Goal: Transaction & Acquisition: Book appointment/travel/reservation

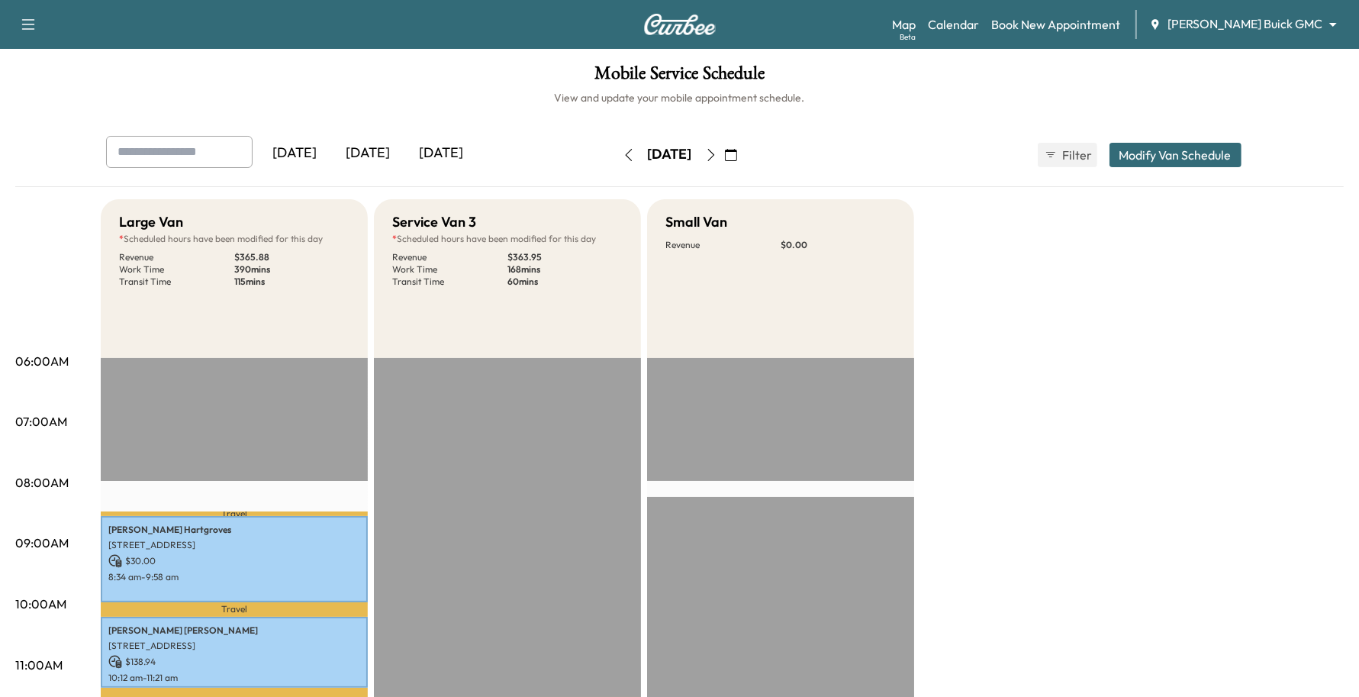
click at [1290, 23] on body "Support Log Out Map Beta Calendar Book New Appointment [PERSON_NAME] Buick GMC …" at bounding box center [679, 348] width 1359 height 697
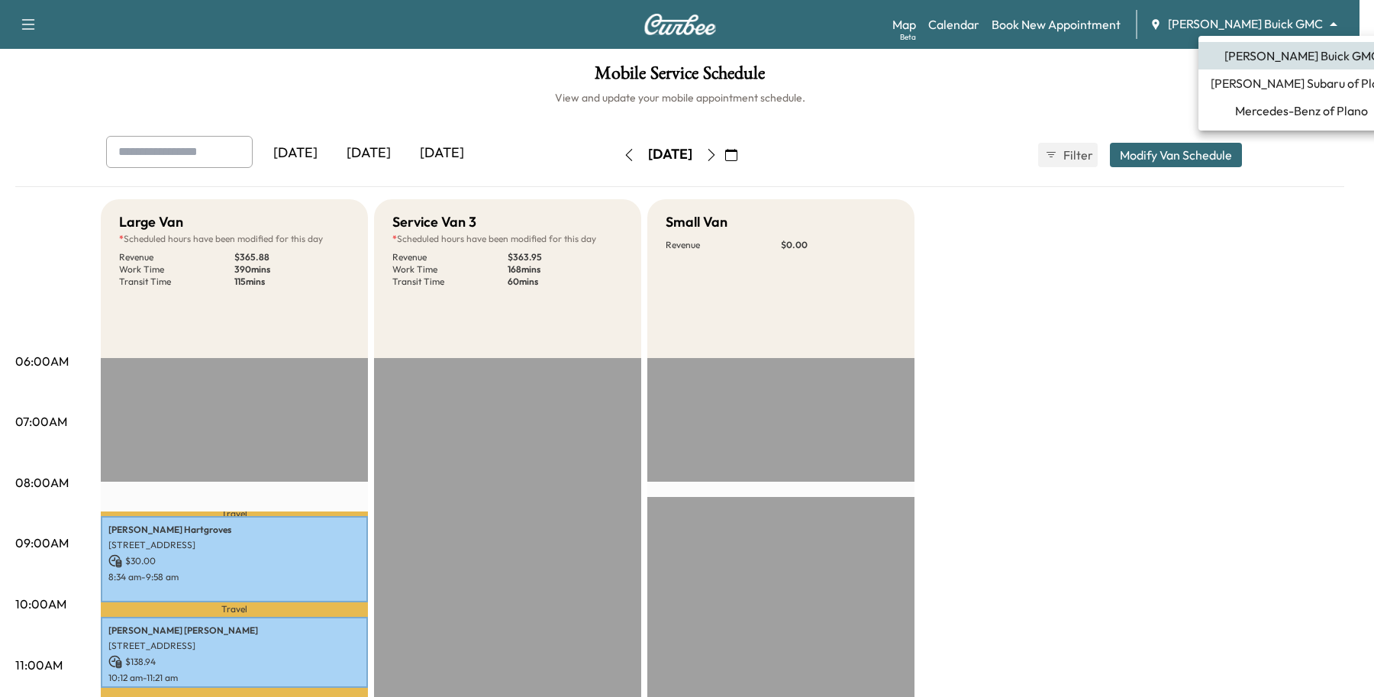
click at [1284, 108] on span "Mercedes-Benz of Plano" at bounding box center [1301, 110] width 133 height 18
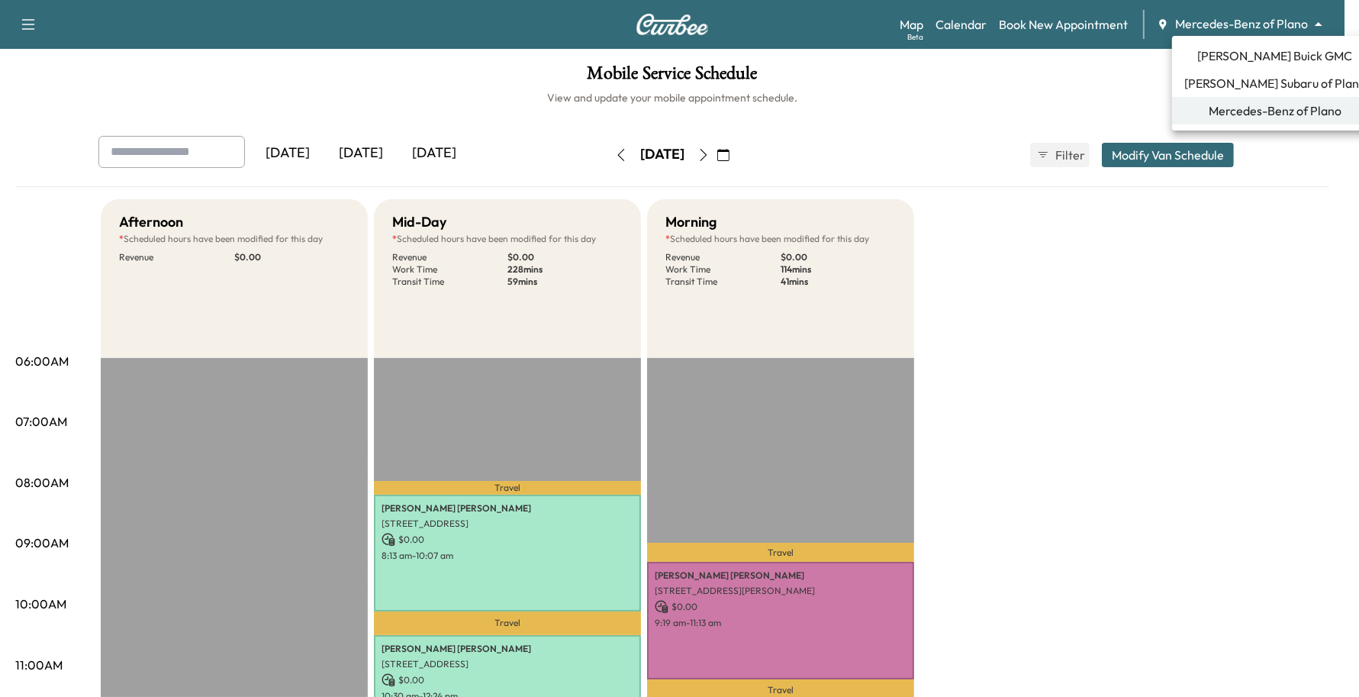
click at [1281, 25] on body "Support Log Out Map Beta Calendar Book New Appointment Mercedes-Benz of Plano *…" at bounding box center [679, 348] width 1359 height 697
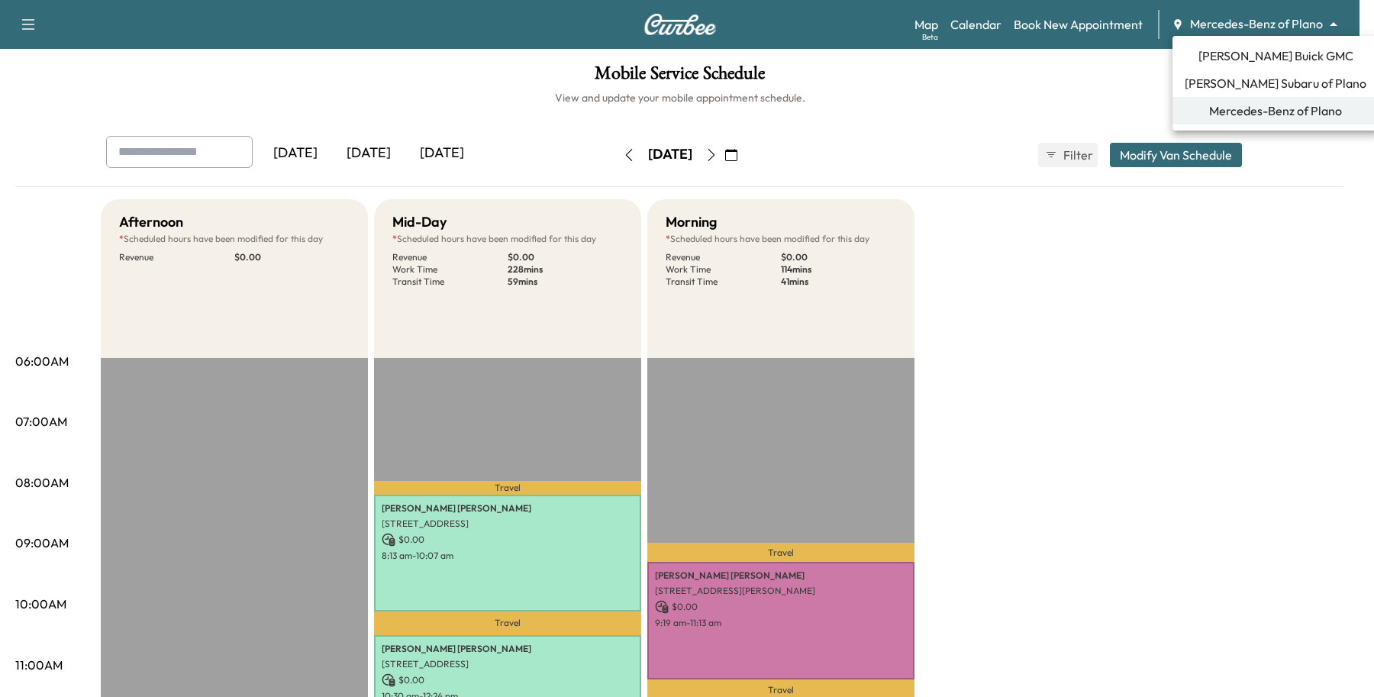
click at [1252, 50] on span "[PERSON_NAME] Buick GMC" at bounding box center [1275, 56] width 155 height 18
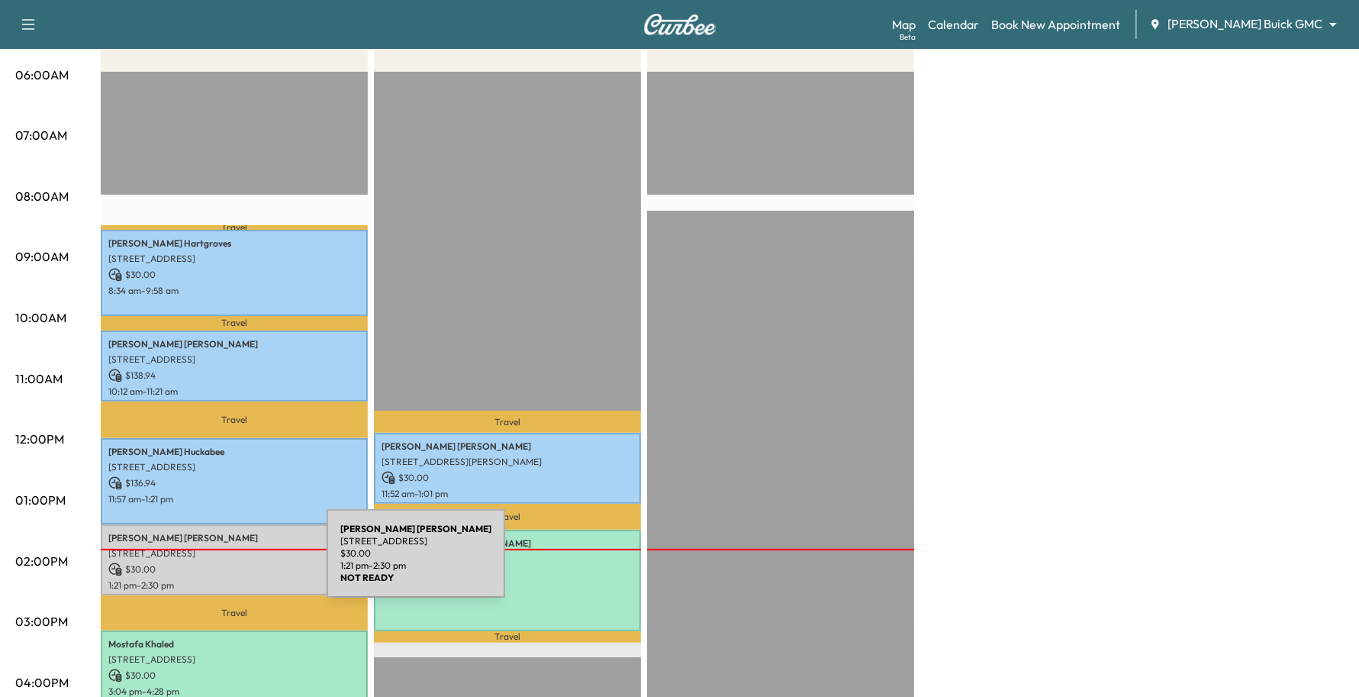
scroll to position [382, 0]
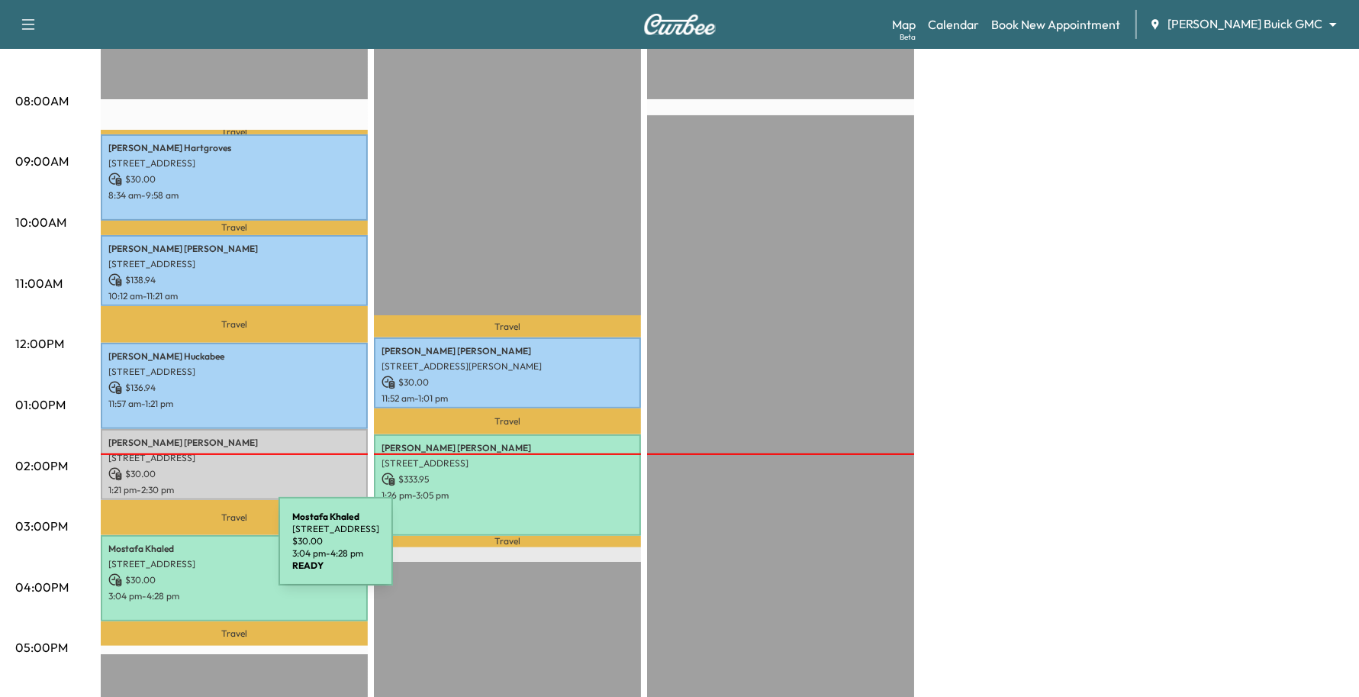
click at [164, 558] on p "[STREET_ADDRESS]" at bounding box center [234, 564] width 252 height 12
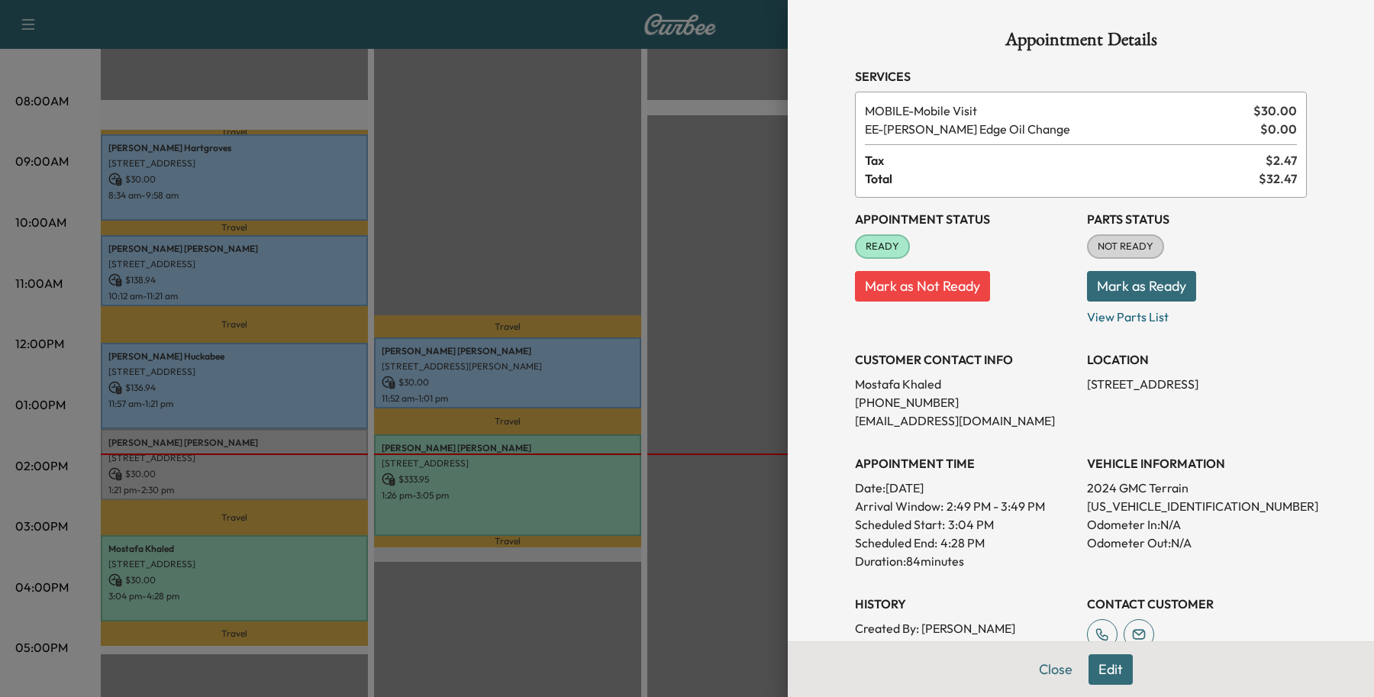
click at [479, 645] on div at bounding box center [687, 348] width 1374 height 697
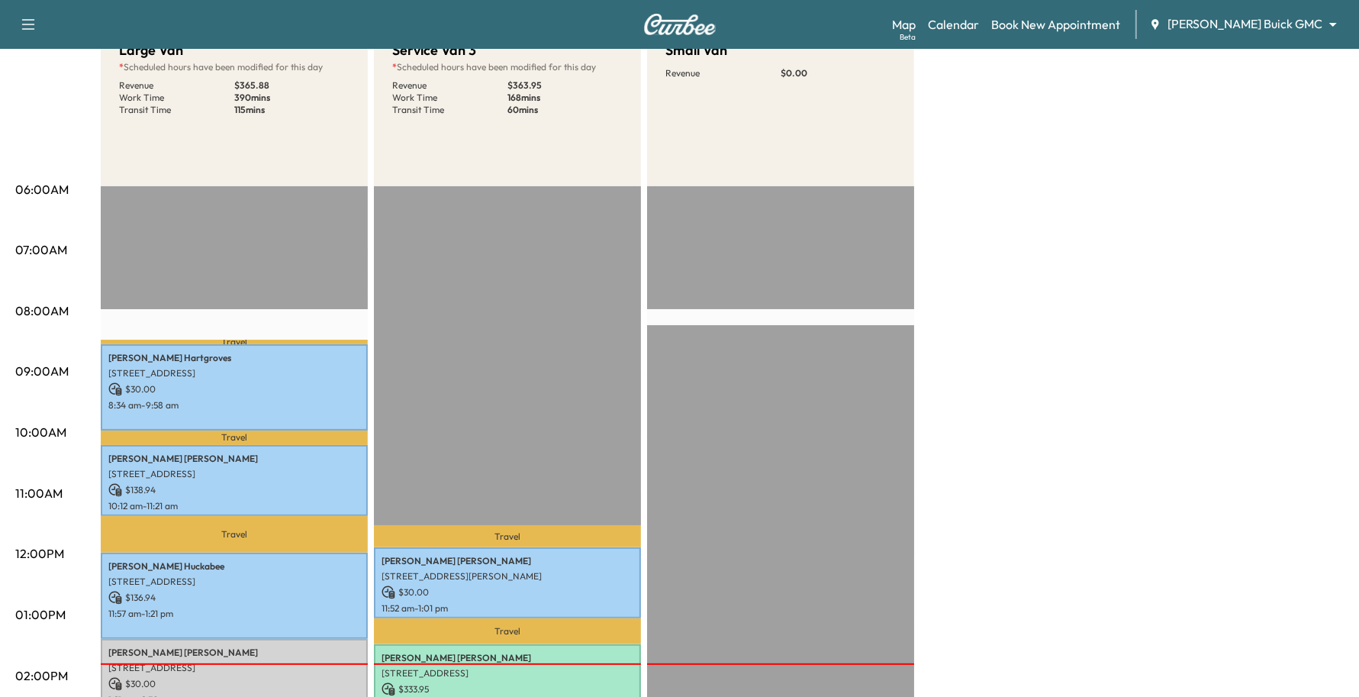
scroll to position [0, 0]
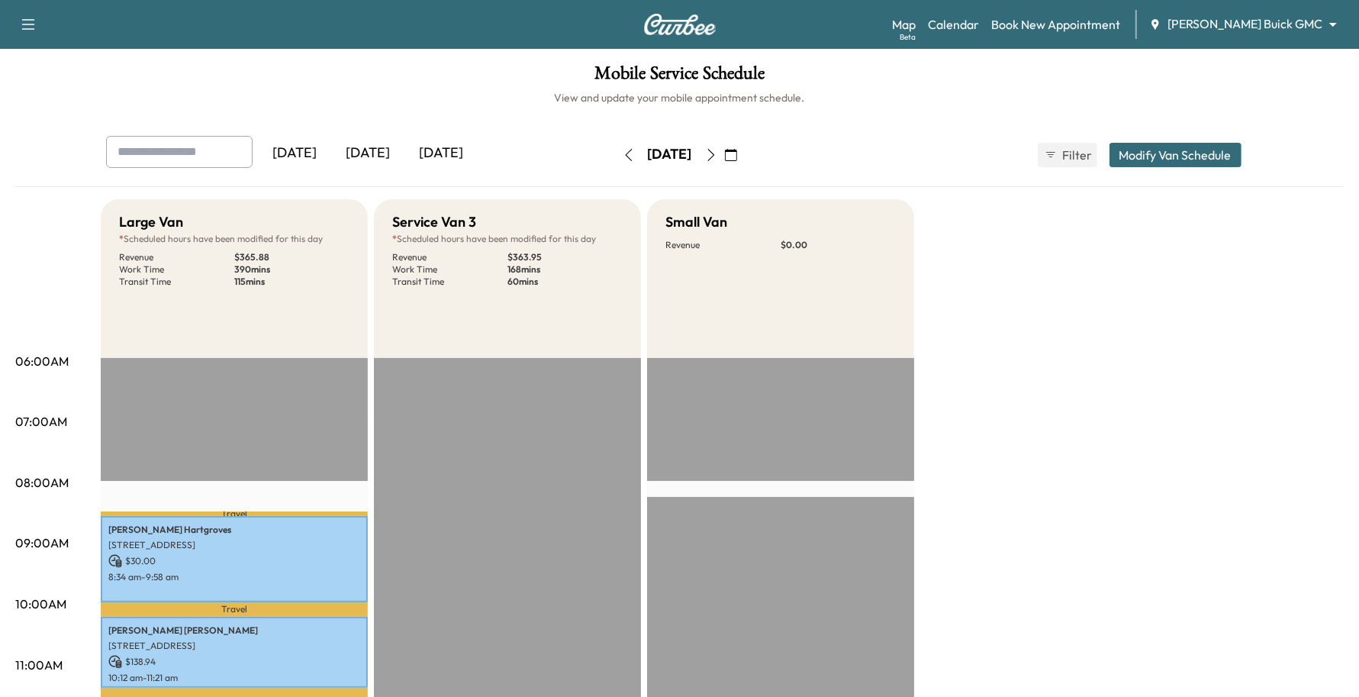
click at [724, 163] on button "button" at bounding box center [711, 155] width 26 height 24
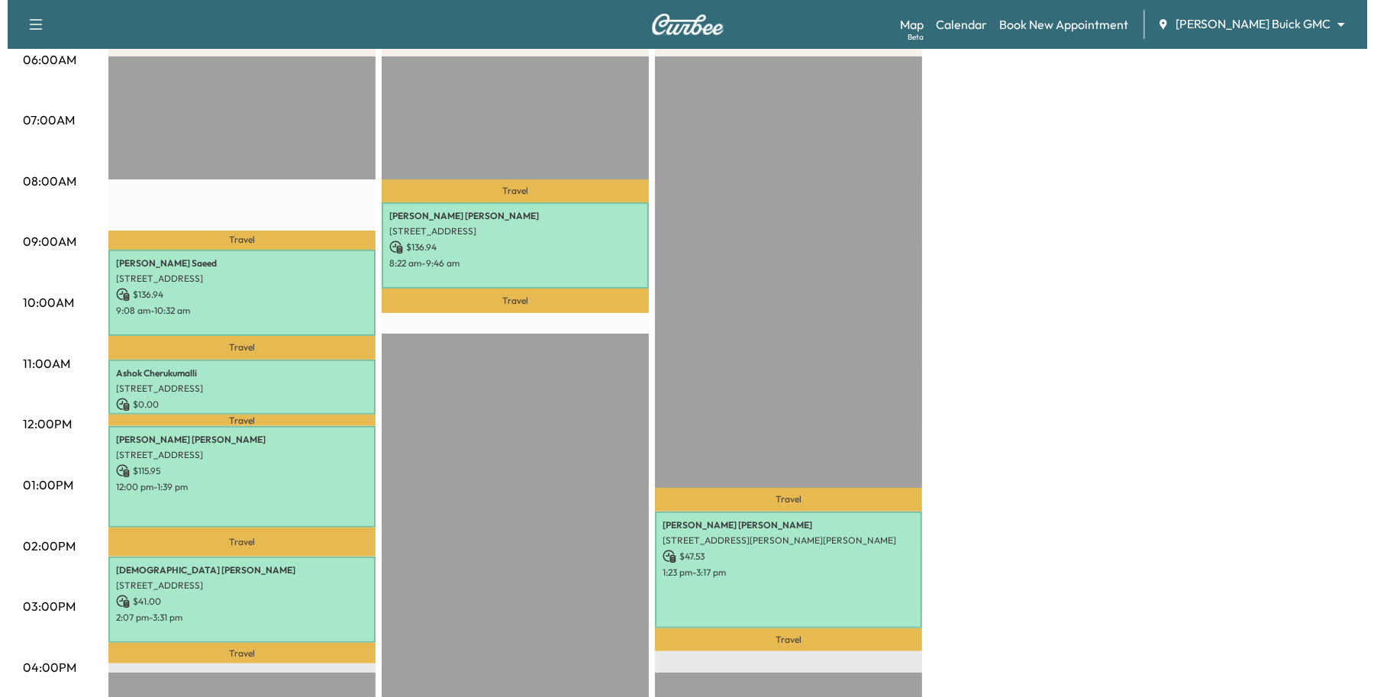
scroll to position [280, 0]
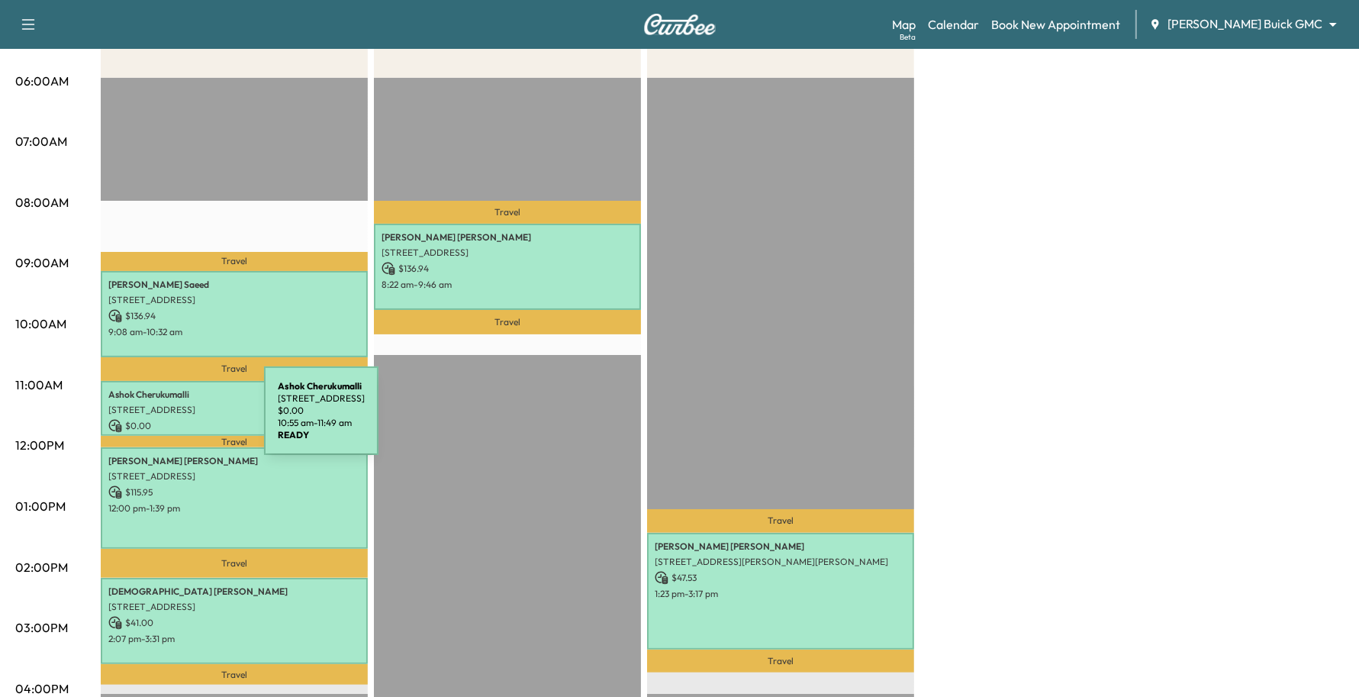
click at [150, 420] on p "$ 0.00" at bounding box center [234, 426] width 252 height 14
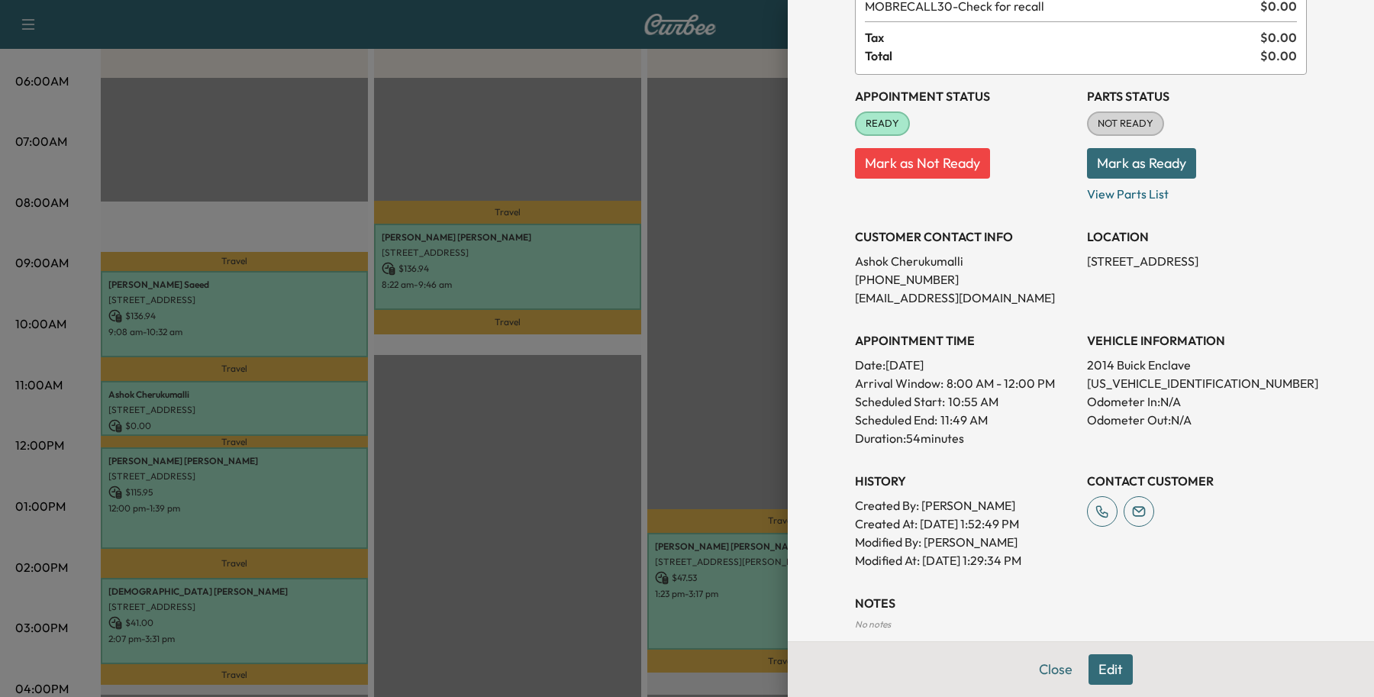
scroll to position [273, 0]
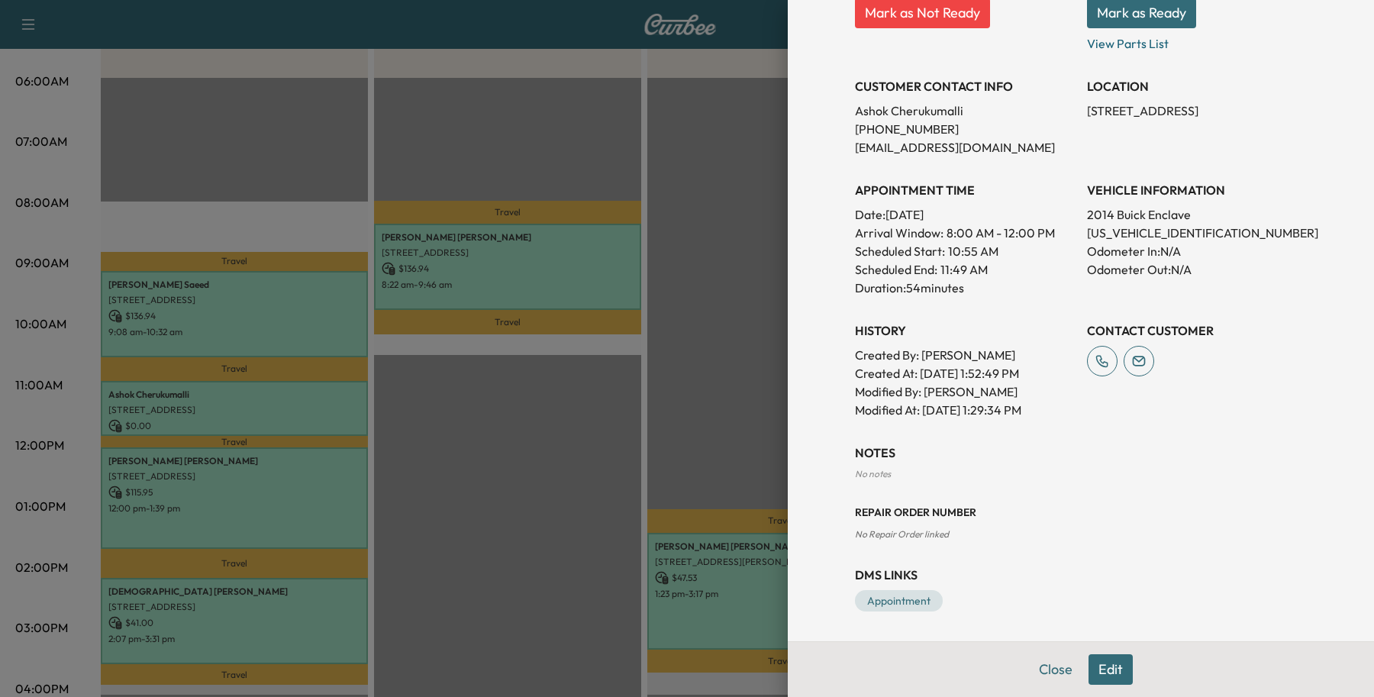
click at [1092, 661] on button "Edit" at bounding box center [1110, 669] width 44 height 31
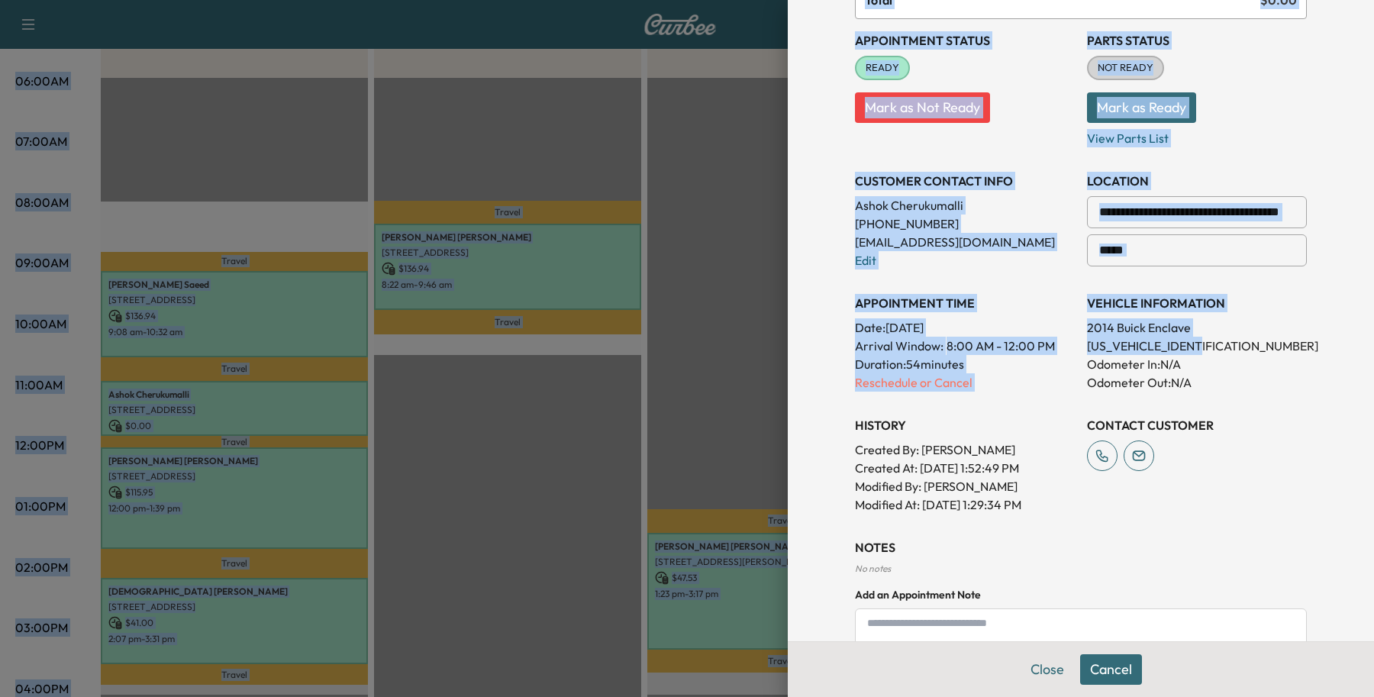
scroll to position [0, 0]
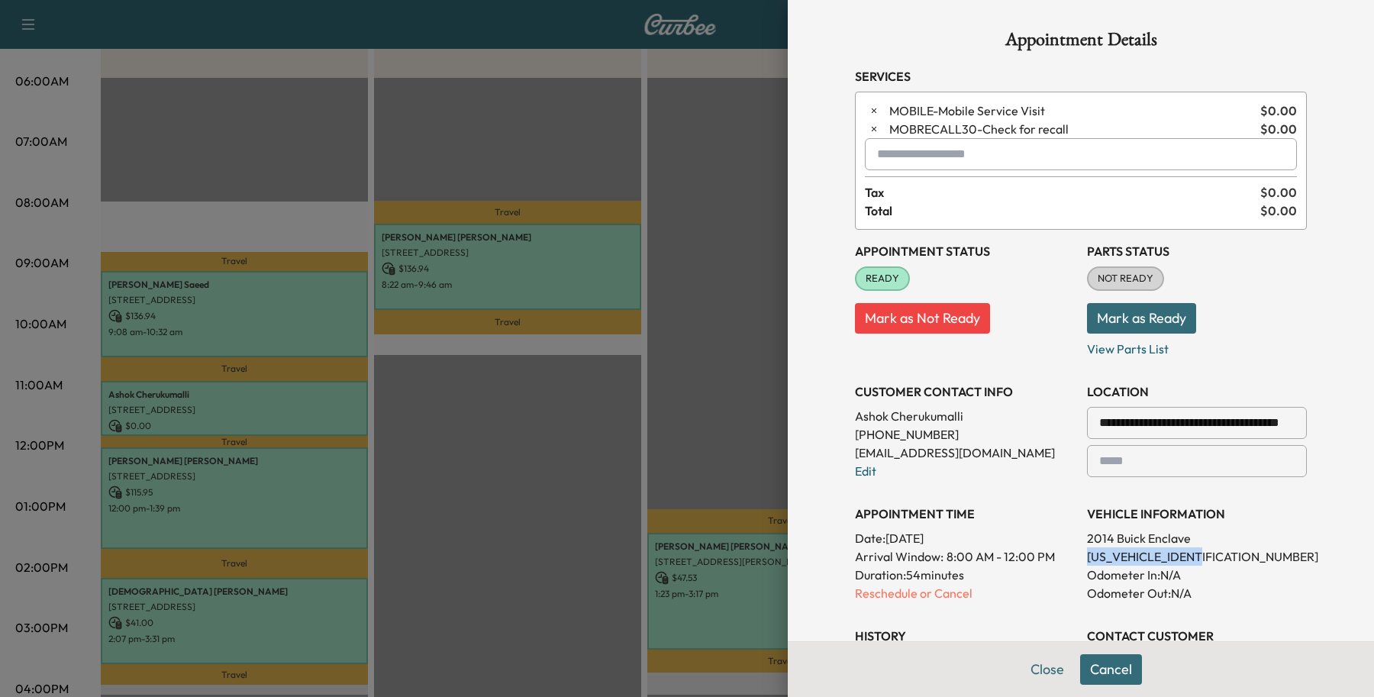
drag, startPoint x: 1221, startPoint y: 337, endPoint x: 1067, endPoint y: 557, distance: 269.1
click at [1067, 557] on div "**********" at bounding box center [1081, 477] width 452 height 495
copy p "[US_VEHICLE_IDENTIFICATION_NUMBER]"
click at [1261, 546] on p "2014 Buick Enclave" at bounding box center [1197, 538] width 220 height 18
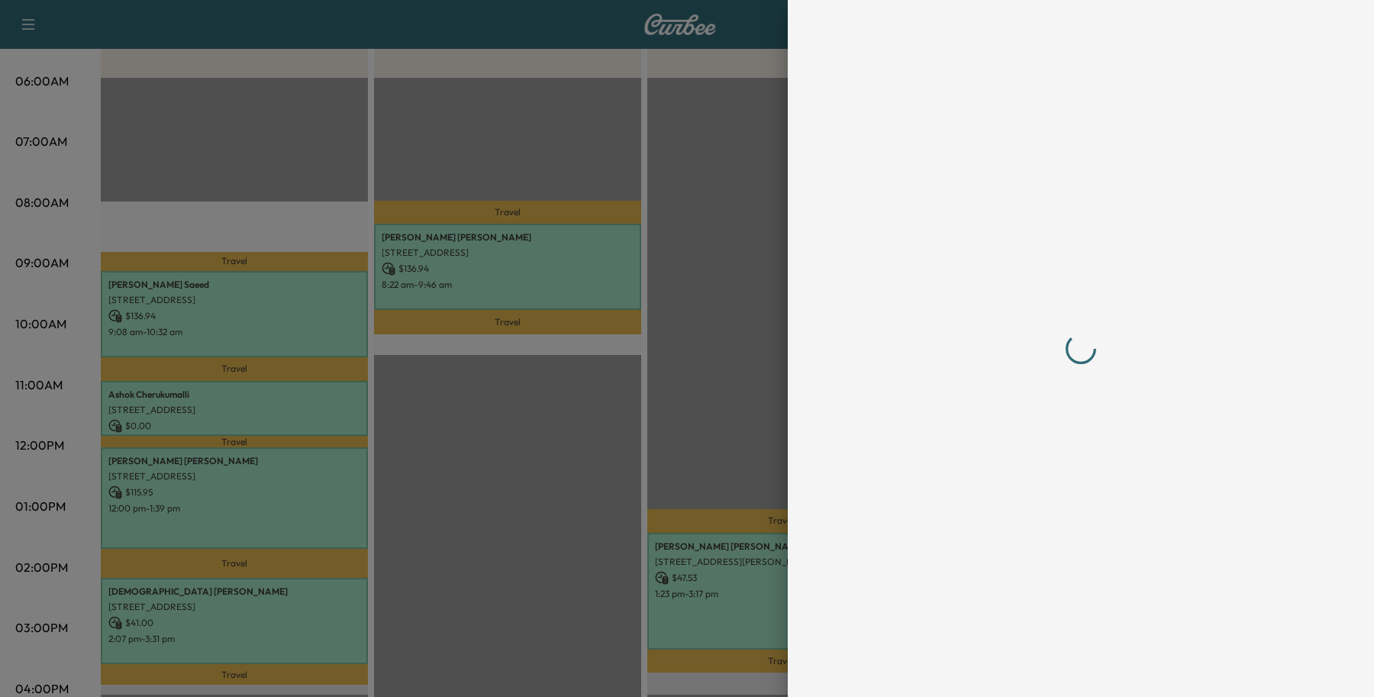
click at [872, 408] on div at bounding box center [1081, 349] width 452 height 636
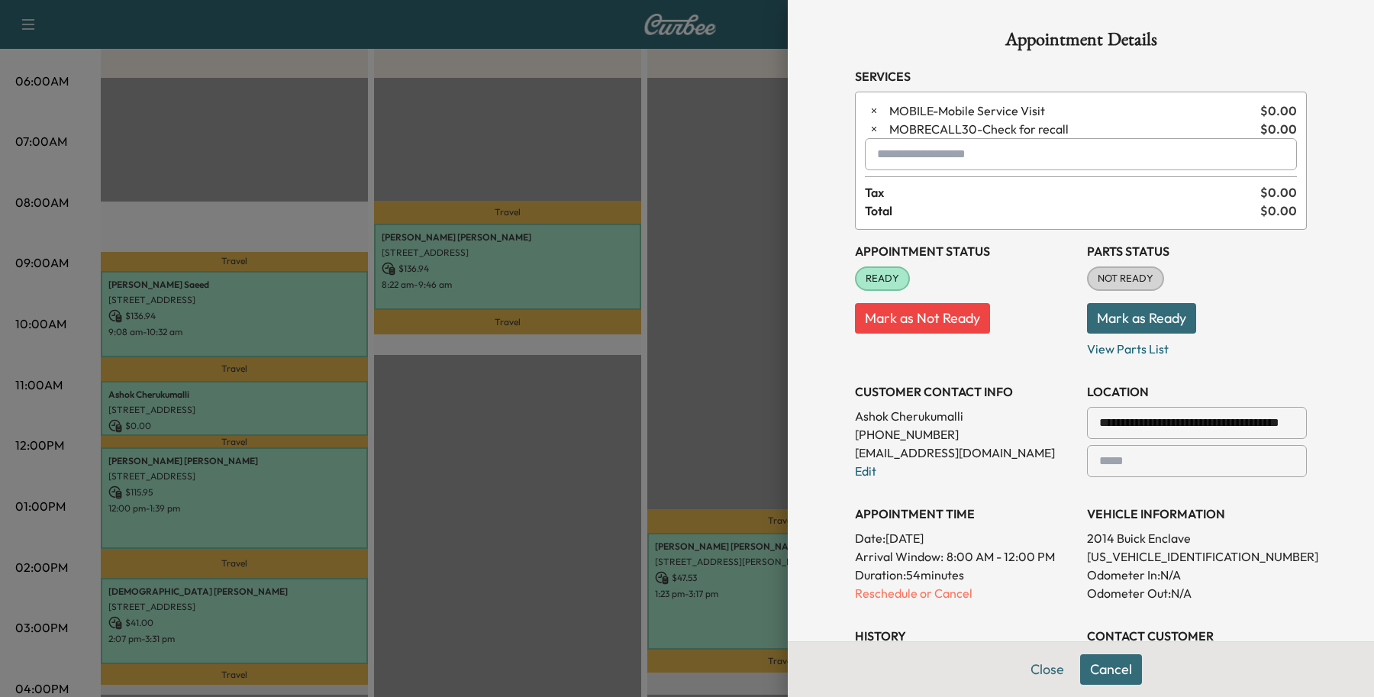
click at [863, 599] on p "Reschedule or Cancel" at bounding box center [965, 593] width 220 height 18
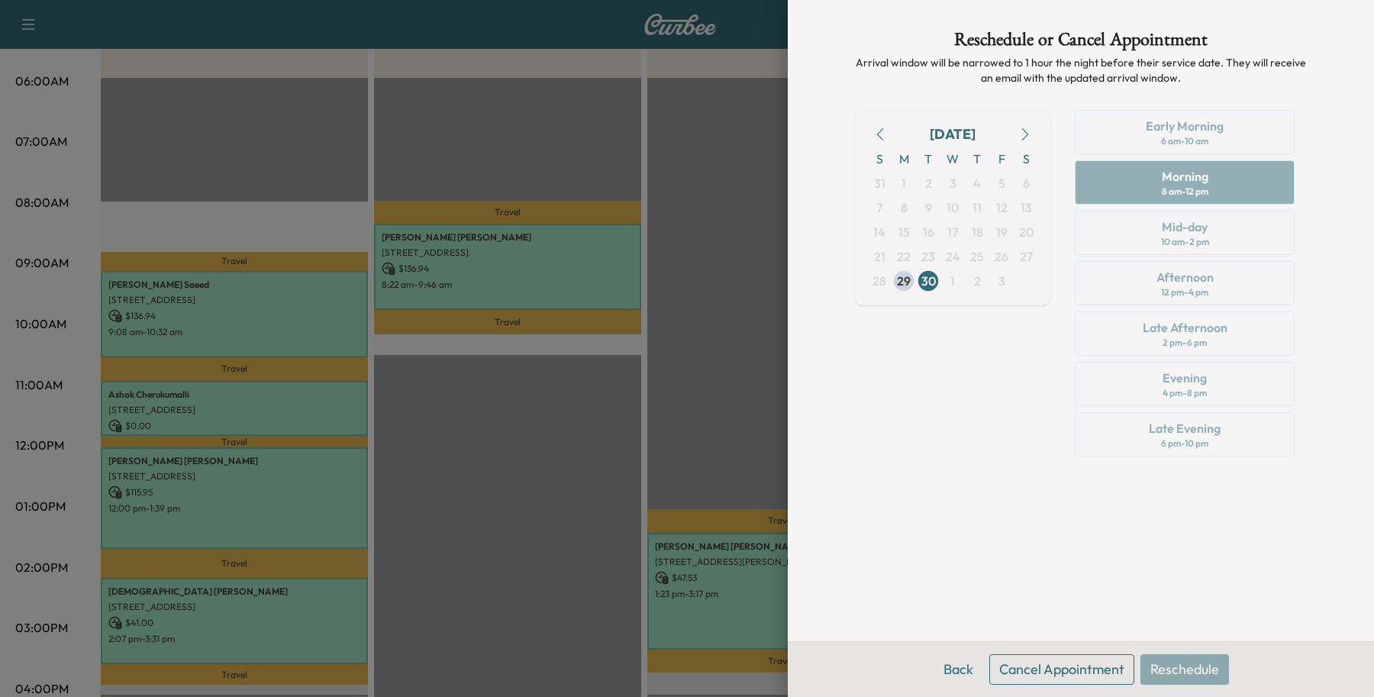
click at [1028, 132] on icon "button" at bounding box center [1025, 134] width 12 height 12
click at [1012, 185] on span "3" at bounding box center [1001, 183] width 24 height 24
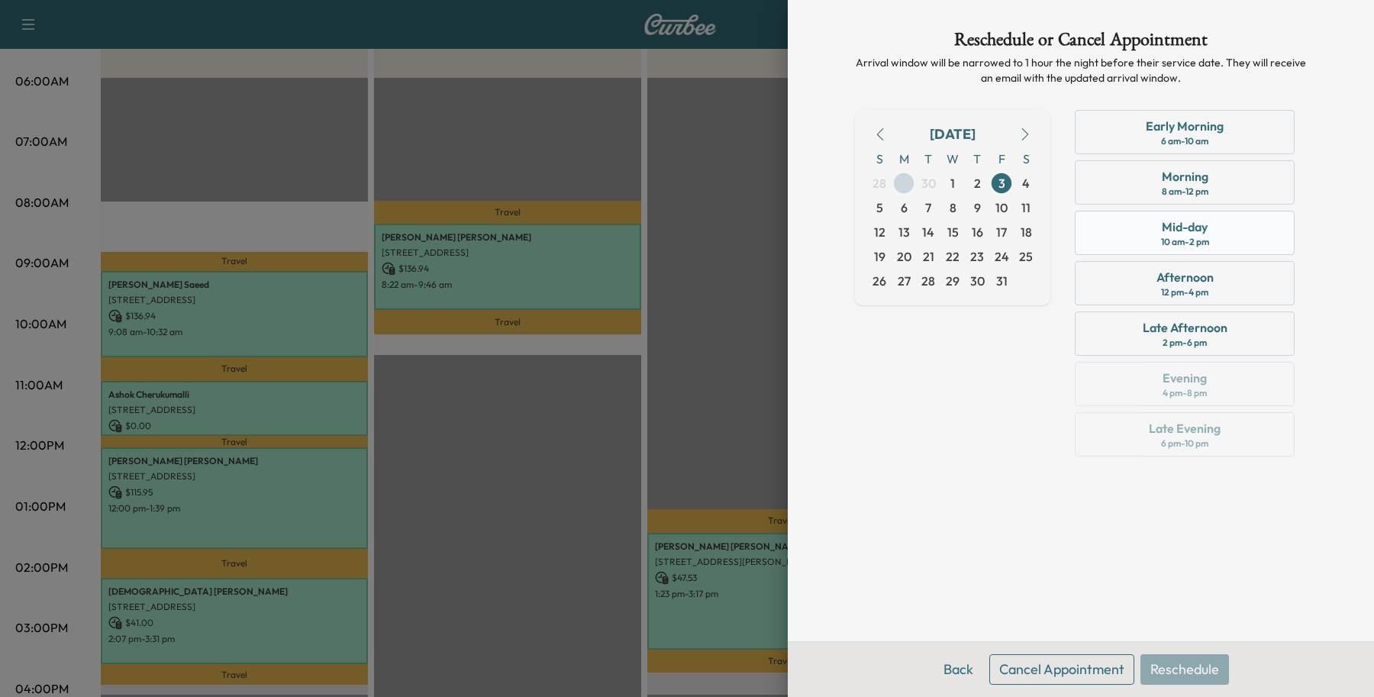
click at [1101, 227] on div "Mid-day 10 am - 2 pm" at bounding box center [1184, 233] width 220 height 44
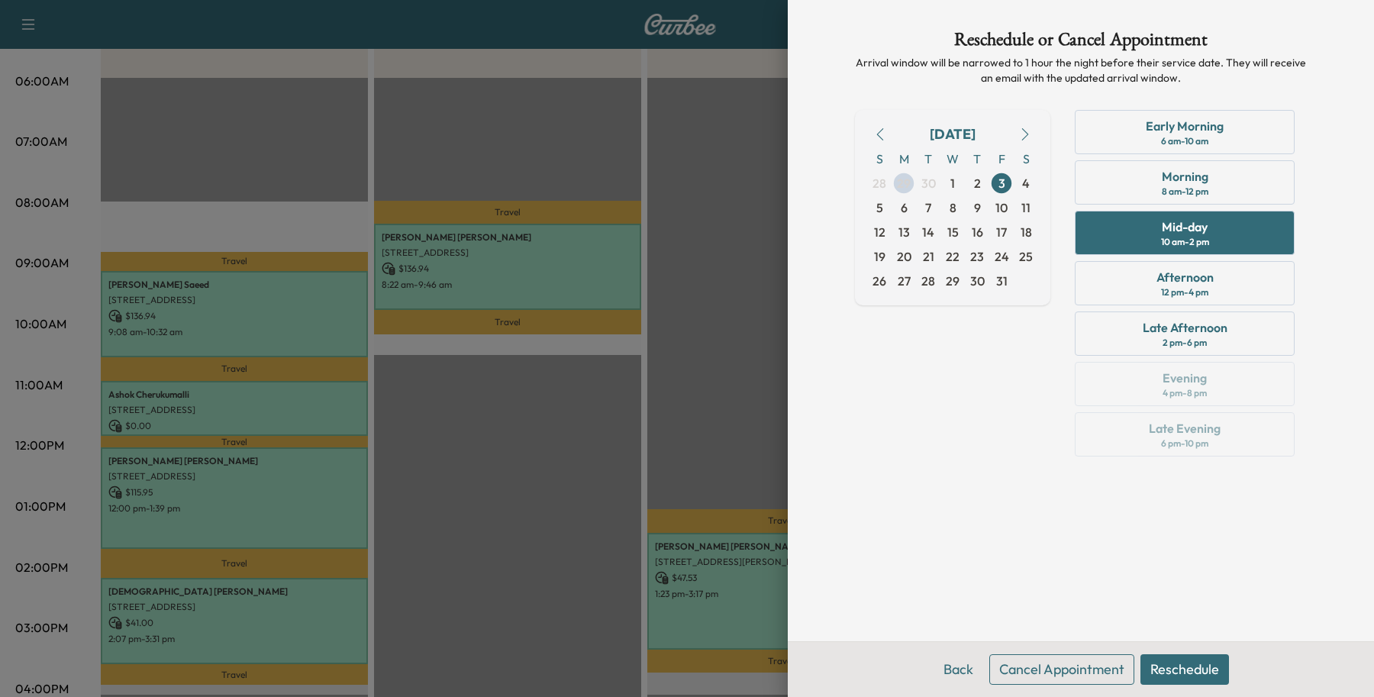
click at [1195, 669] on button "Reschedule" at bounding box center [1184, 669] width 89 height 31
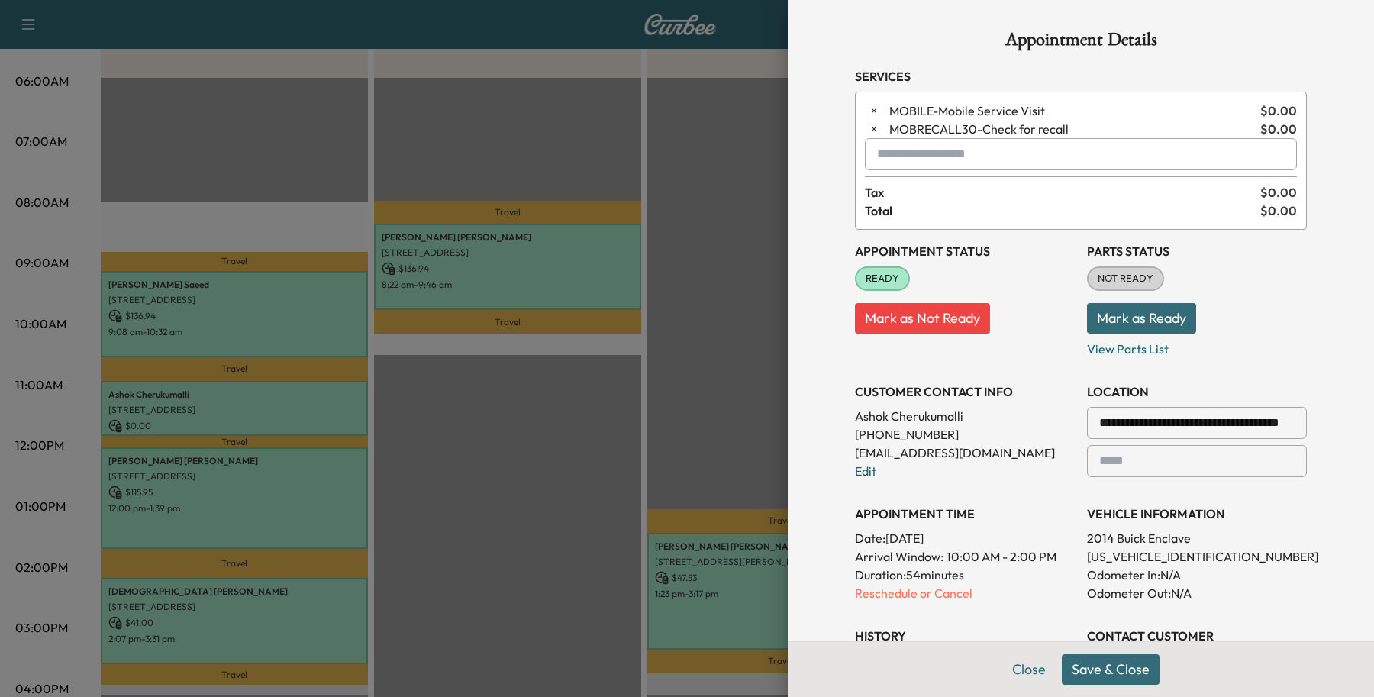
click at [1076, 672] on button "Save & Close" at bounding box center [1111, 669] width 98 height 31
drag, startPoint x: 947, startPoint y: 407, endPoint x: 837, endPoint y: 414, distance: 110.2
click at [837, 414] on div "**********" at bounding box center [1080, 484] width 488 height 968
copy p "[PERSON_NAME]"
click at [1047, 676] on button "Close" at bounding box center [1046, 669] width 53 height 31
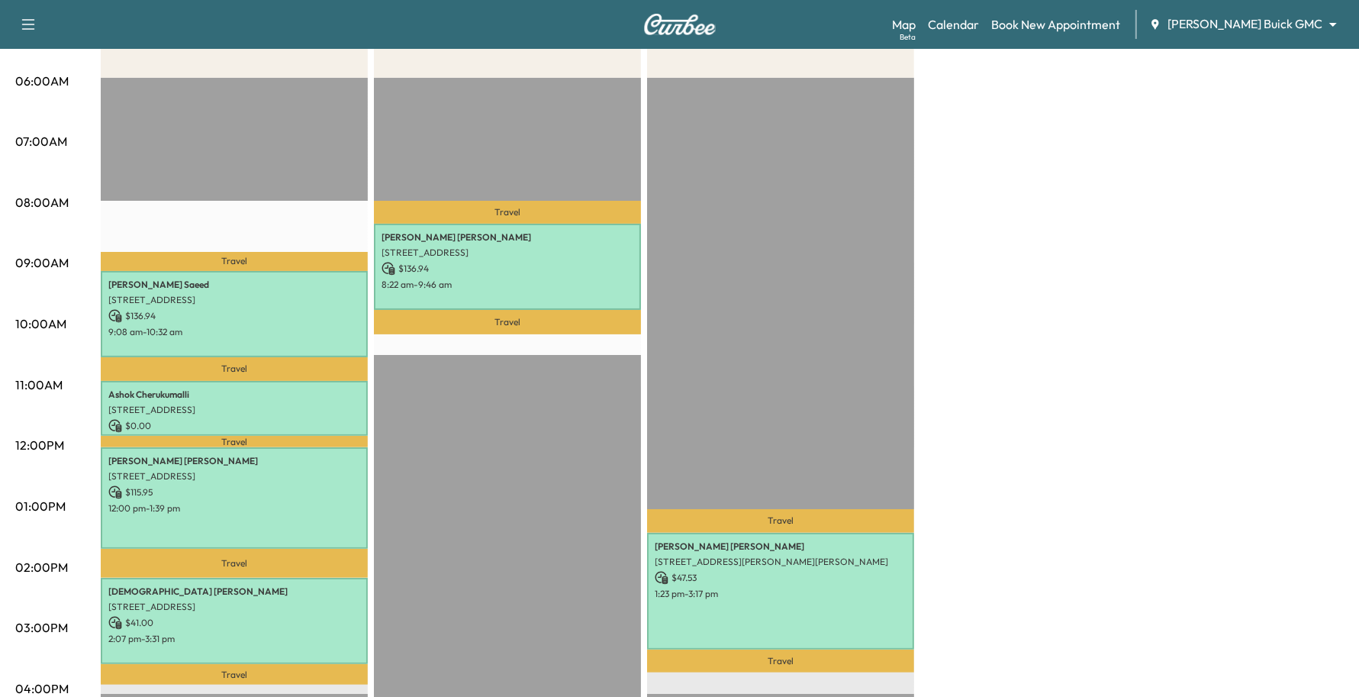
click at [1221, 34] on div "Map Beta Calendar Book New Appointment [PERSON_NAME] Buick GMC ******** ​" at bounding box center [1119, 24] width 455 height 29
click at [1066, 27] on link "Book New Appointment" at bounding box center [1055, 24] width 129 height 18
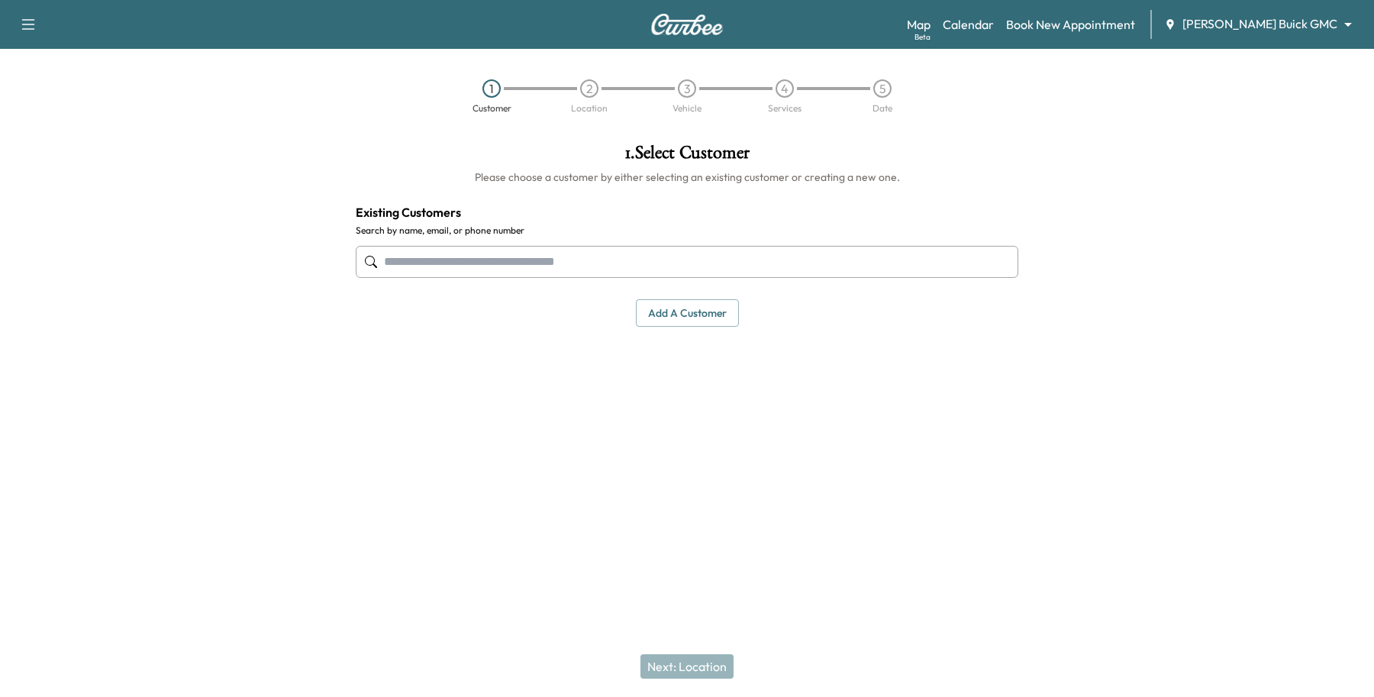
click at [536, 263] on input "text" at bounding box center [687, 262] width 662 height 32
paste input "**********"
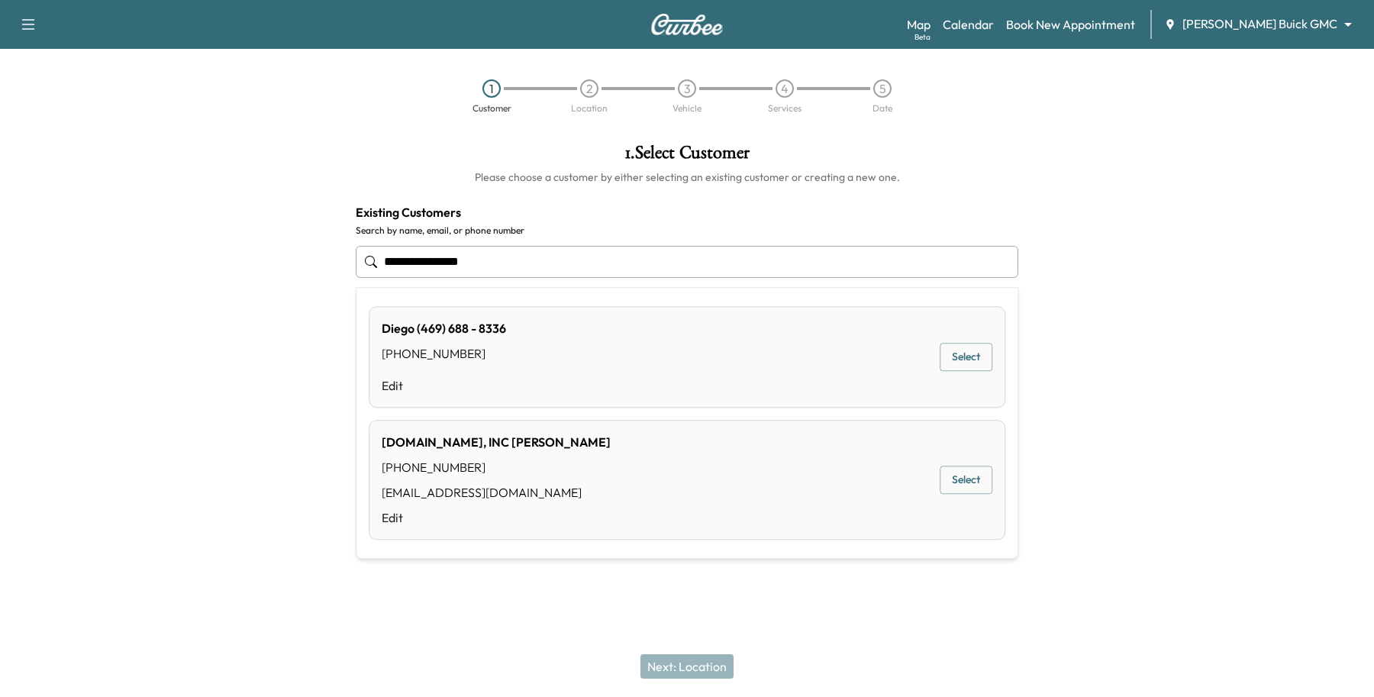
drag, startPoint x: 540, startPoint y: 266, endPoint x: 38, endPoint y: 272, distance: 502.2
click at [43, 265] on div "**********" at bounding box center [687, 305] width 1374 height 349
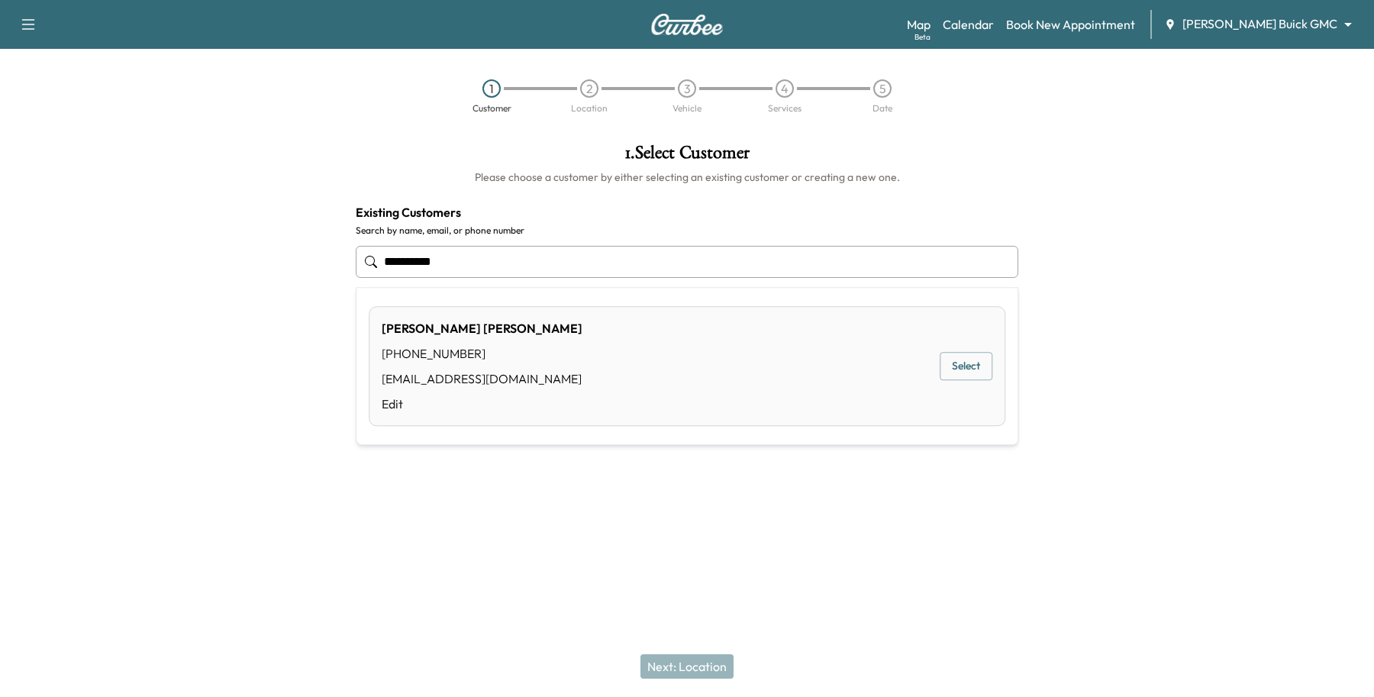
click at [946, 367] on button "Select" at bounding box center [965, 367] width 53 height 28
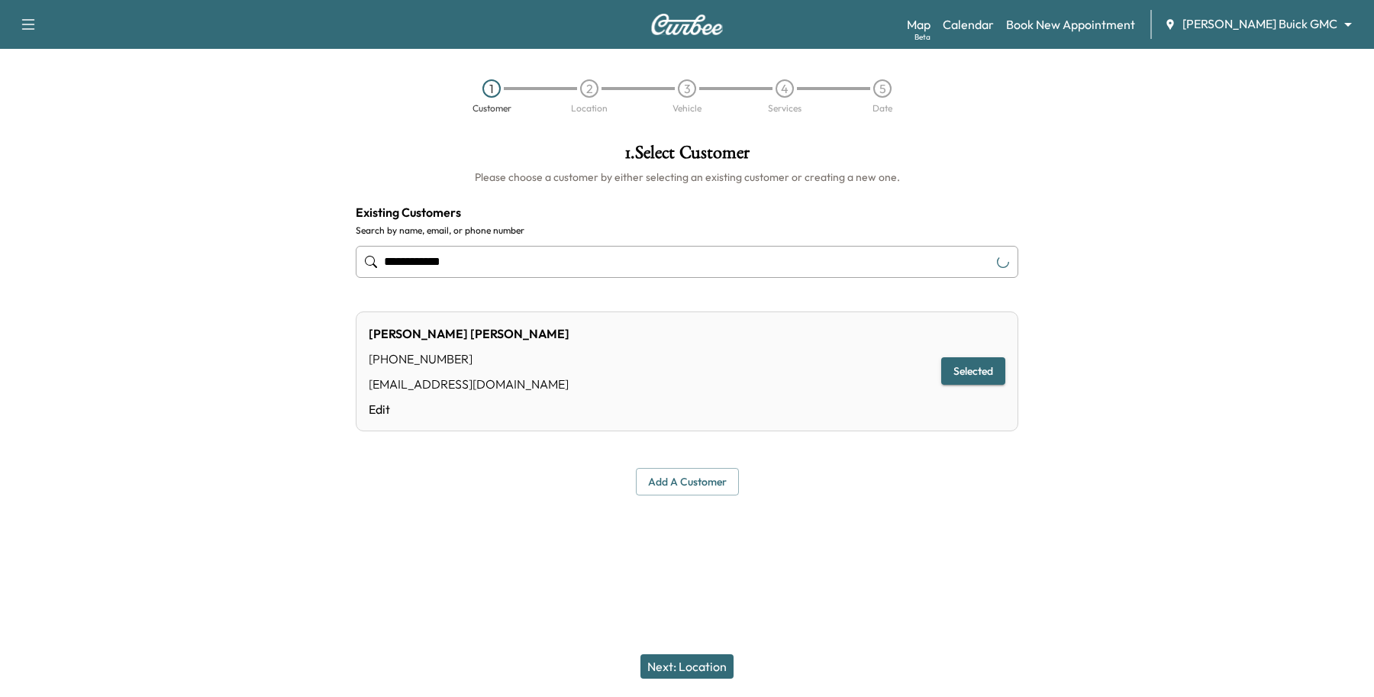
type input "**********"
click at [687, 677] on button "Next: Location" at bounding box center [686, 666] width 93 height 24
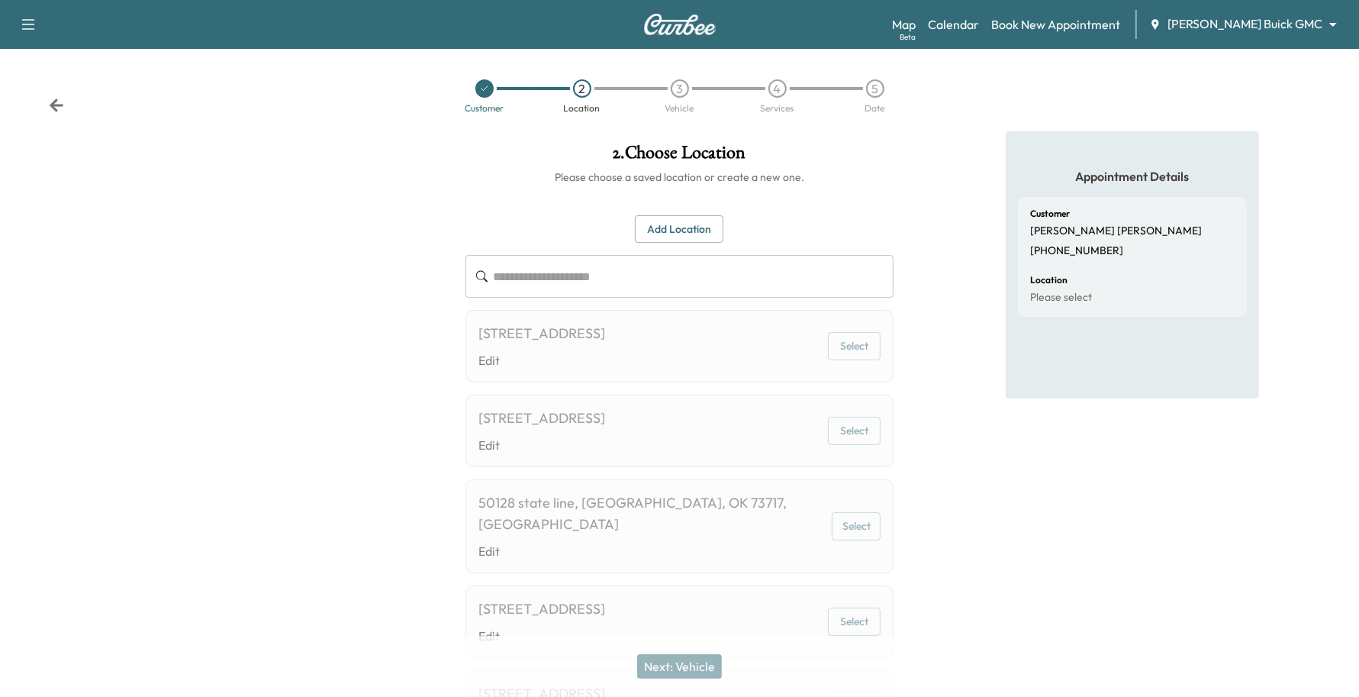
click at [707, 230] on button "Add Location" at bounding box center [679, 229] width 89 height 28
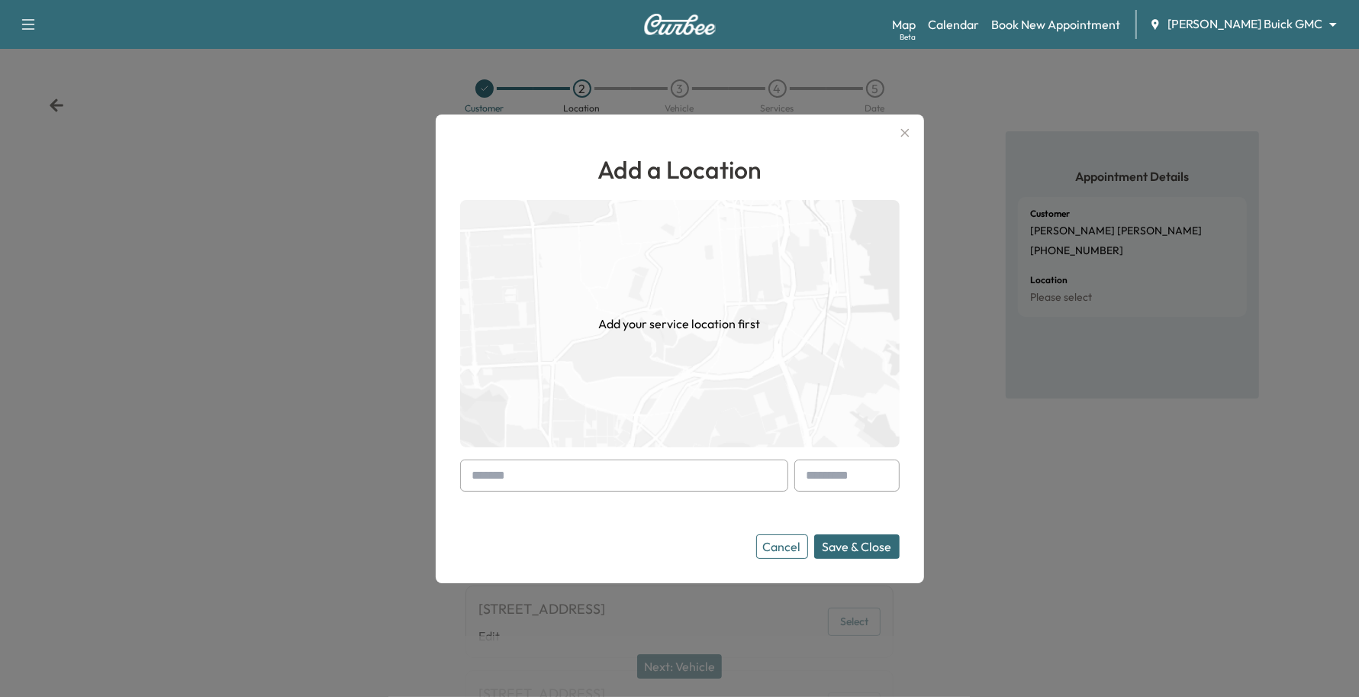
click at [508, 475] on input "text" at bounding box center [624, 475] width 328 height 32
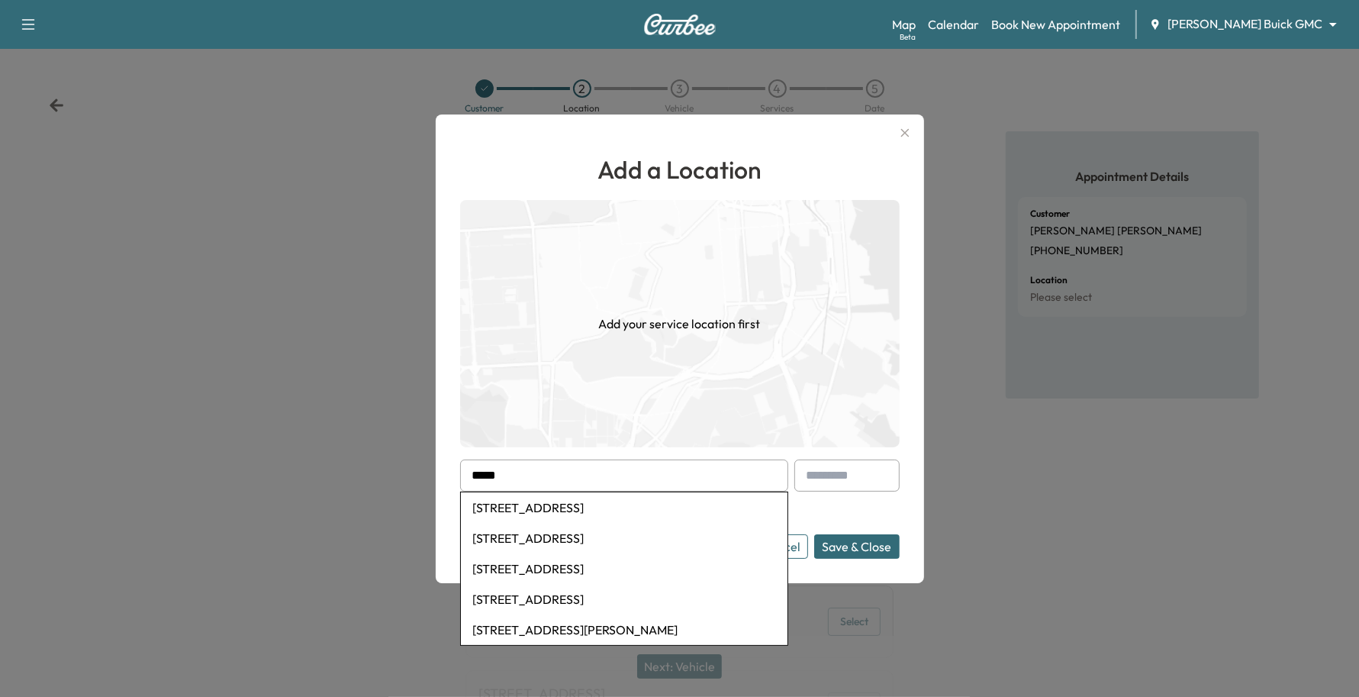
click at [486, 508] on li "[STREET_ADDRESS]" at bounding box center [624, 507] width 327 height 31
type input "**********"
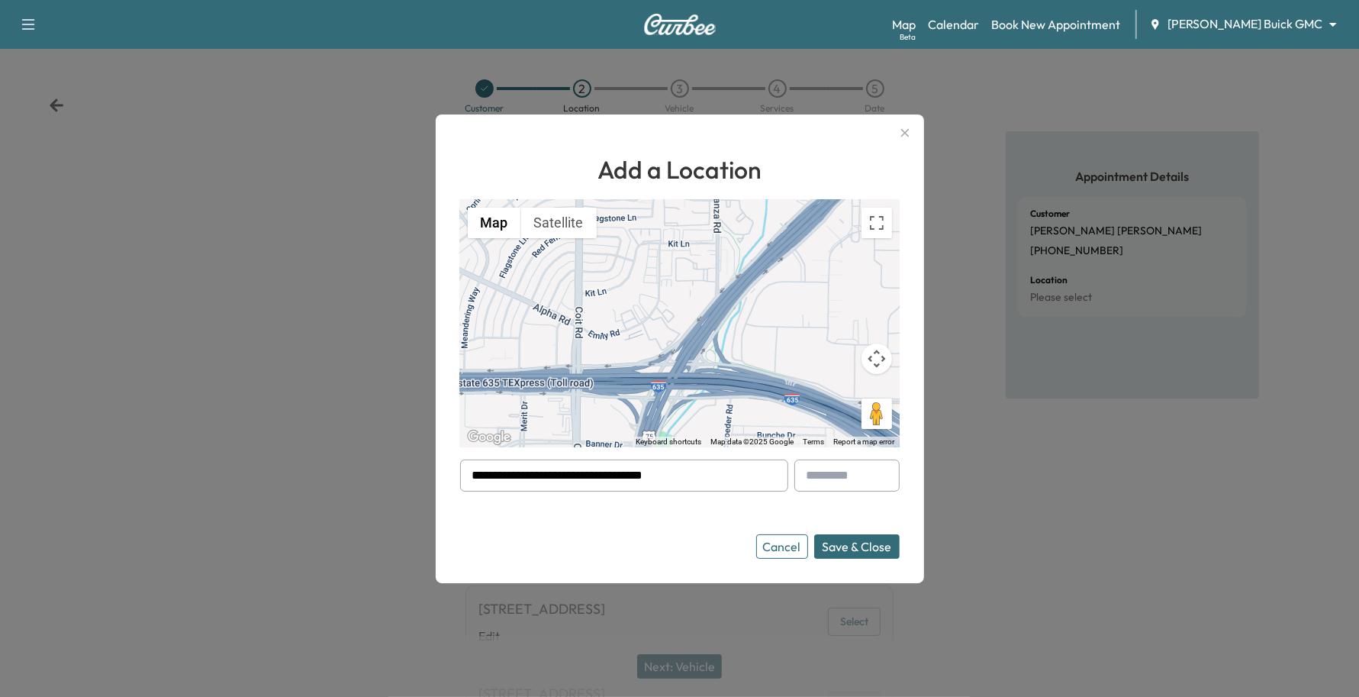
click at [843, 546] on button "Save & Close" at bounding box center [856, 546] width 85 height 24
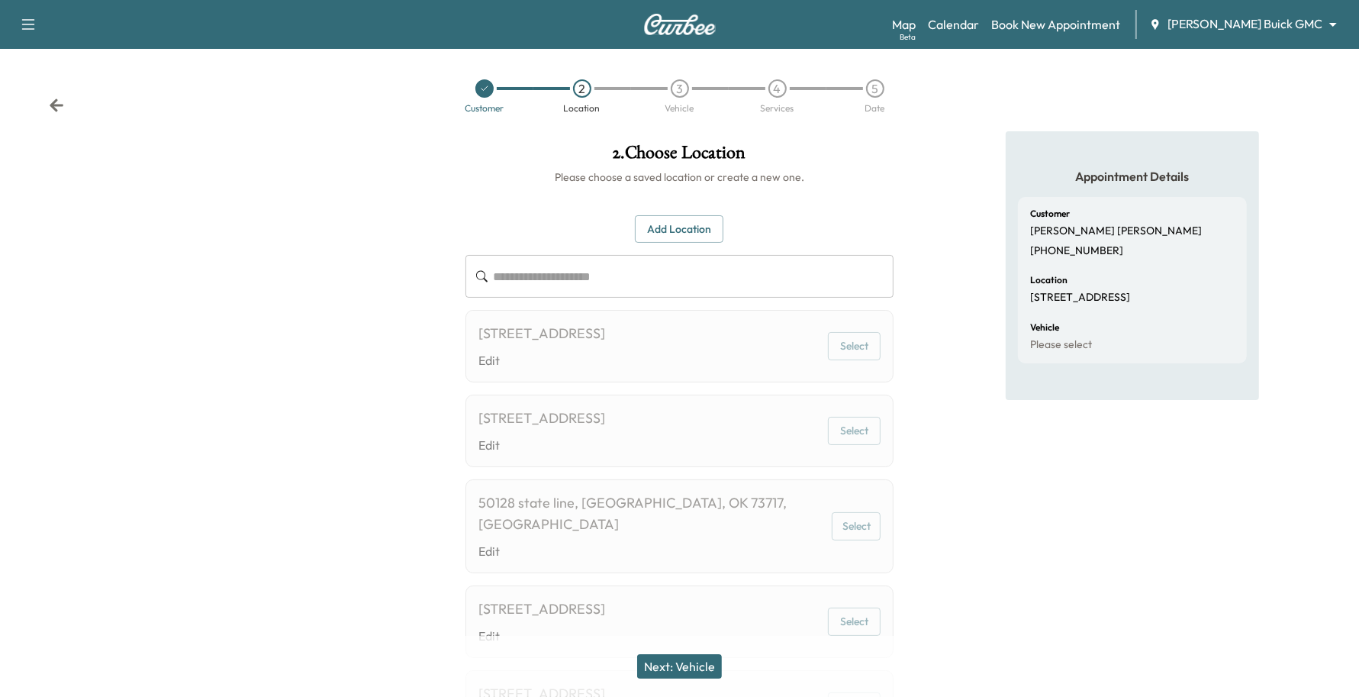
click at [685, 660] on button "Next: Vehicle" at bounding box center [679, 666] width 85 height 24
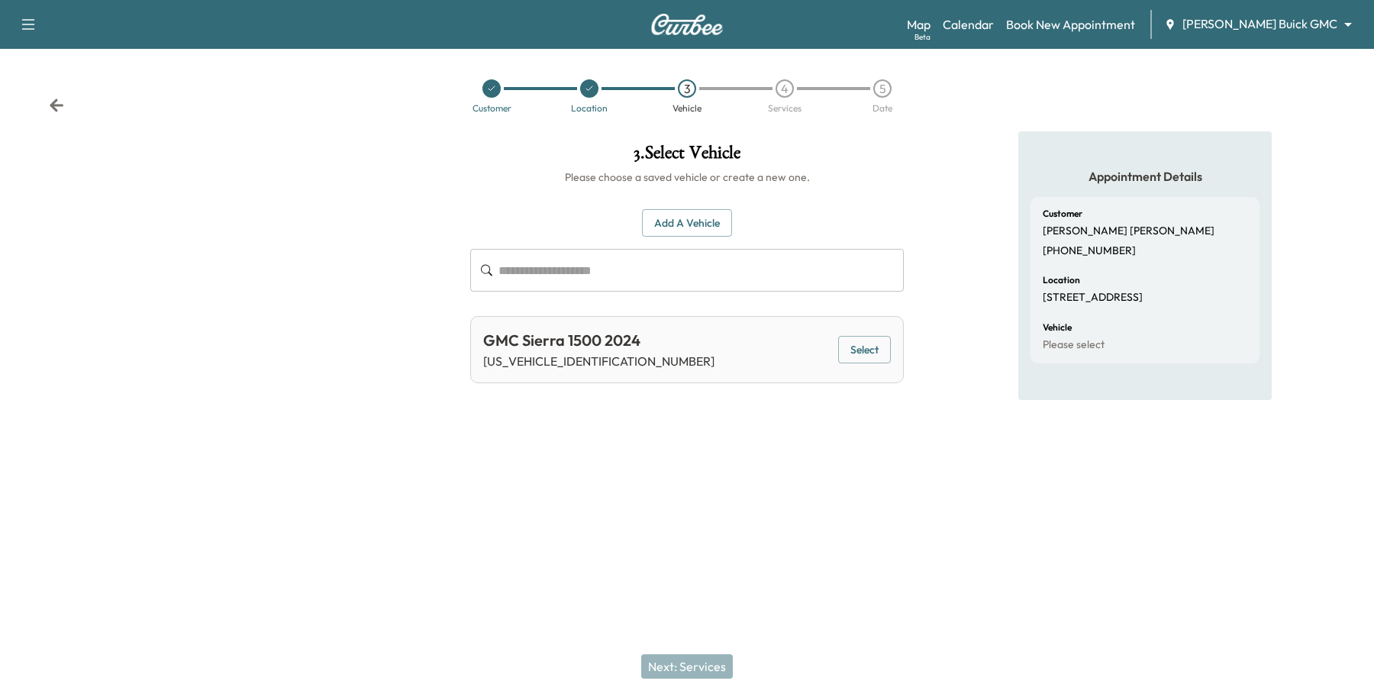
click at [866, 343] on button "Select" at bounding box center [864, 350] width 53 height 28
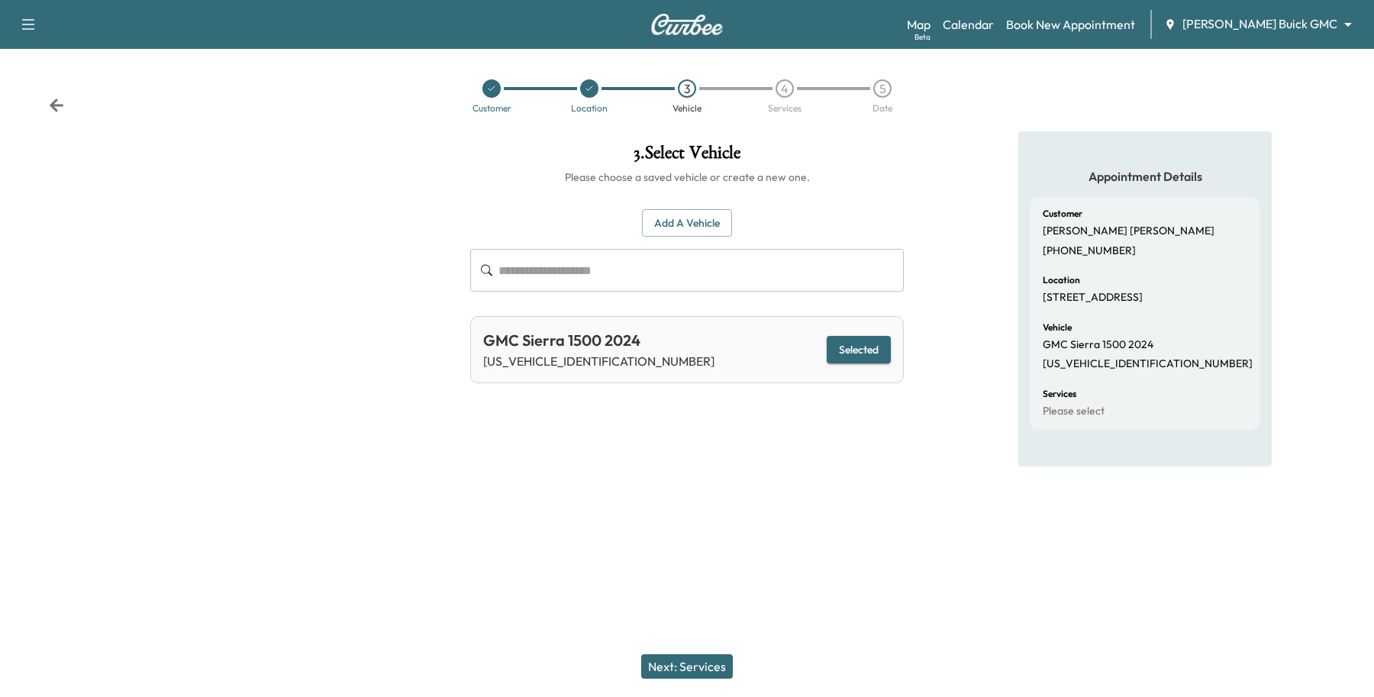
click at [672, 660] on button "Next: Services" at bounding box center [687, 666] width 92 height 24
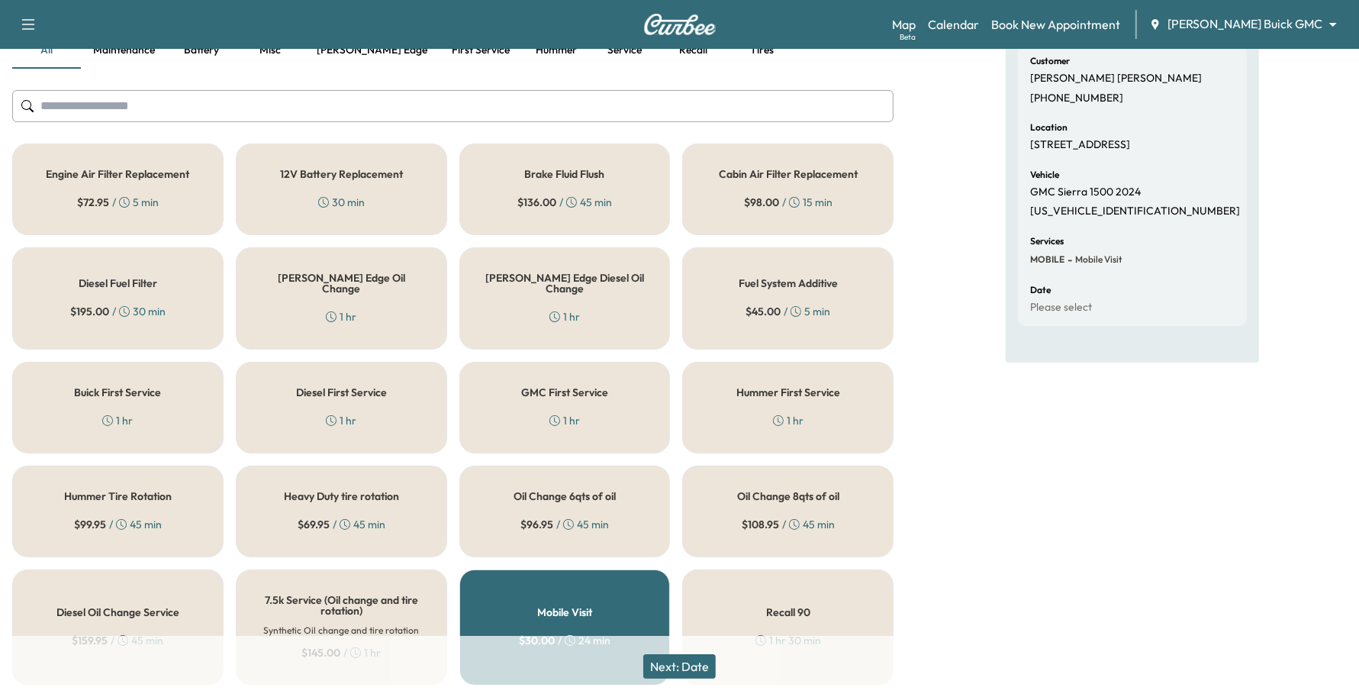
scroll to position [572, 0]
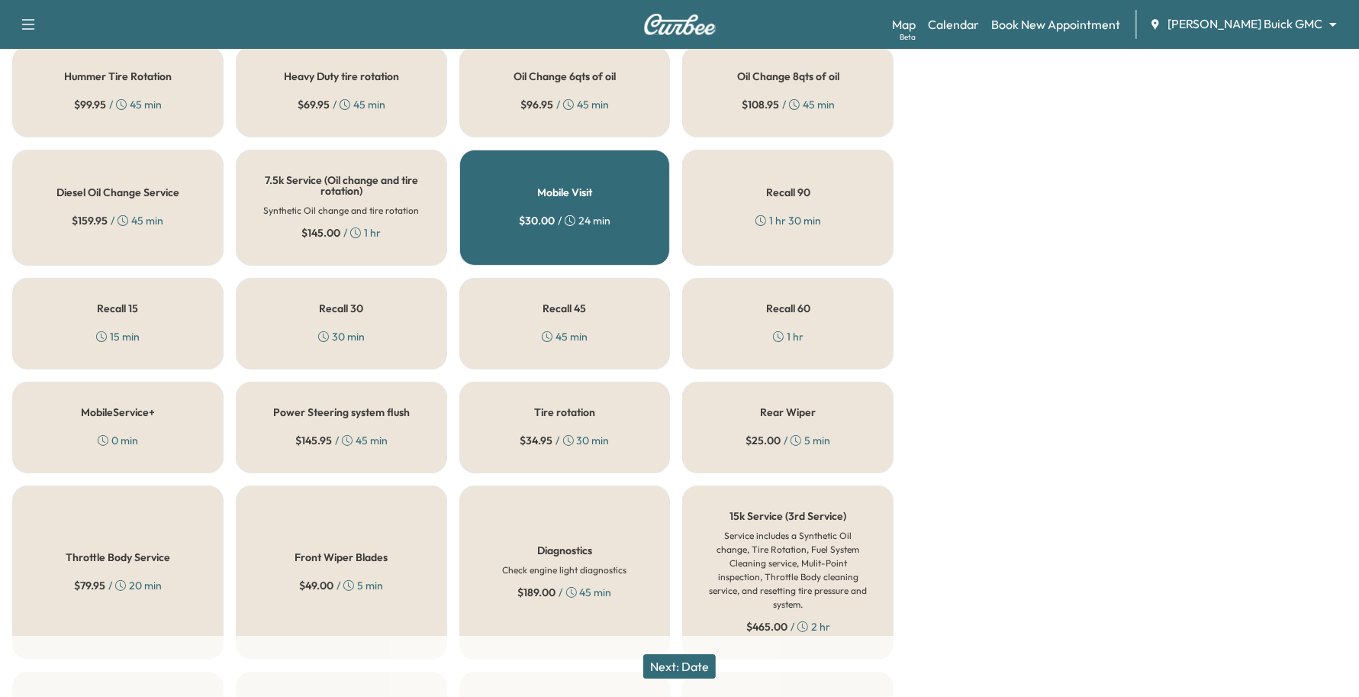
click at [716, 661] on button "Next: Date" at bounding box center [679, 666] width 72 height 24
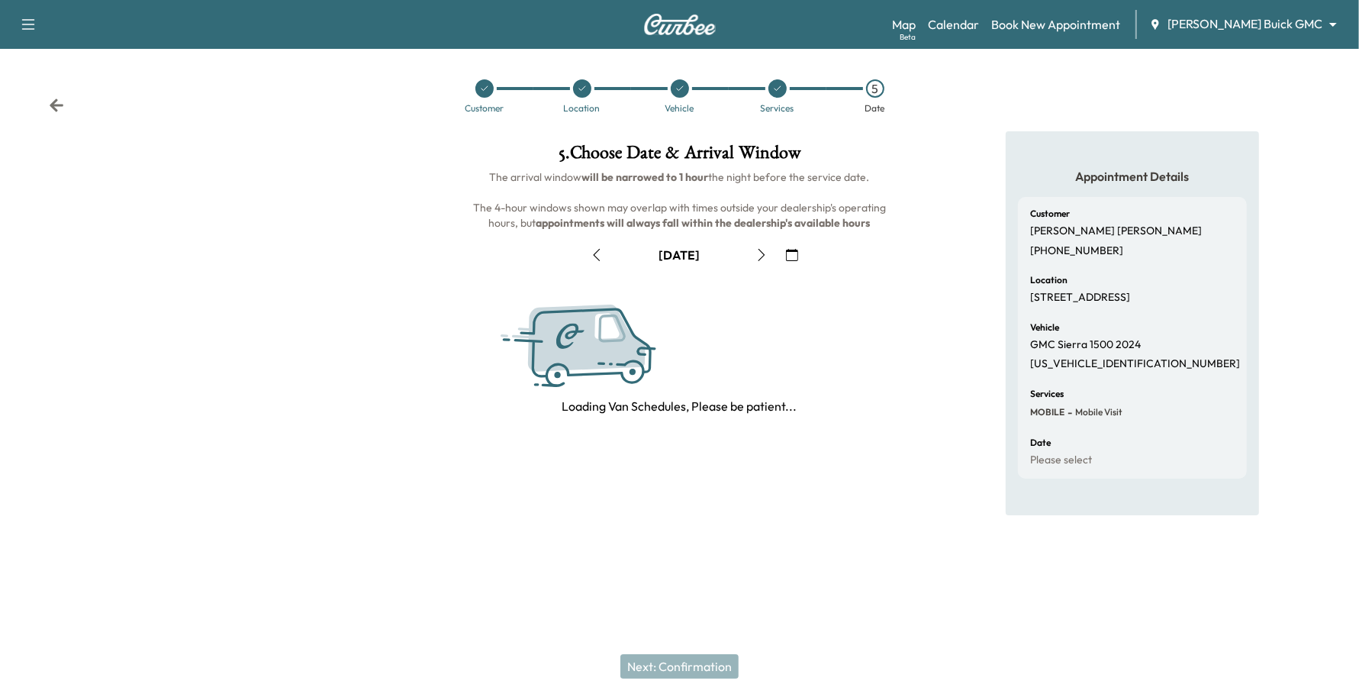
scroll to position [0, 0]
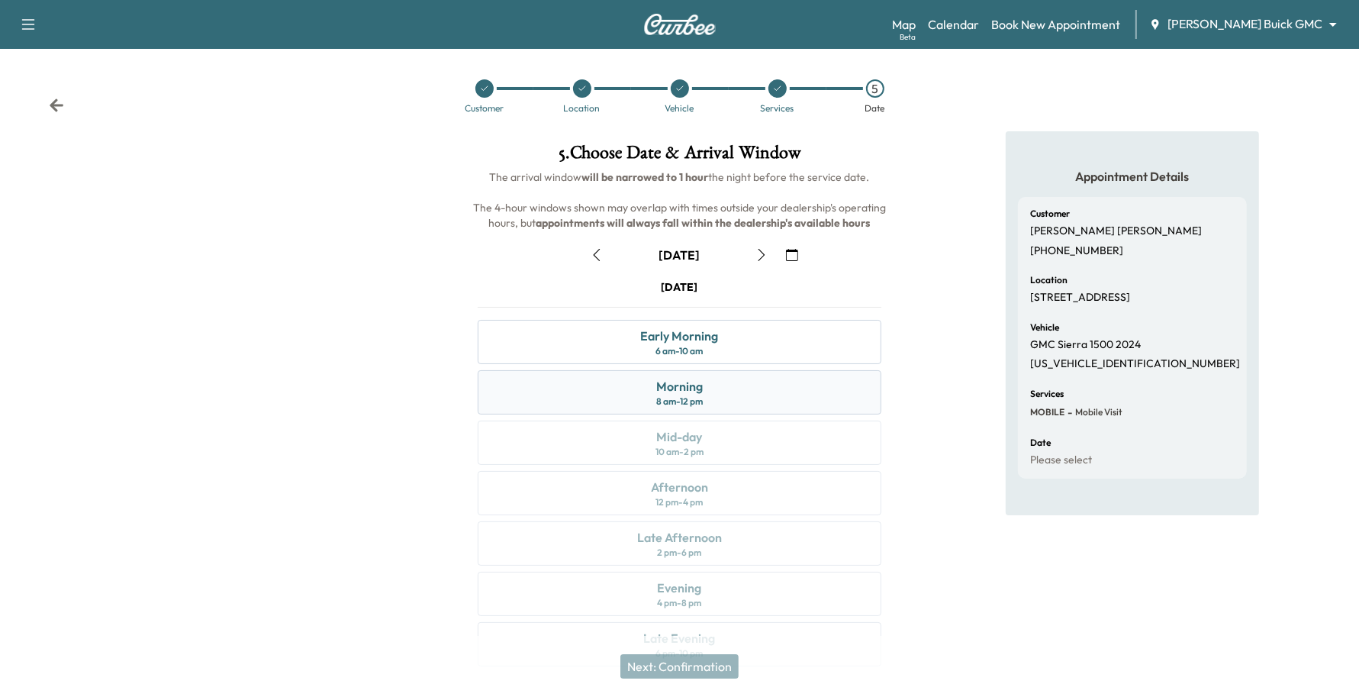
click at [726, 398] on div "Morning 8 am - 12 pm" at bounding box center [680, 392] width 404 height 44
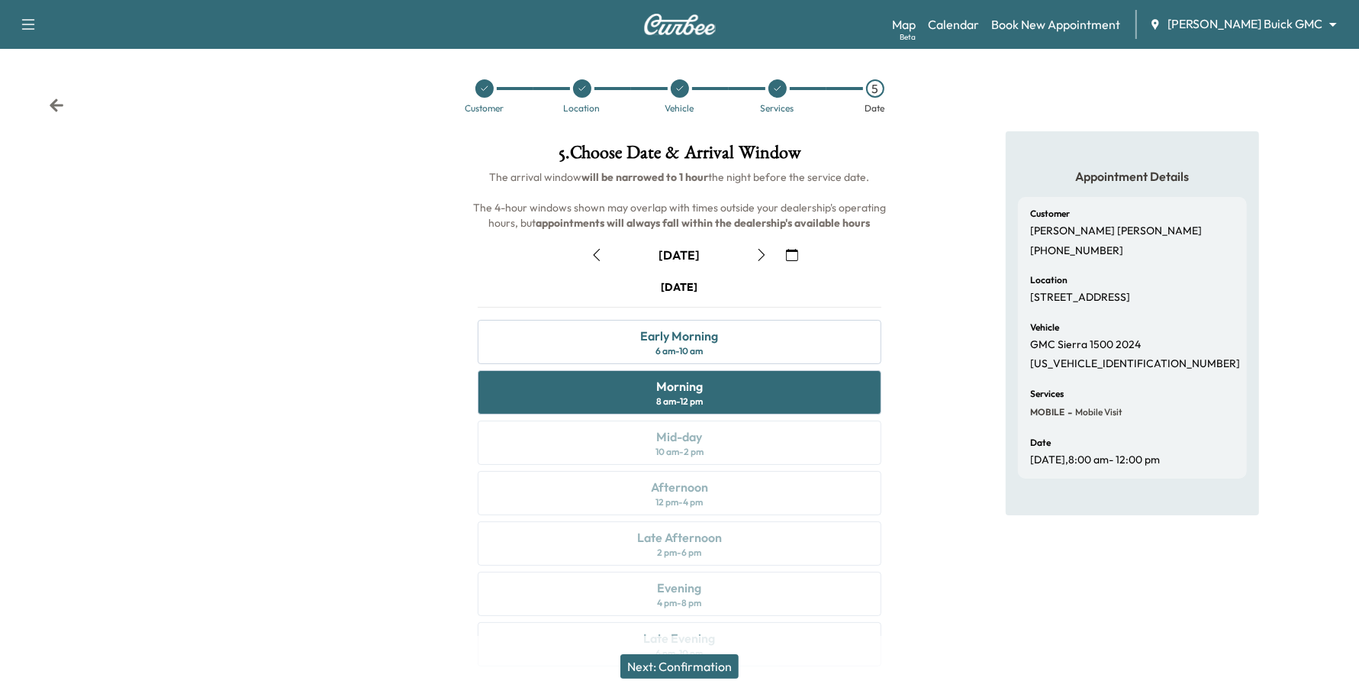
click at [597, 246] on button "button" at bounding box center [597, 255] width 26 height 24
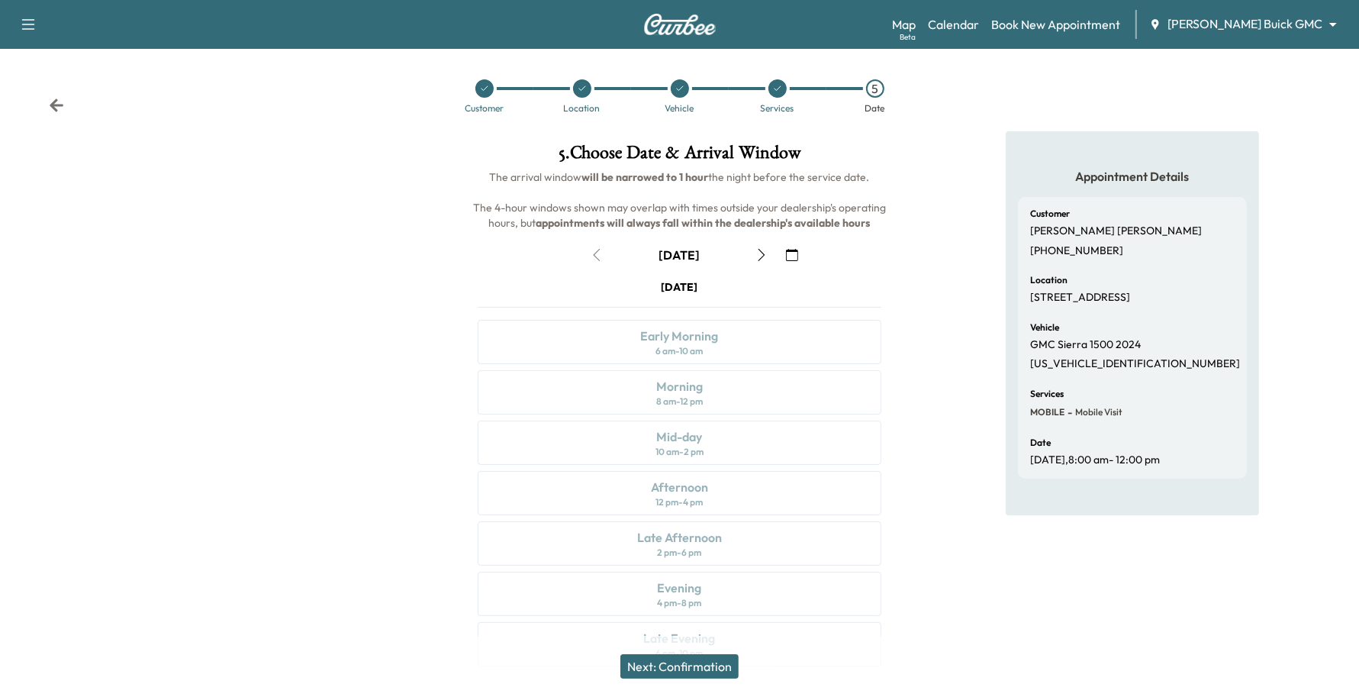
click at [582, 93] on div at bounding box center [582, 88] width 18 height 18
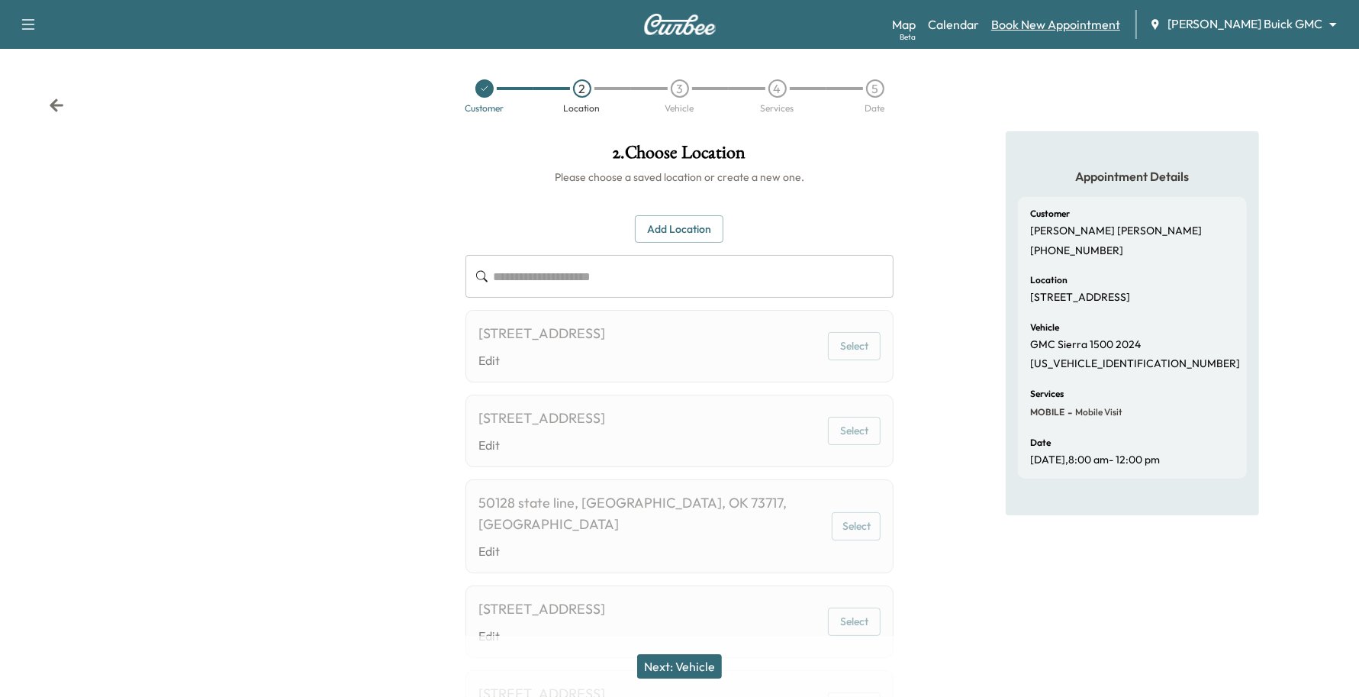
click at [1091, 18] on link "Book New Appointment" at bounding box center [1055, 24] width 129 height 18
click at [1074, 21] on link "Book New Appointment" at bounding box center [1055, 24] width 129 height 18
click at [1232, 13] on div "Map Beta Calendar Book New Appointment [PERSON_NAME] Buick GMC ******** ​" at bounding box center [1119, 24] width 455 height 29
click at [1259, 12] on div "Map Beta Calendar Book New Appointment [PERSON_NAME] Buick GMC ******** ​" at bounding box center [1119, 24] width 455 height 29
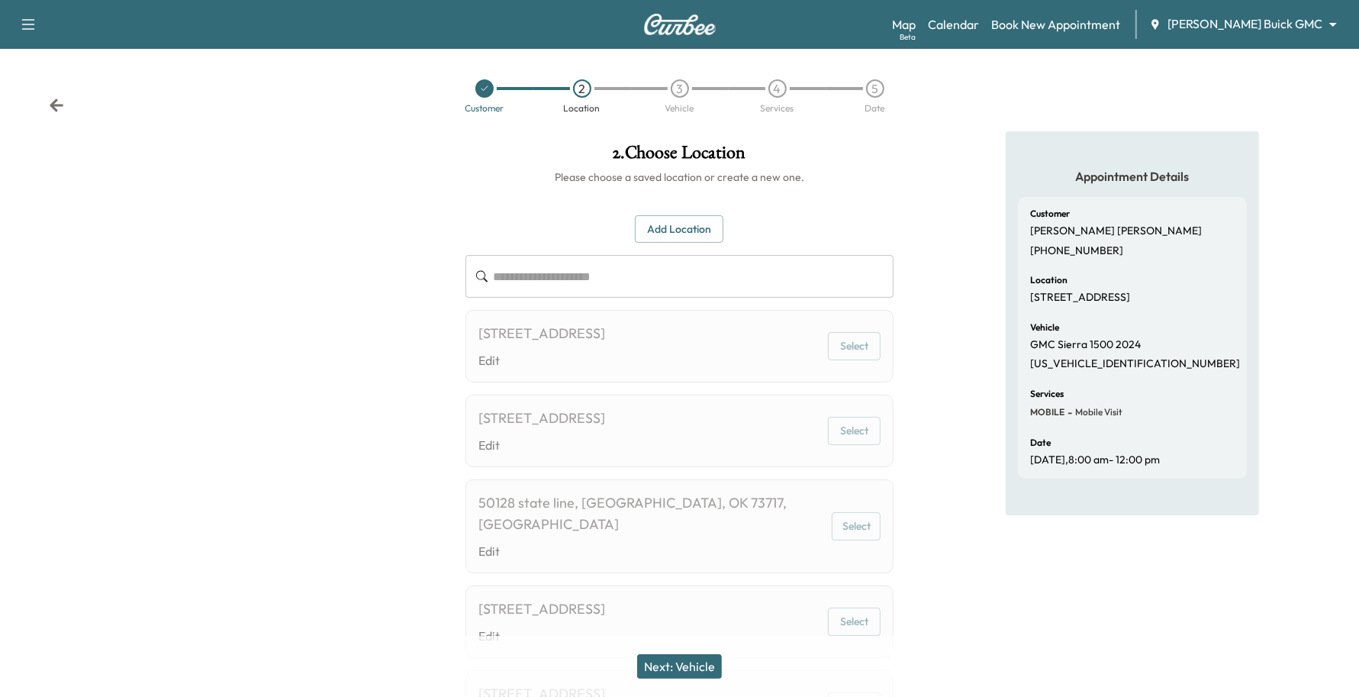
click at [1259, 18] on body "**********" at bounding box center [679, 348] width 1359 height 697
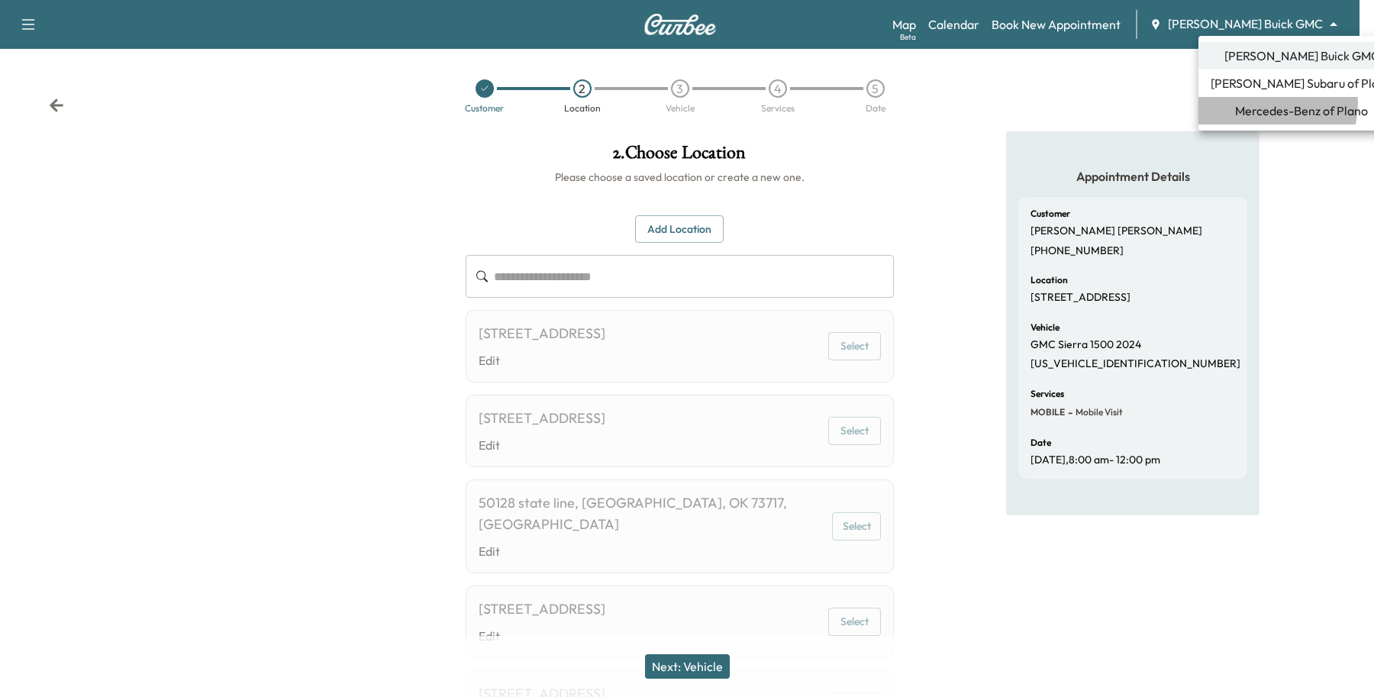
click at [1258, 103] on span "Mercedes-Benz of Plano" at bounding box center [1301, 110] width 133 height 18
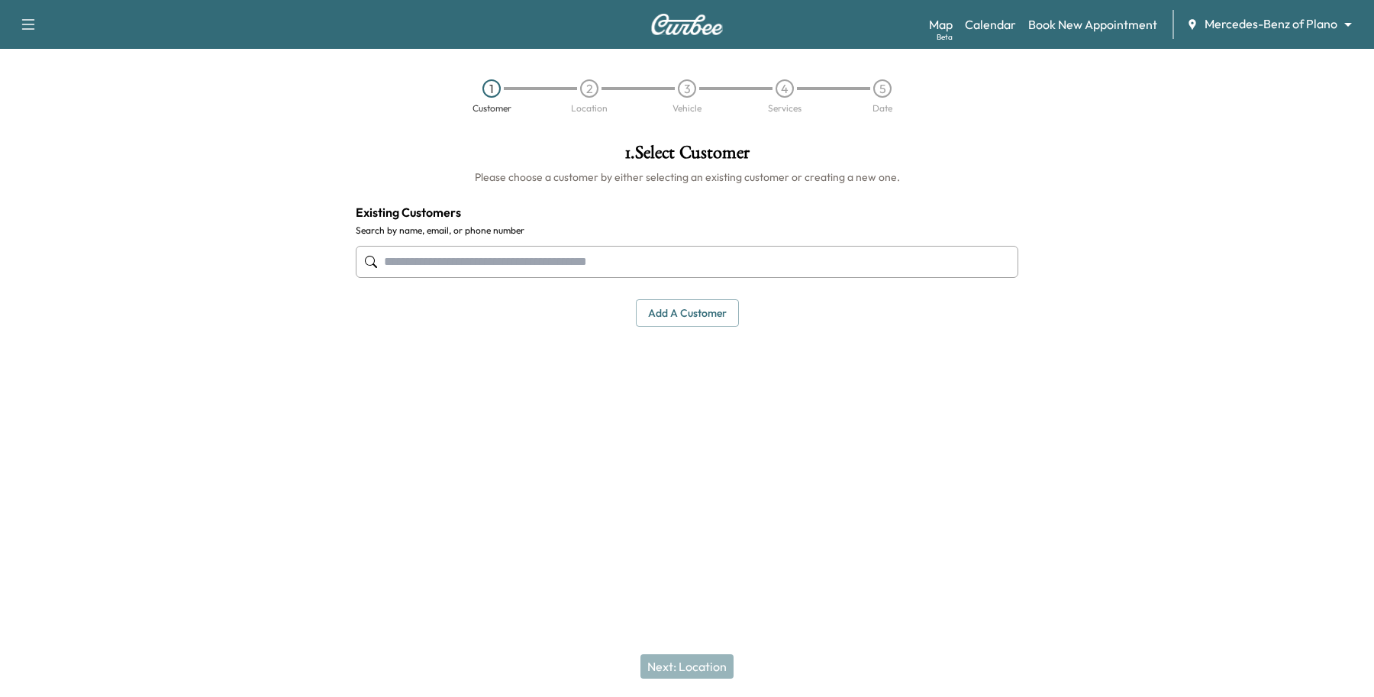
click at [1258, 27] on body "Support Log Out Map Beta Calendar Book New Appointment Mercedes-Benz of Plano *…" at bounding box center [687, 348] width 1374 height 697
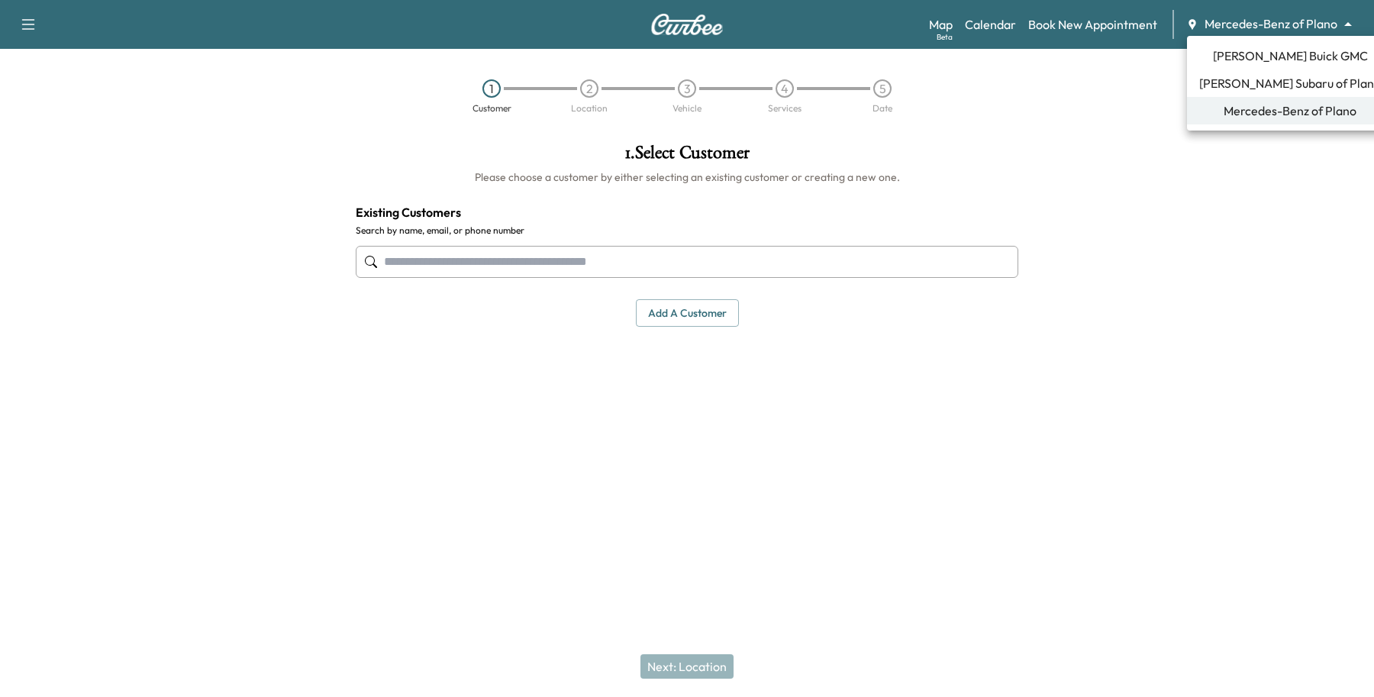
click at [1260, 55] on span "[PERSON_NAME] Buick GMC" at bounding box center [1290, 56] width 155 height 18
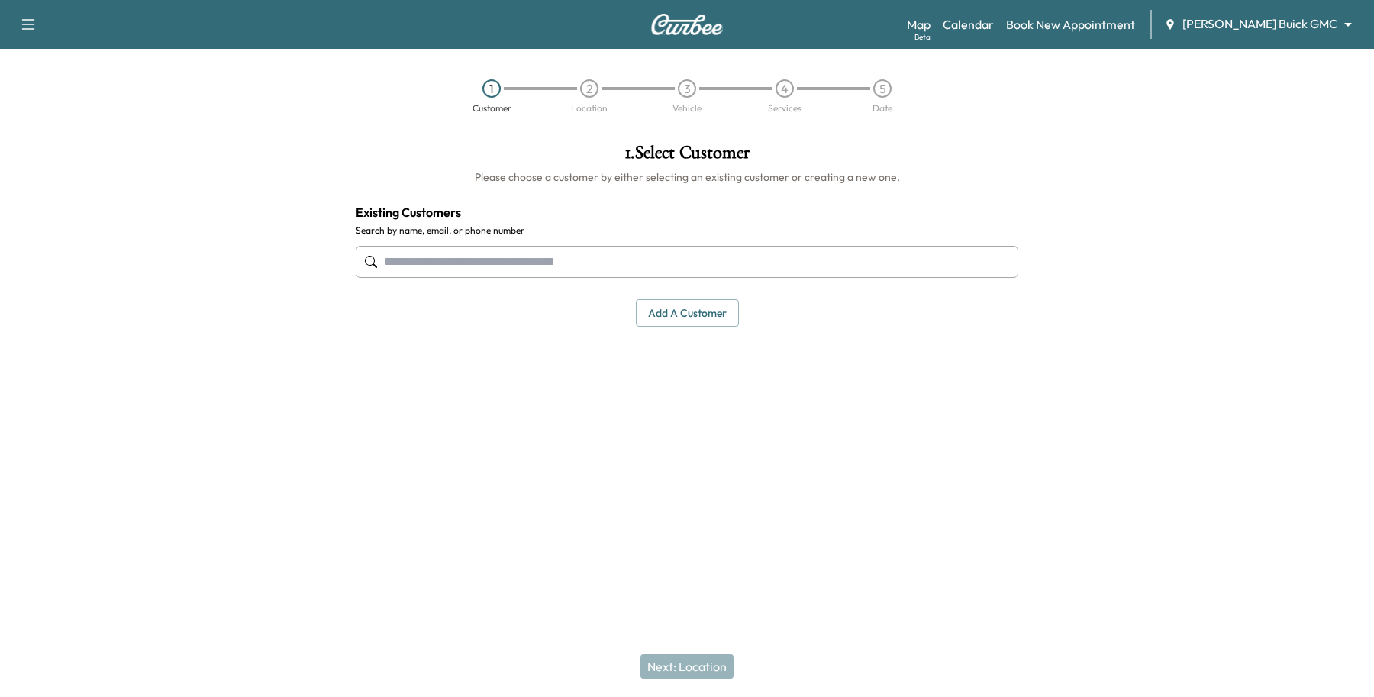
click at [617, 263] on input "text" at bounding box center [687, 262] width 662 height 32
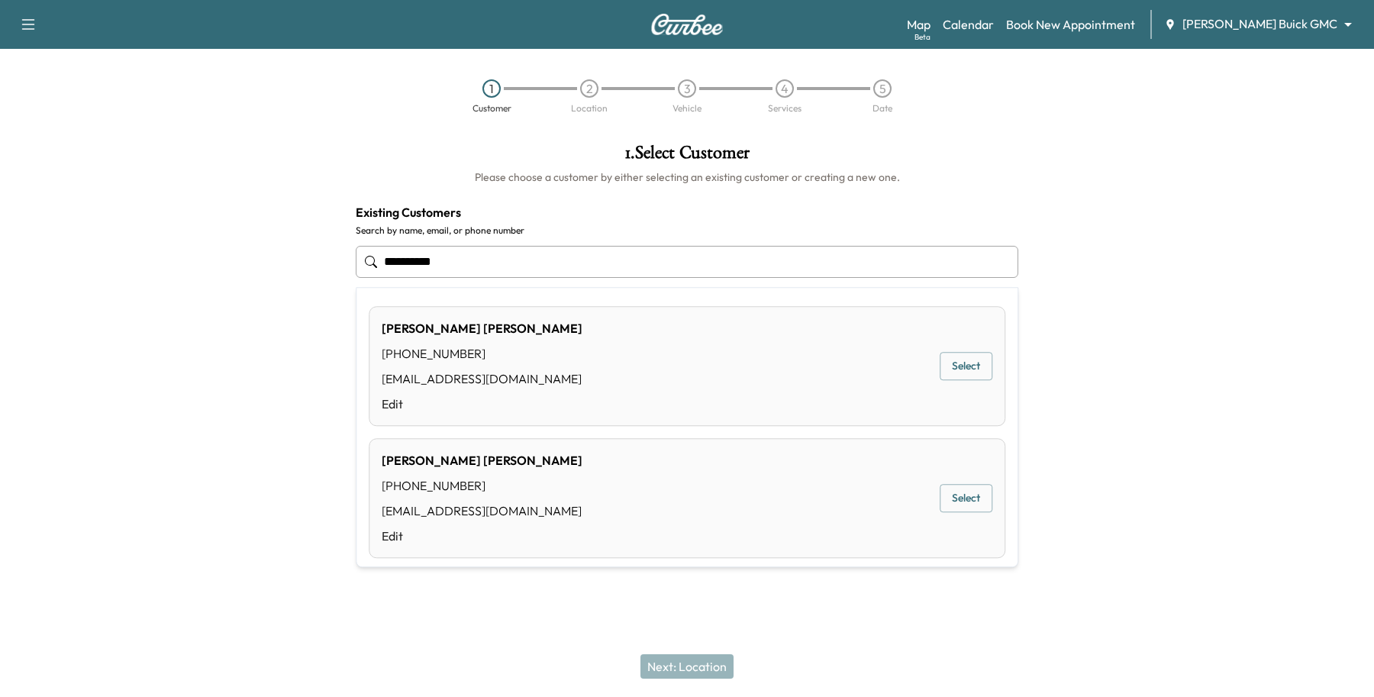
click at [977, 356] on button "Select" at bounding box center [965, 367] width 53 height 28
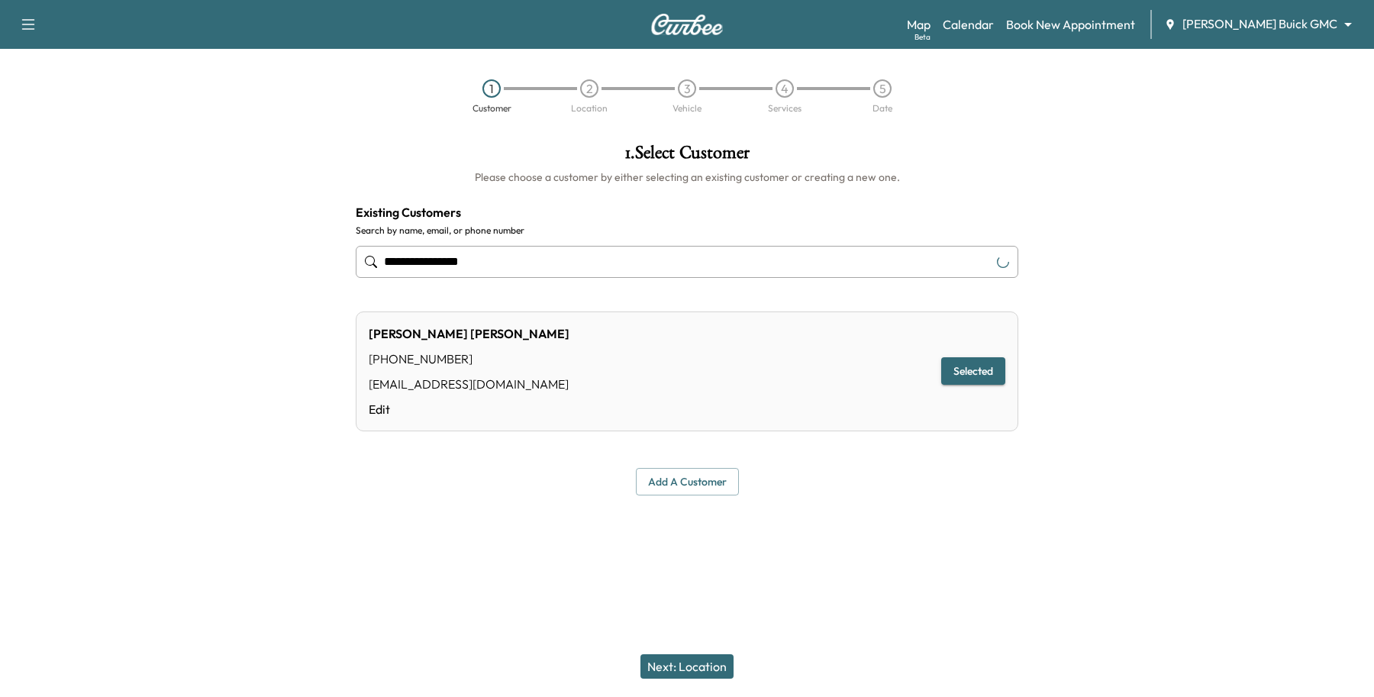
type input "**********"
click at [716, 656] on button "Next: Location" at bounding box center [686, 666] width 93 height 24
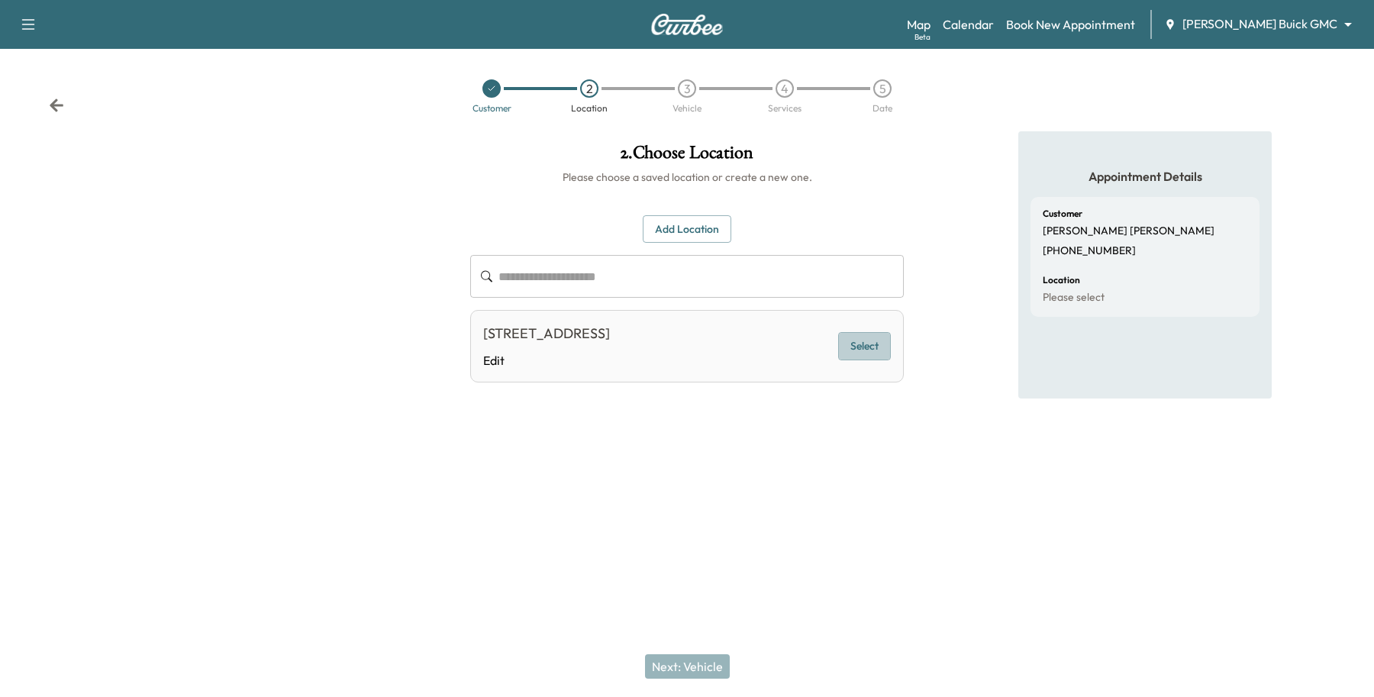
click at [851, 344] on button "Select" at bounding box center [864, 346] width 53 height 28
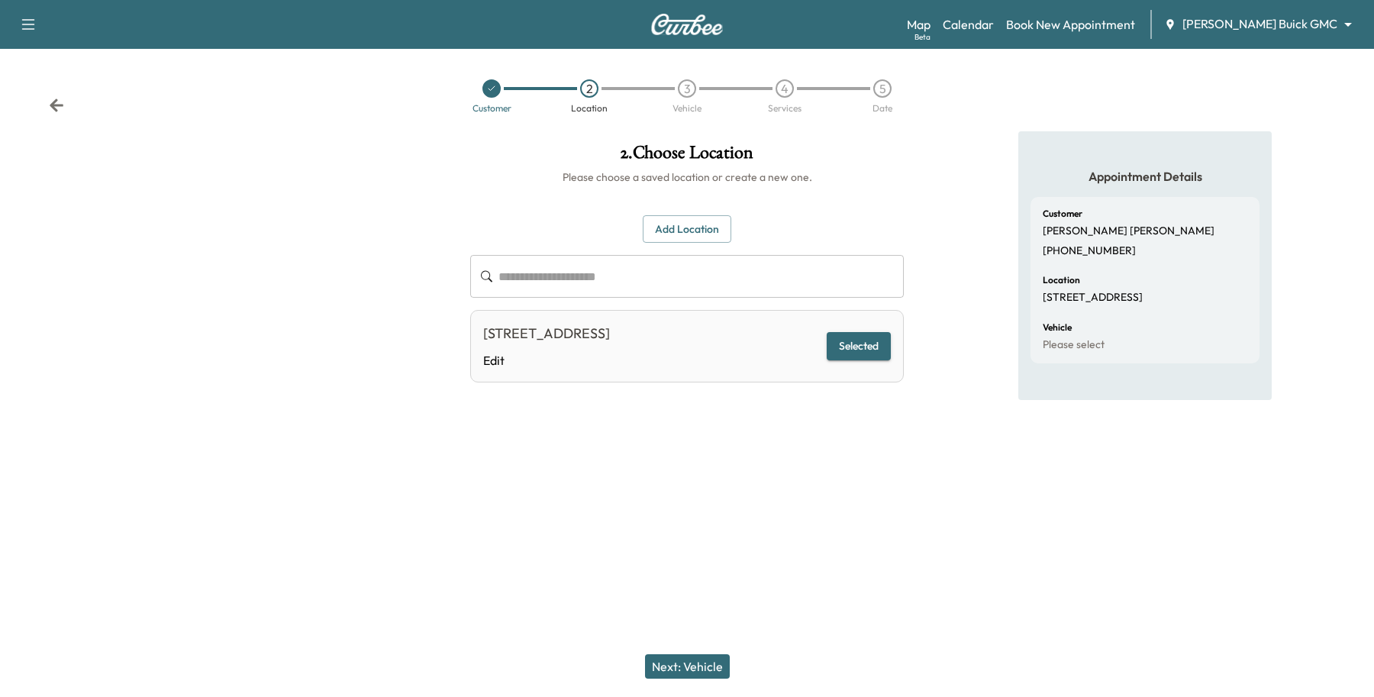
click at [659, 646] on div "Next: Vehicle" at bounding box center [687, 666] width 1374 height 61
click at [669, 655] on button "Next: Vehicle" at bounding box center [687, 666] width 85 height 24
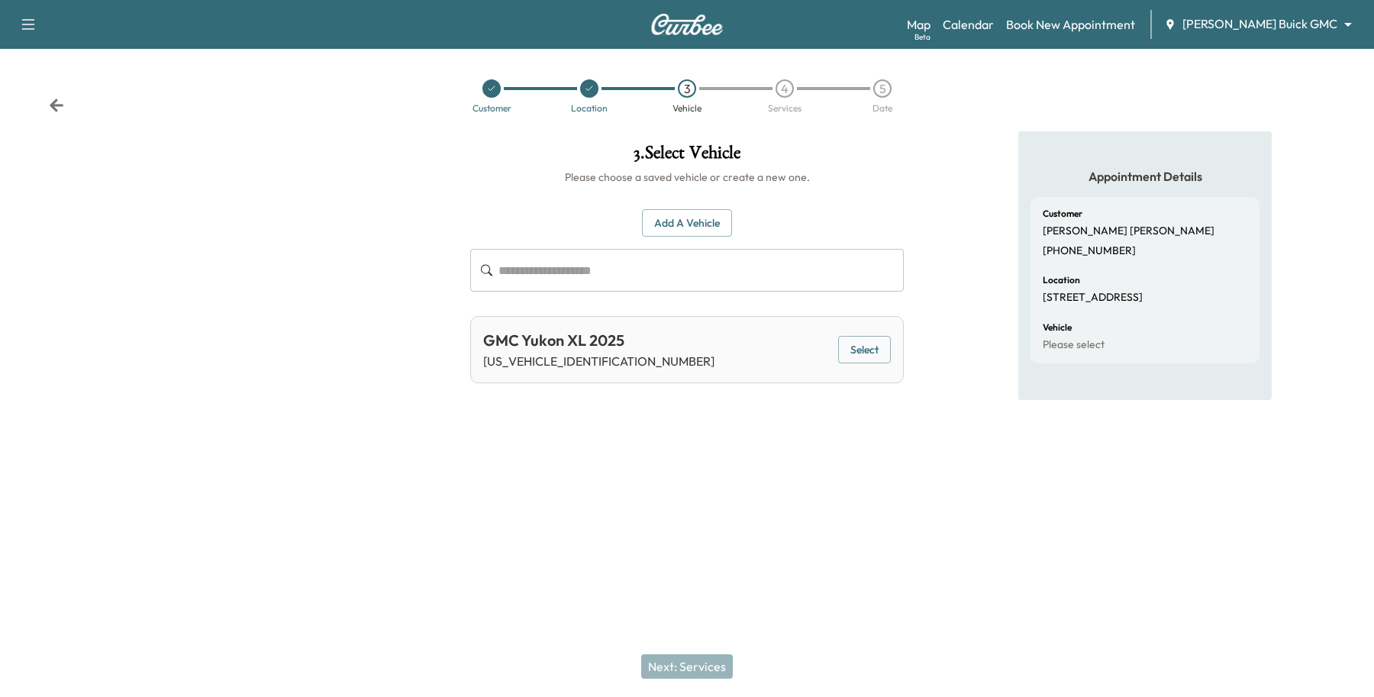
click at [890, 332] on div "GMC Yukon XL 2025 [US_VEHICLE_IDENTIFICATION_NUMBER] Select" at bounding box center [686, 349] width 433 height 67
click at [883, 344] on button "Select" at bounding box center [864, 350] width 53 height 28
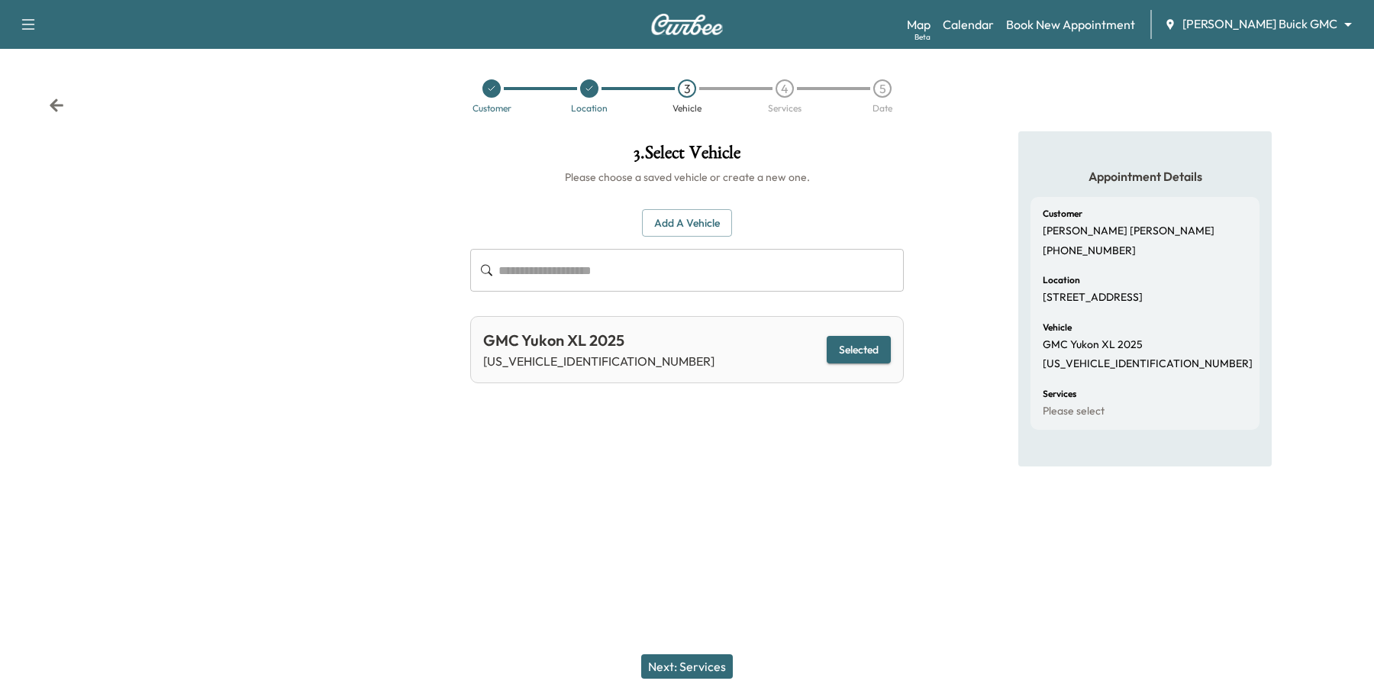
click at [678, 676] on button "Next: Services" at bounding box center [687, 666] width 92 height 24
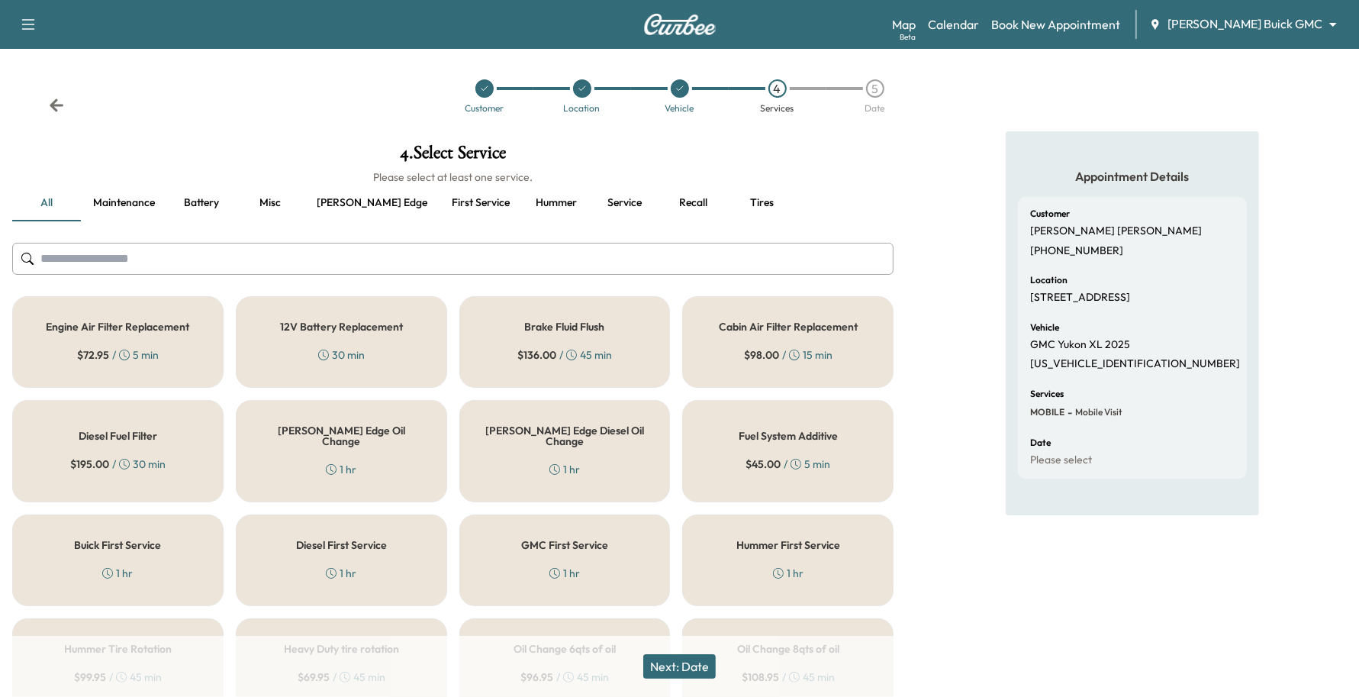
click at [580, 543] on div "GMC First Service 1 hr" at bounding box center [564, 560] width 211 height 92
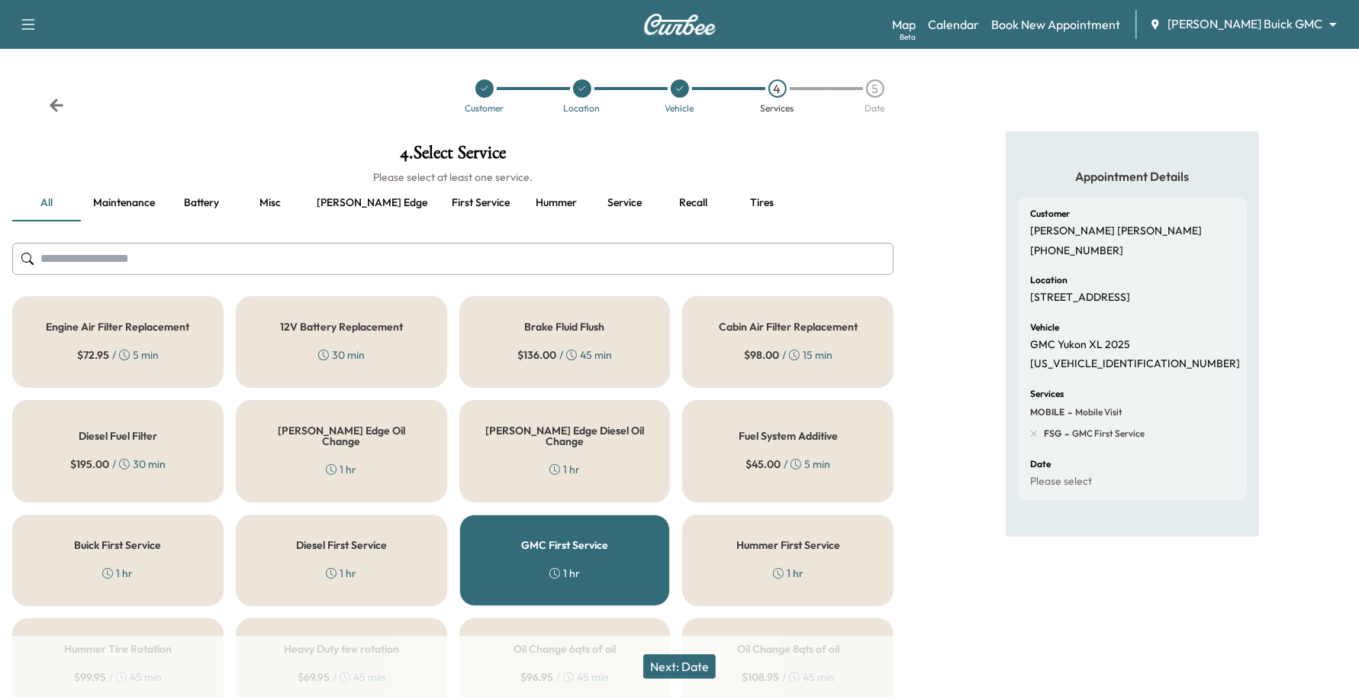
click at [696, 675] on button "Next: Date" at bounding box center [679, 666] width 72 height 24
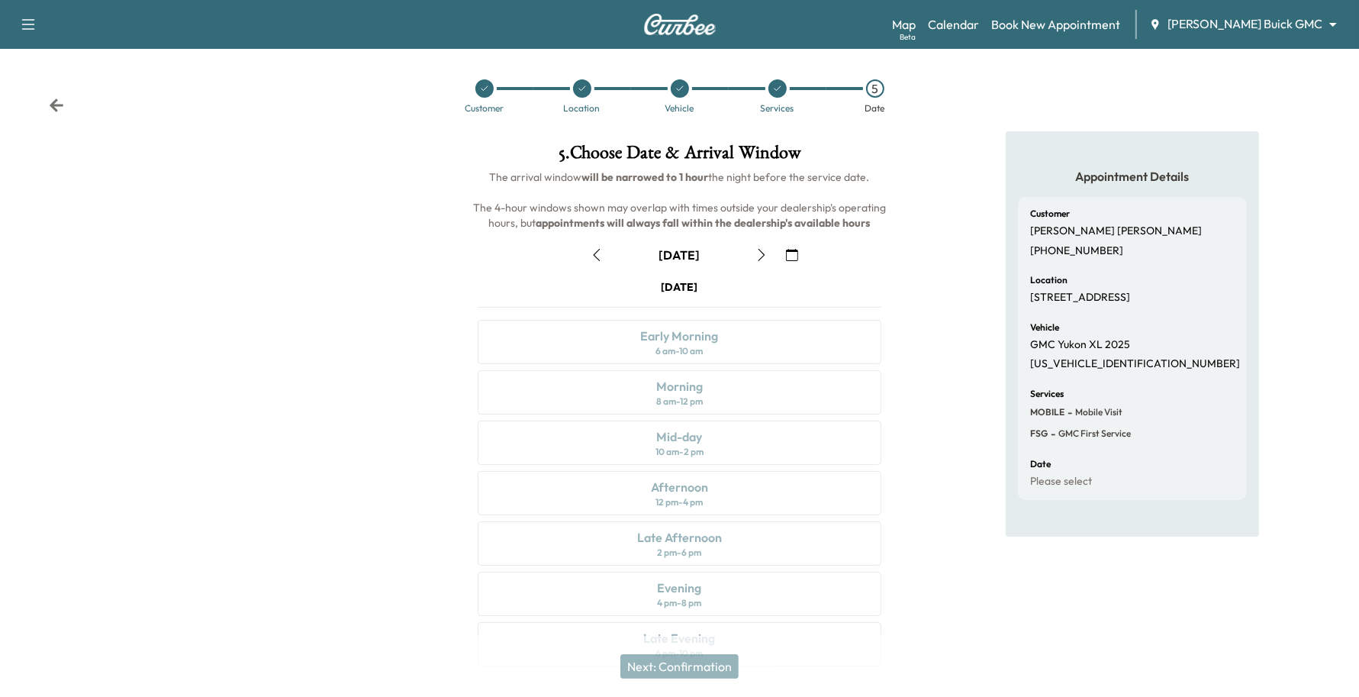
click at [788, 252] on icon "button" at bounding box center [792, 255] width 12 height 12
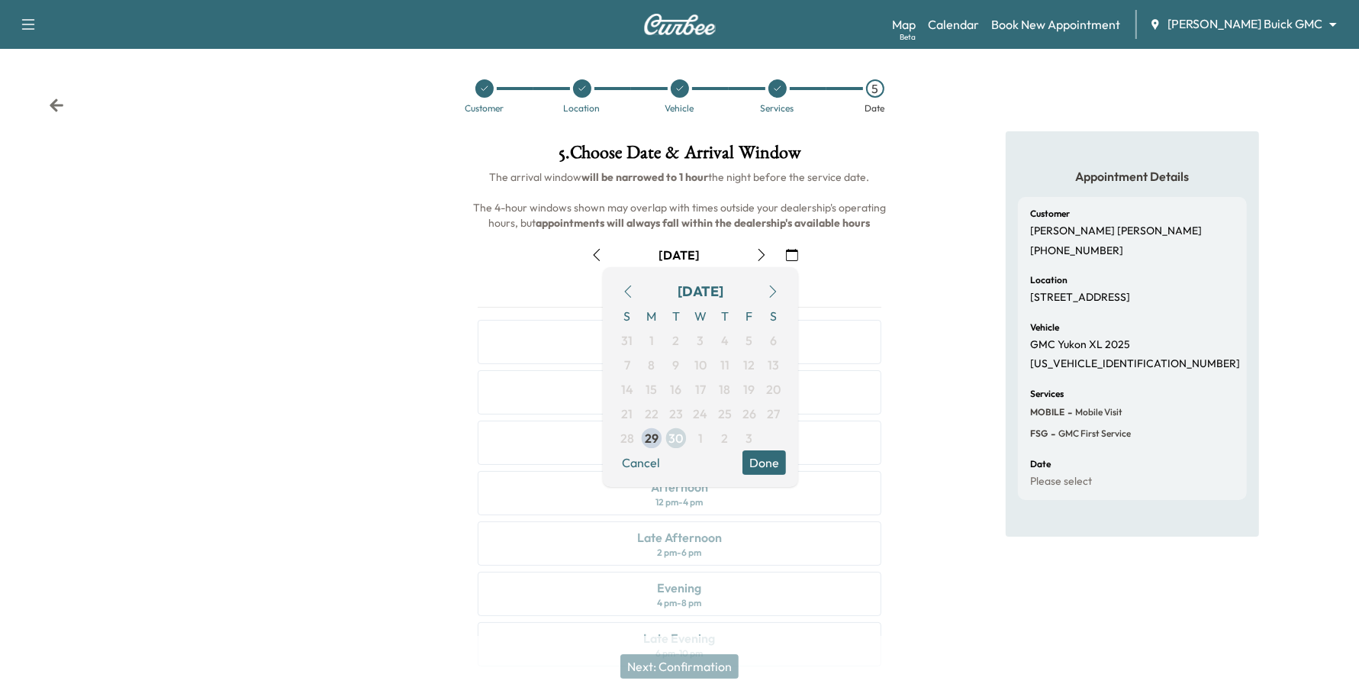
click at [680, 439] on span "30" at bounding box center [676, 438] width 14 height 18
click at [764, 463] on button "Done" at bounding box center [764, 462] width 43 height 24
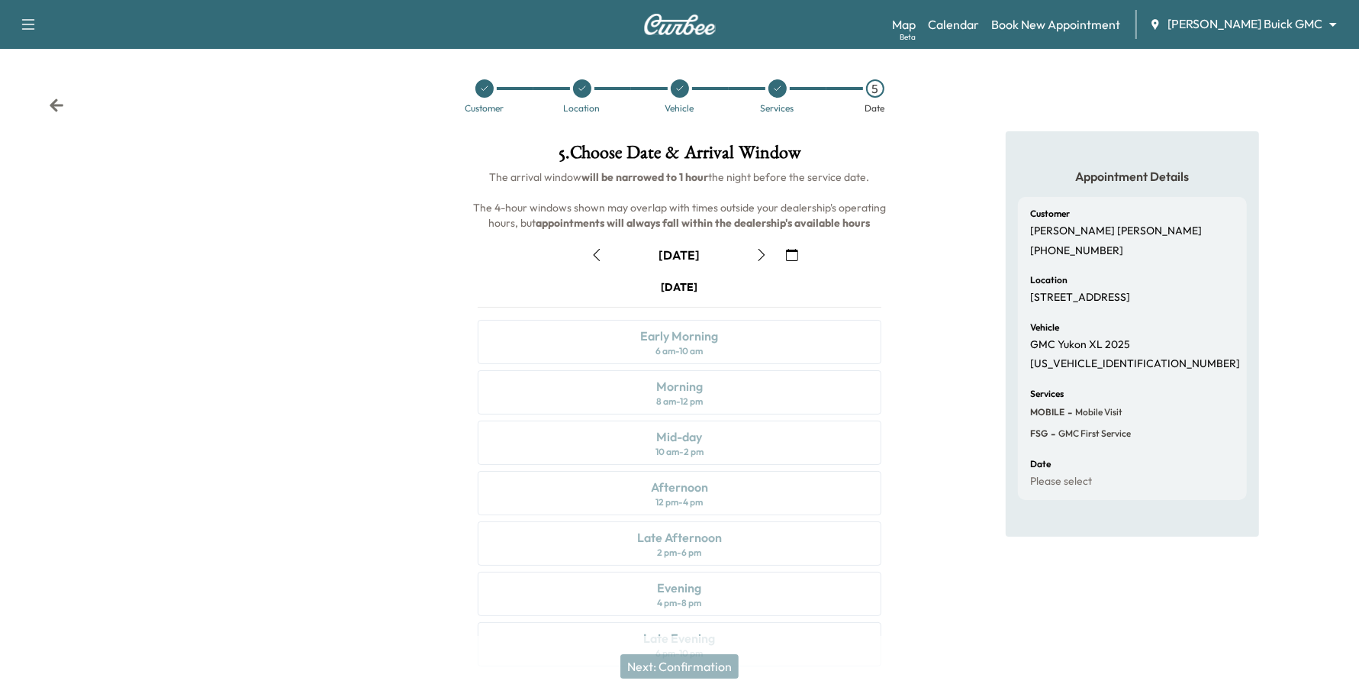
click at [753, 249] on button "button" at bounding box center [762, 255] width 26 height 24
click at [817, 390] on div "Morning 8 am - 12 pm" at bounding box center [680, 392] width 404 height 44
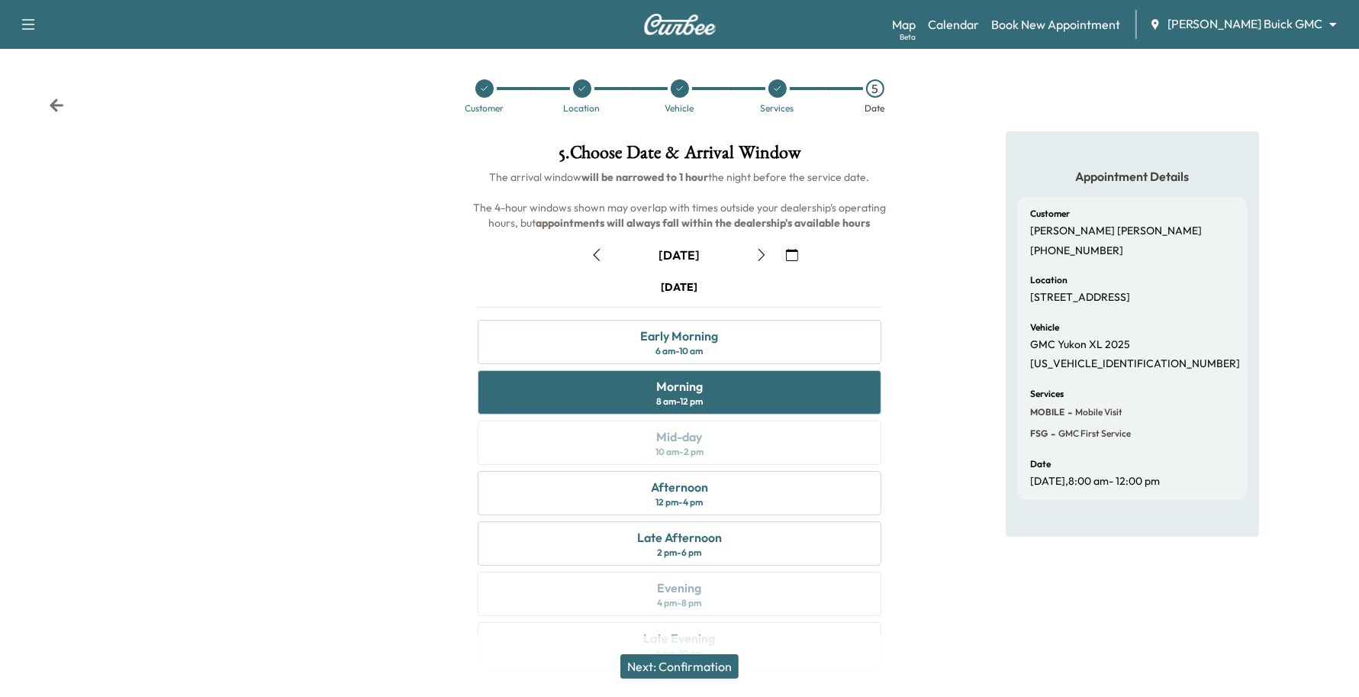
click at [687, 668] on button "Next: Confirmation" at bounding box center [679, 666] width 118 height 24
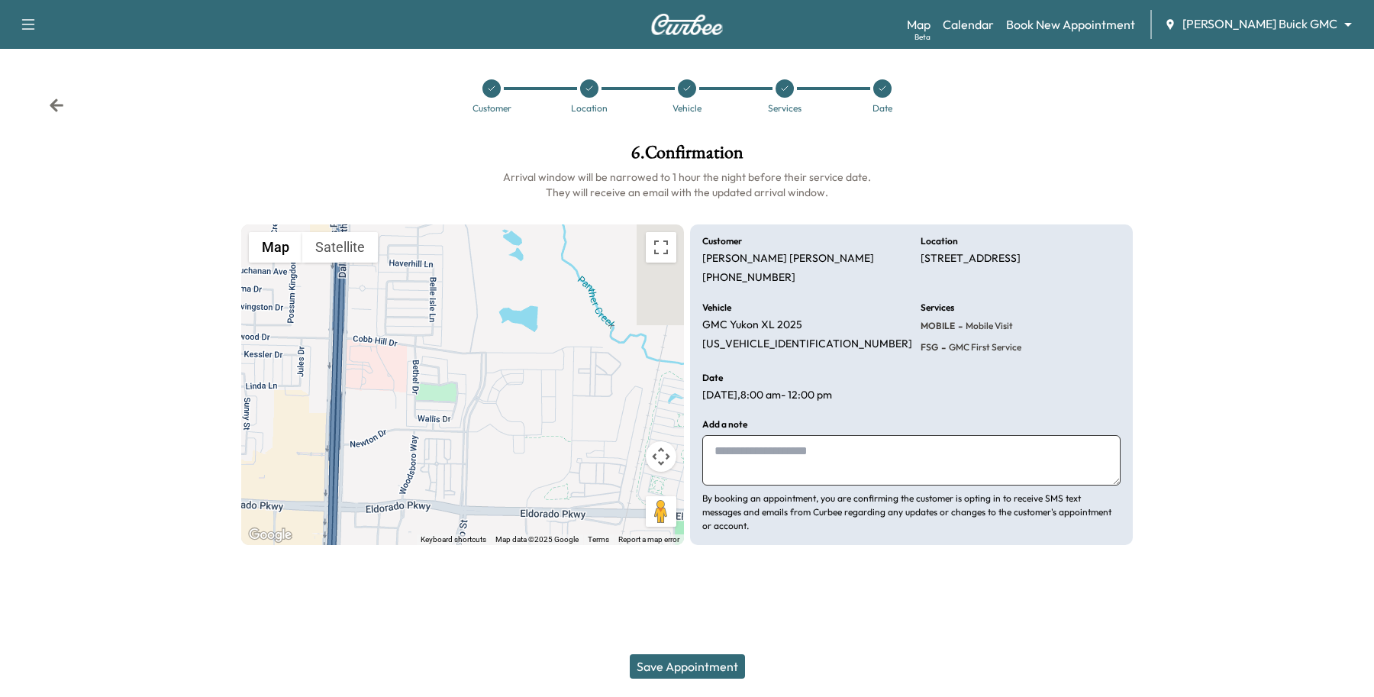
click at [707, 665] on button "Save Appointment" at bounding box center [687, 666] width 115 height 24
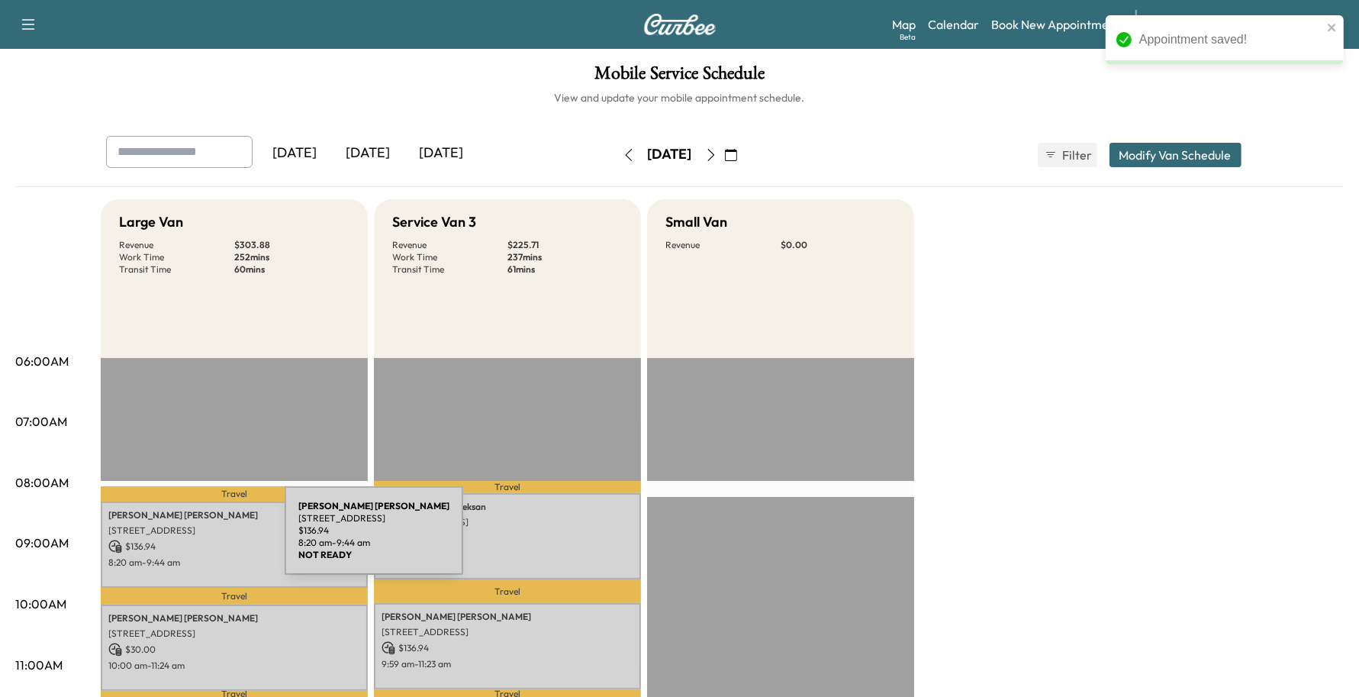
click at [170, 540] on p "$ 136.94" at bounding box center [234, 547] width 252 height 14
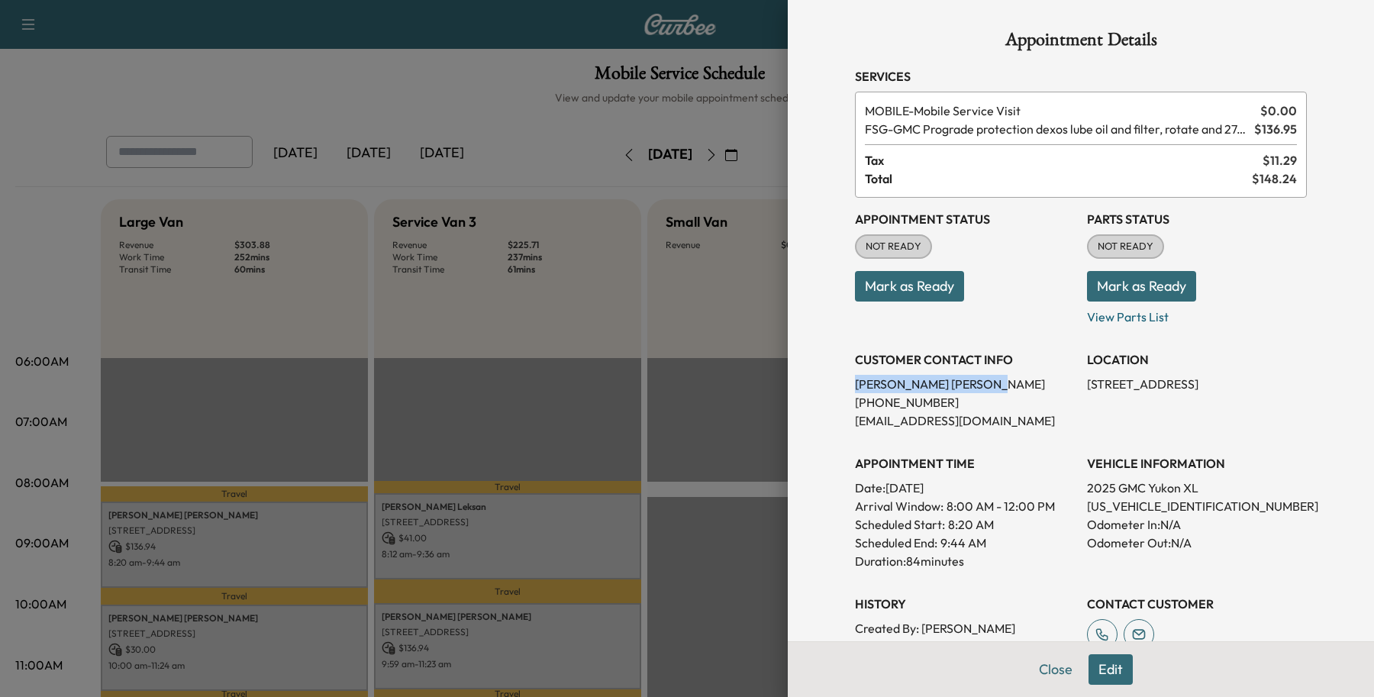
drag, startPoint x: 959, startPoint y: 385, endPoint x: 840, endPoint y: 389, distance: 119.1
click at [855, 389] on p "[PERSON_NAME]" at bounding box center [965, 384] width 220 height 18
copy p "[PERSON_NAME]"
click at [1048, 675] on button "Close" at bounding box center [1055, 669] width 53 height 31
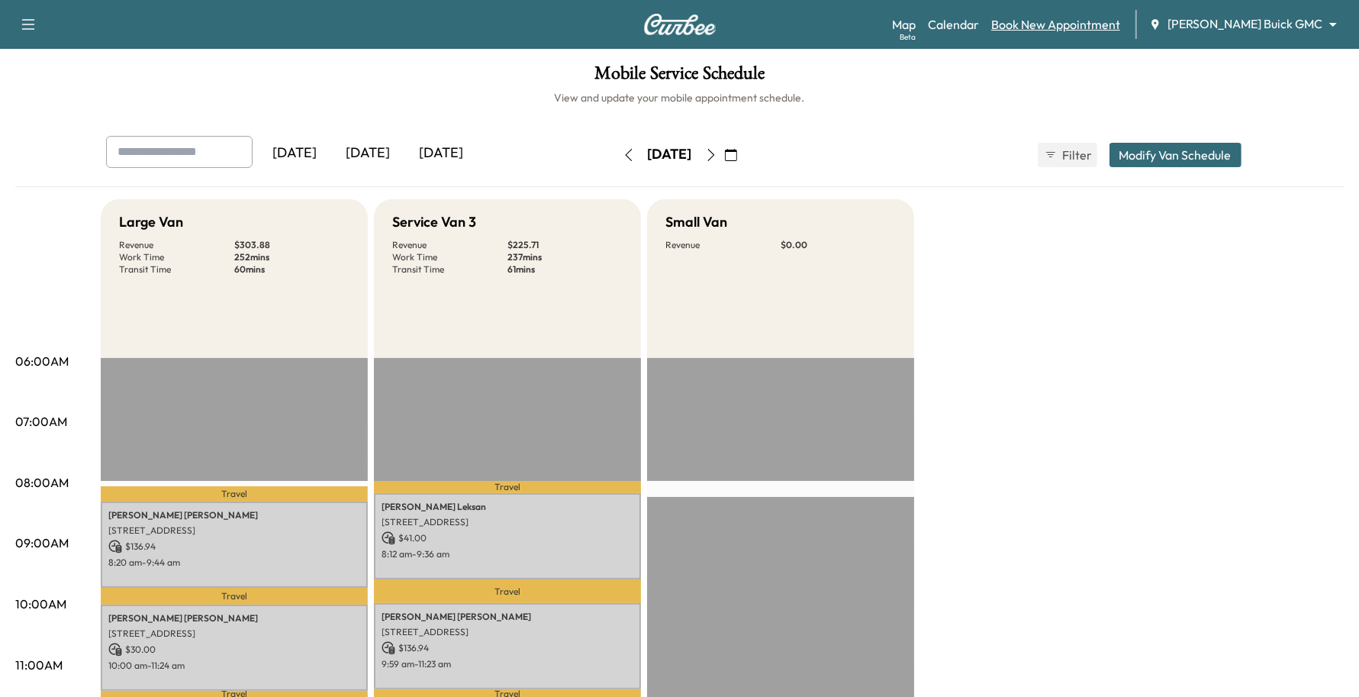
click at [1120, 31] on link "Book New Appointment" at bounding box center [1055, 24] width 129 height 18
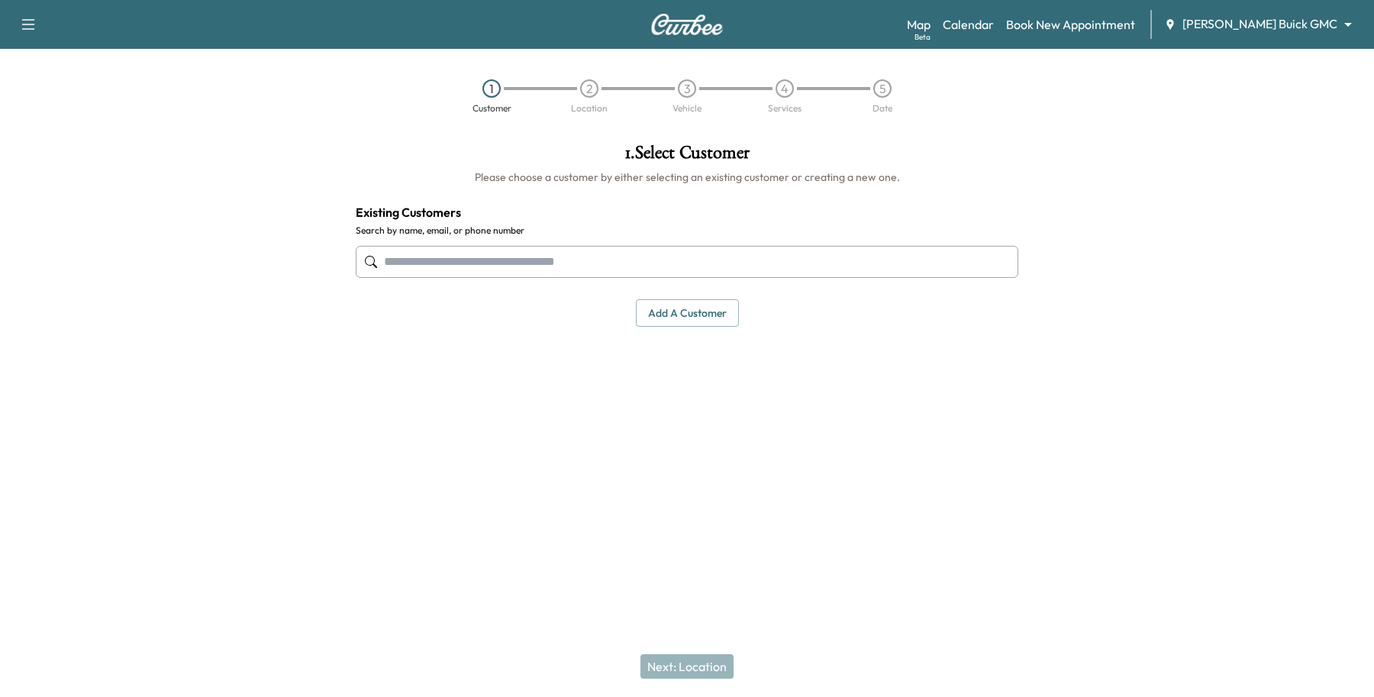
click at [519, 263] on input "text" at bounding box center [687, 262] width 662 height 32
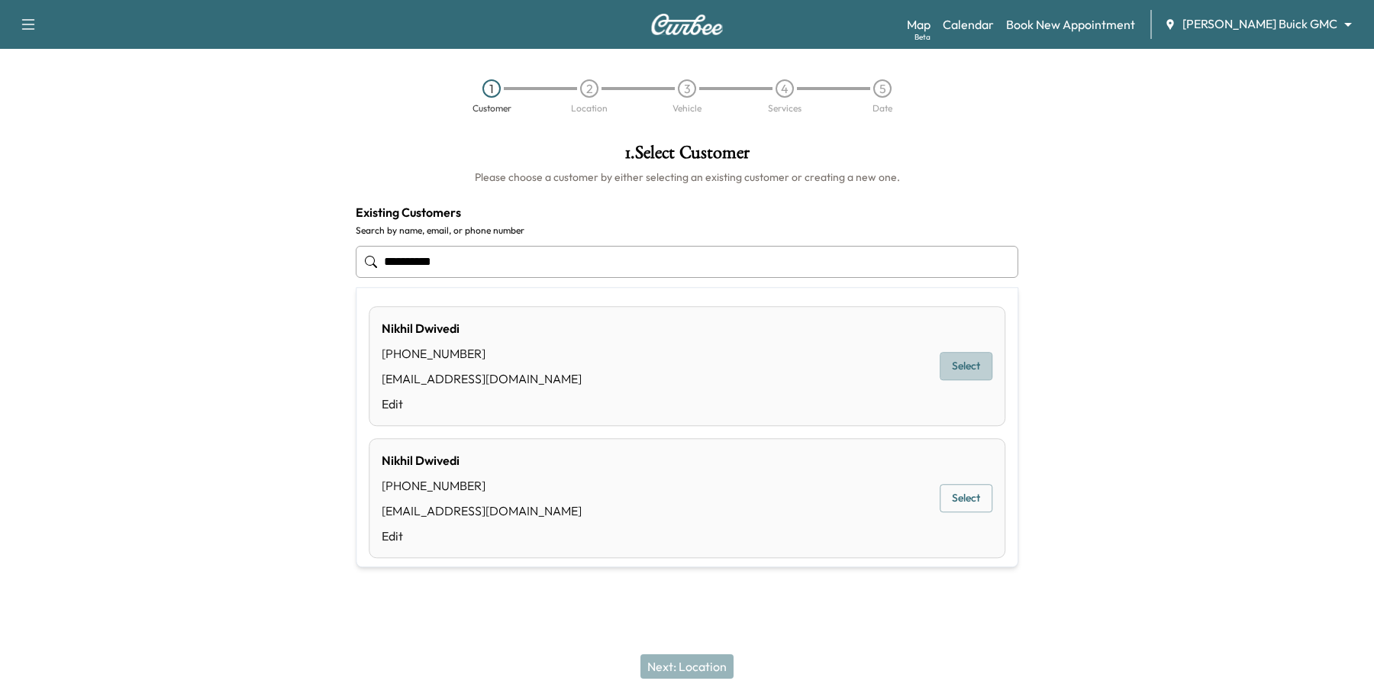
click at [945, 376] on button "Select" at bounding box center [965, 367] width 53 height 28
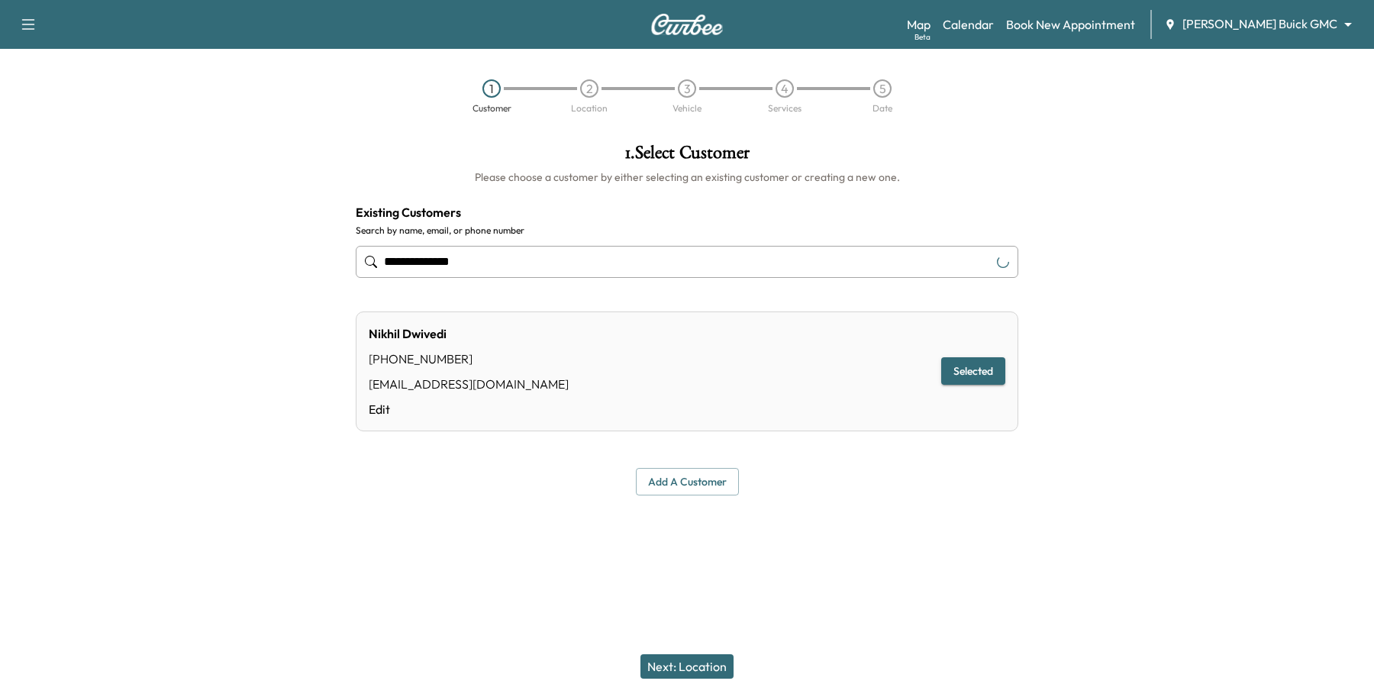
type input "**********"
click at [721, 662] on button "Next: Location" at bounding box center [686, 666] width 93 height 24
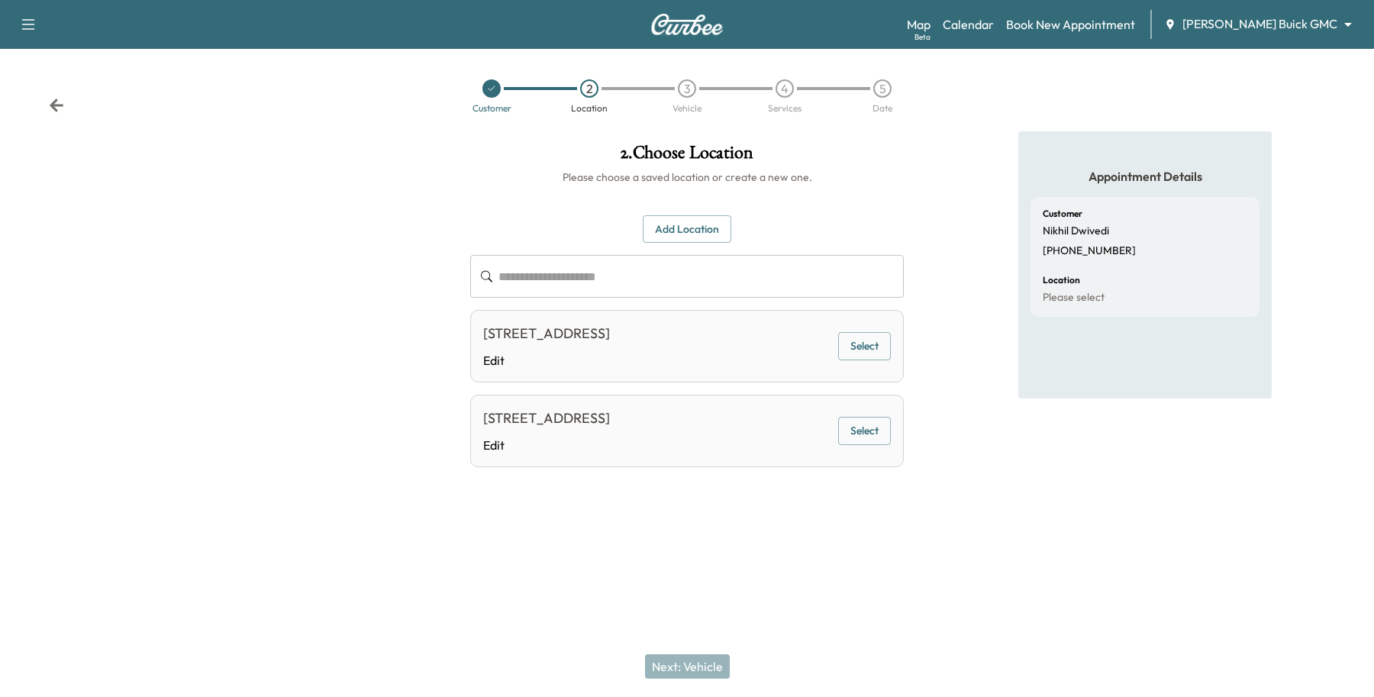
click at [707, 230] on button "Add Location" at bounding box center [687, 229] width 89 height 28
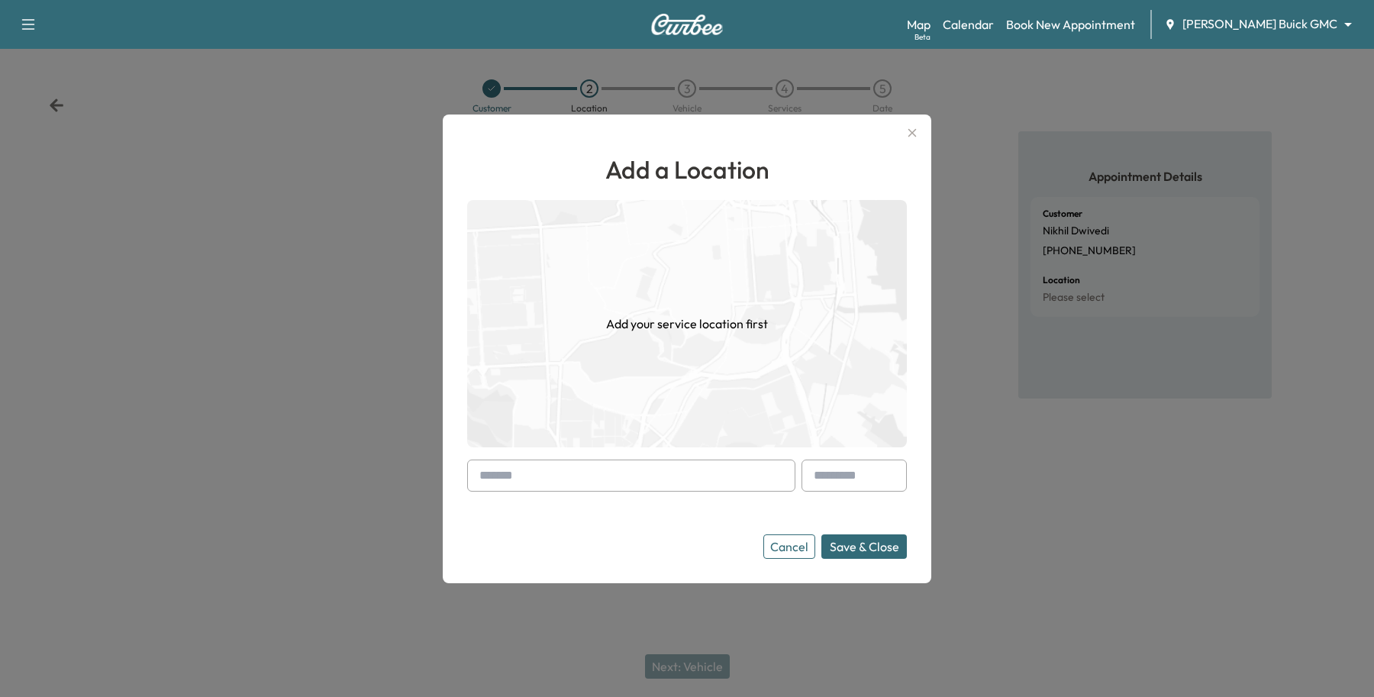
click at [536, 475] on input "text" at bounding box center [631, 475] width 328 height 32
click at [617, 489] on input "text" at bounding box center [631, 475] width 328 height 32
click at [546, 482] on input "text" at bounding box center [631, 475] width 328 height 32
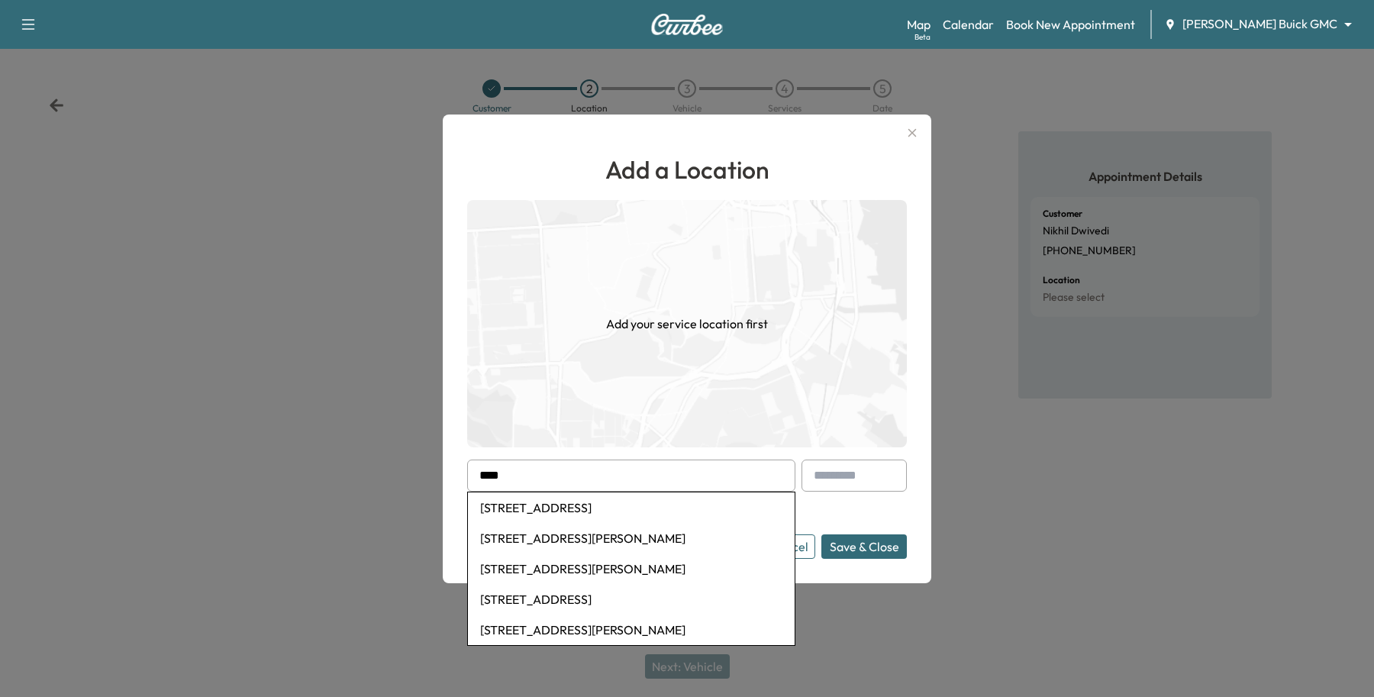
click at [543, 482] on input "****" at bounding box center [631, 475] width 328 height 32
drag, startPoint x: 582, startPoint y: 543, endPoint x: 491, endPoint y: 550, distance: 91.1
click at [491, 550] on li "[STREET_ADDRESS]" at bounding box center [631, 538] width 327 height 31
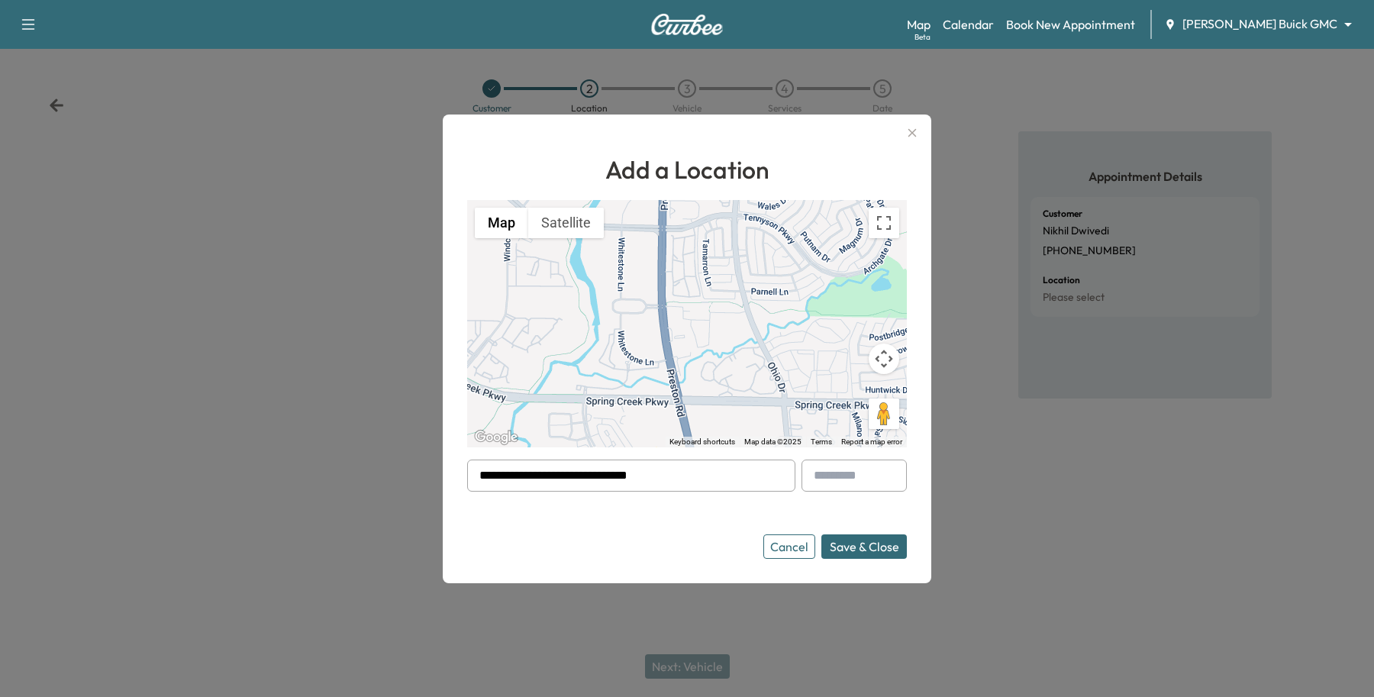
click at [696, 479] on input "**********" at bounding box center [631, 475] width 328 height 32
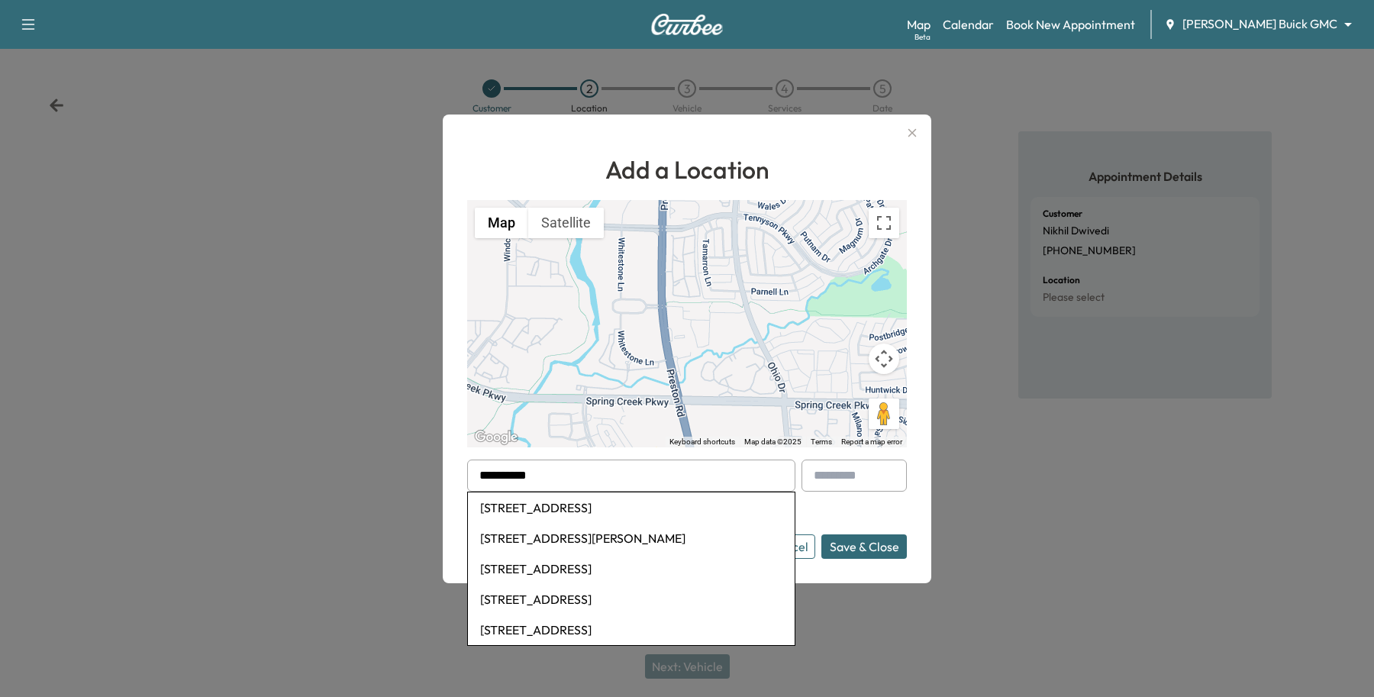
click at [600, 505] on li "[STREET_ADDRESS]" at bounding box center [631, 507] width 327 height 31
type input "**********"
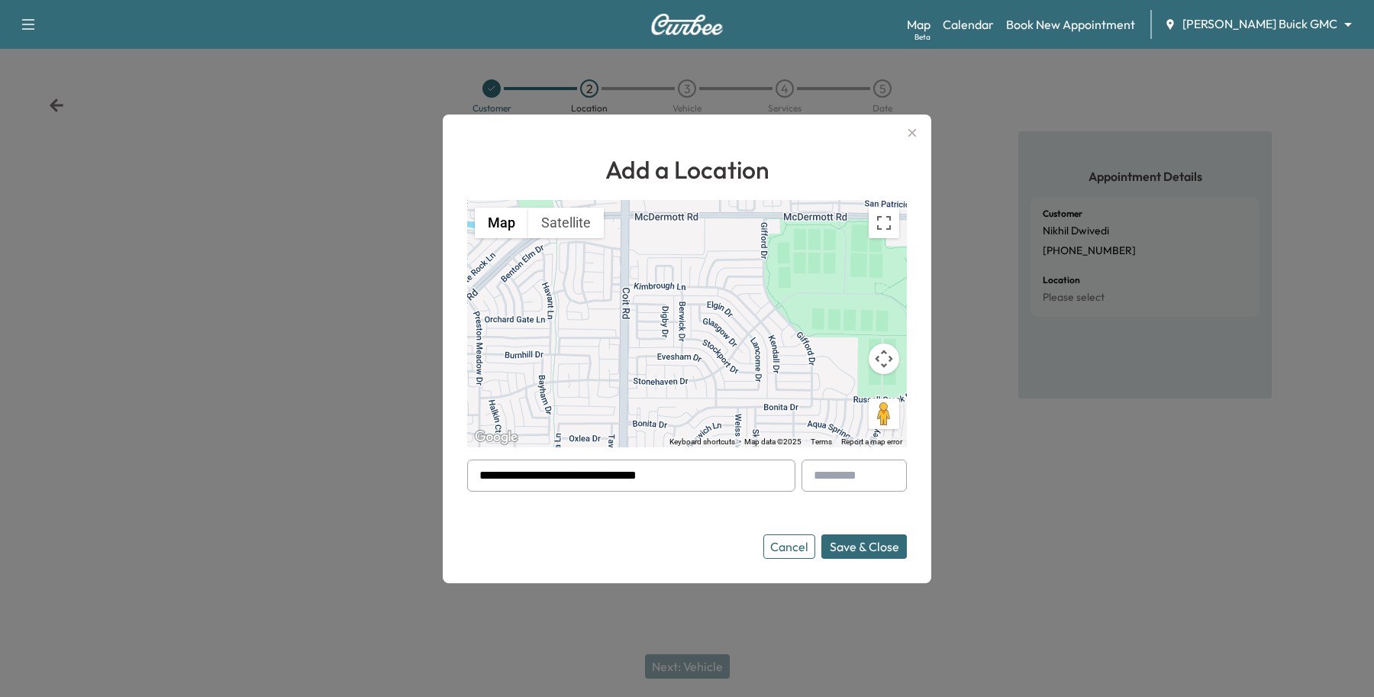
click at [884, 544] on button "Save & Close" at bounding box center [863, 546] width 85 height 24
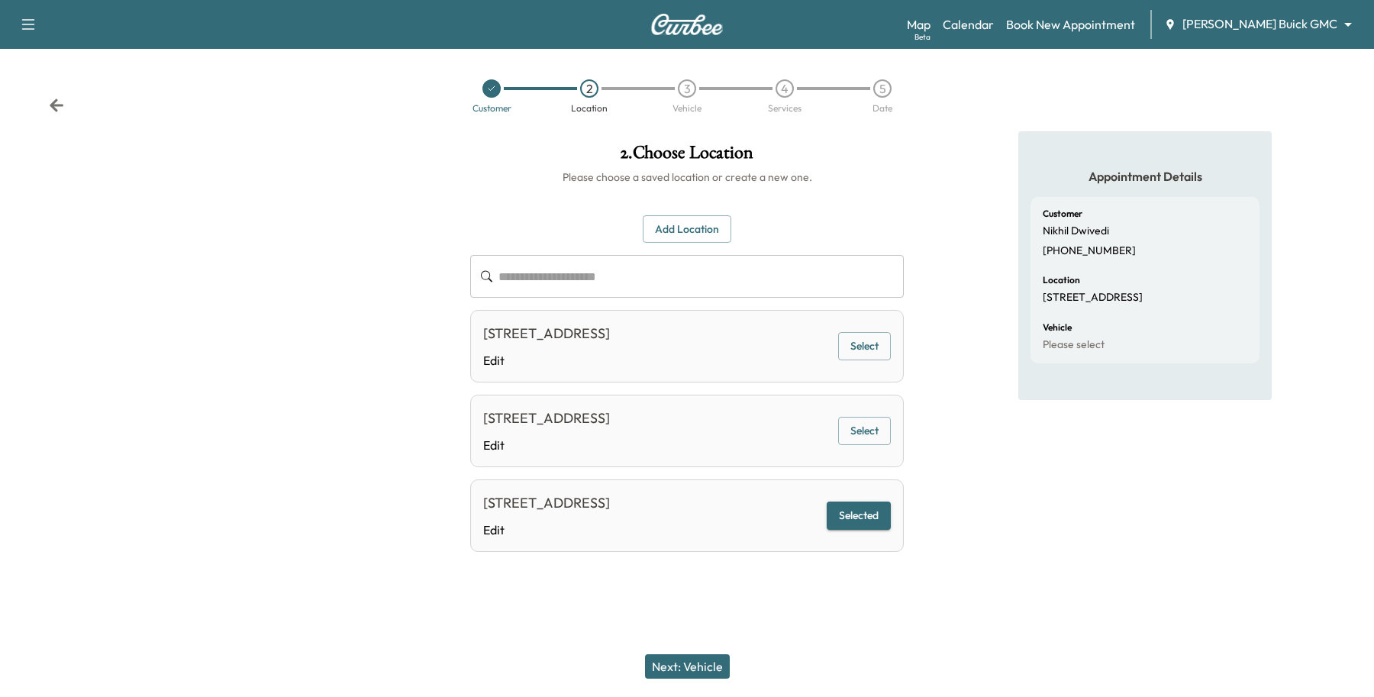
click at [703, 653] on div "Next: Vehicle" at bounding box center [687, 666] width 1374 height 61
click at [700, 662] on button "Next: Vehicle" at bounding box center [687, 666] width 85 height 24
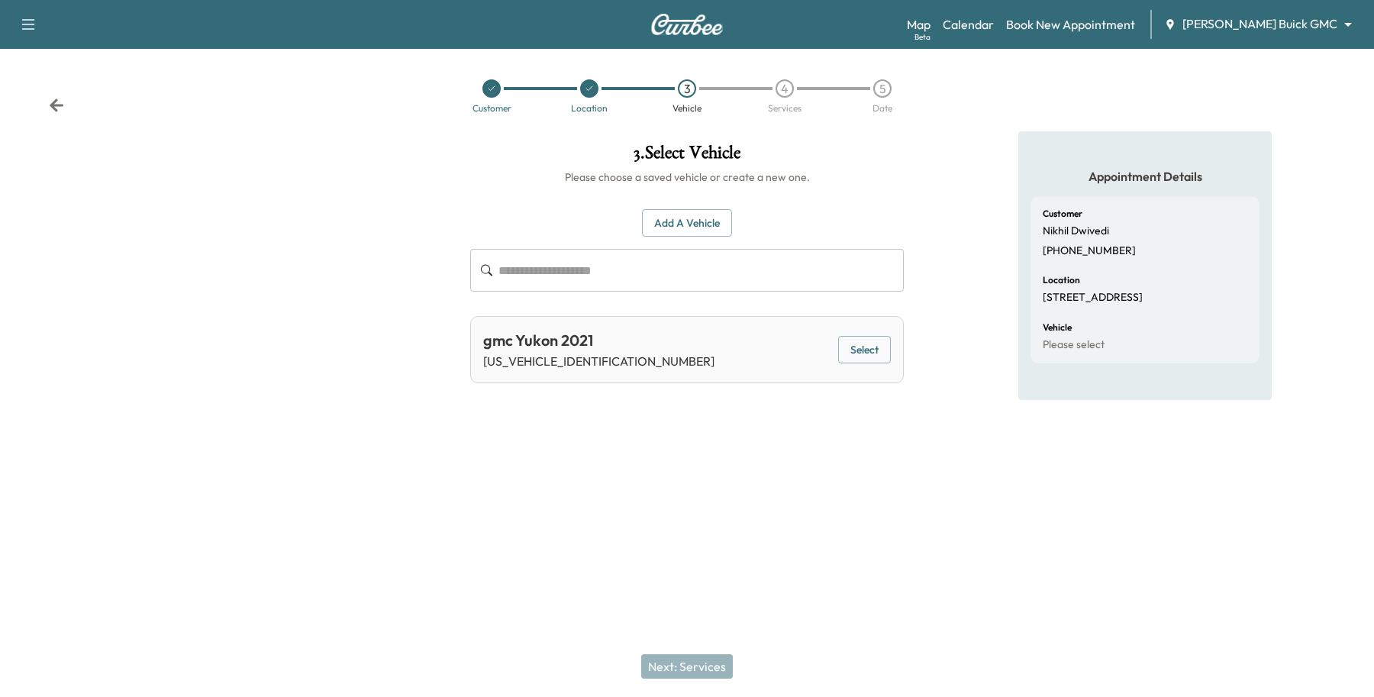
click at [833, 365] on div "gmc Yukon 2021 [US_VEHICLE_IDENTIFICATION_NUMBER] Select" at bounding box center [686, 349] width 433 height 67
click at [844, 353] on button "Select" at bounding box center [864, 350] width 53 height 28
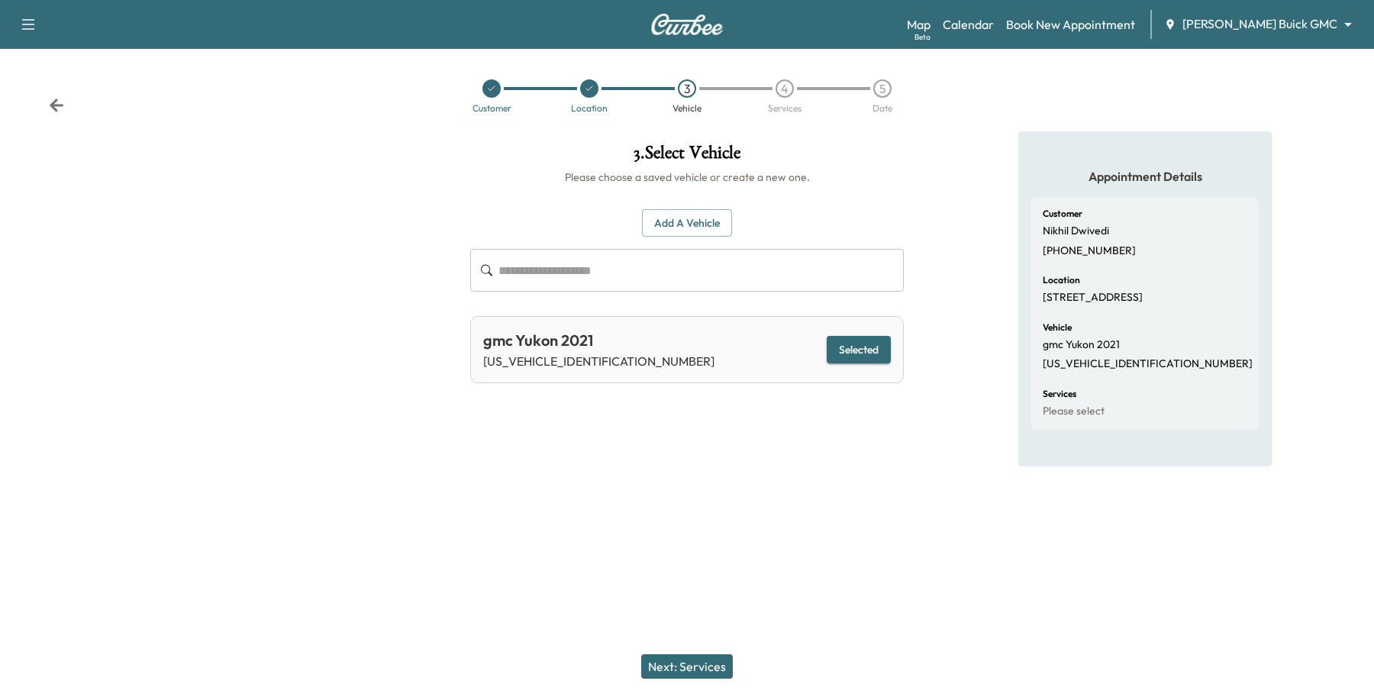
click at [666, 669] on button "Next: Services" at bounding box center [687, 666] width 92 height 24
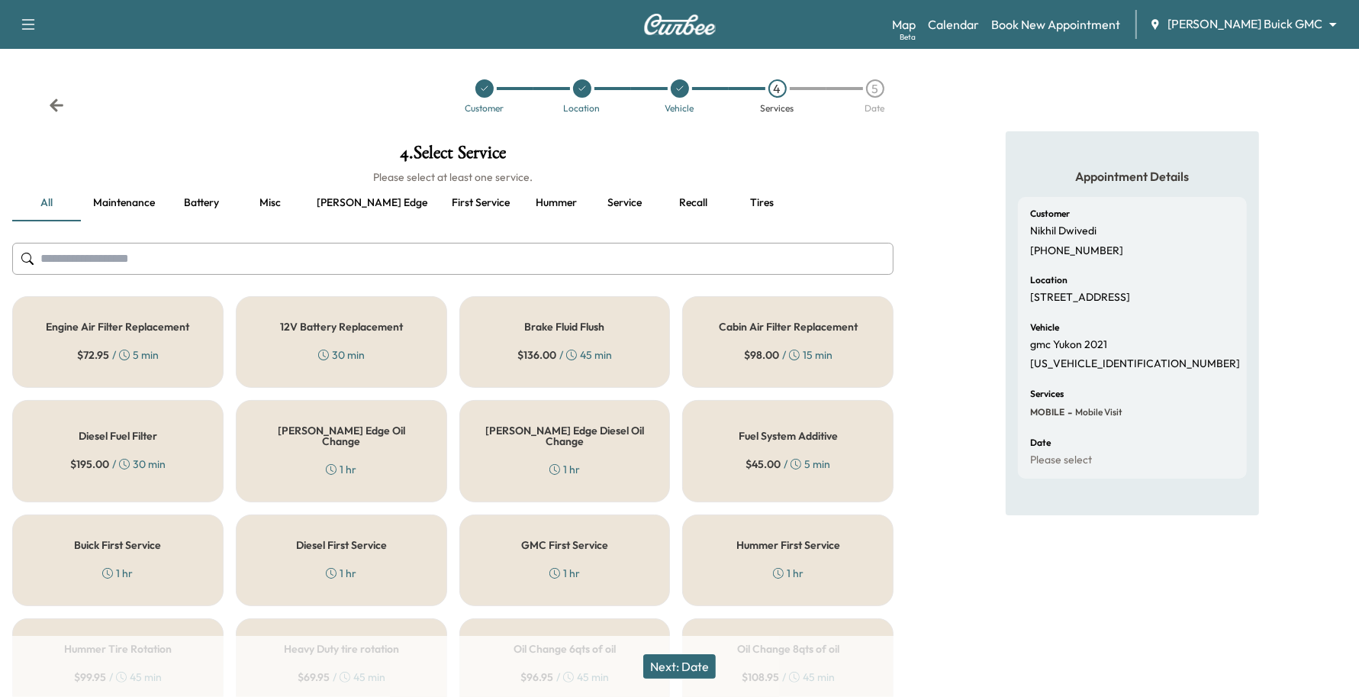
click at [334, 464] on icon at bounding box center [331, 469] width 11 height 11
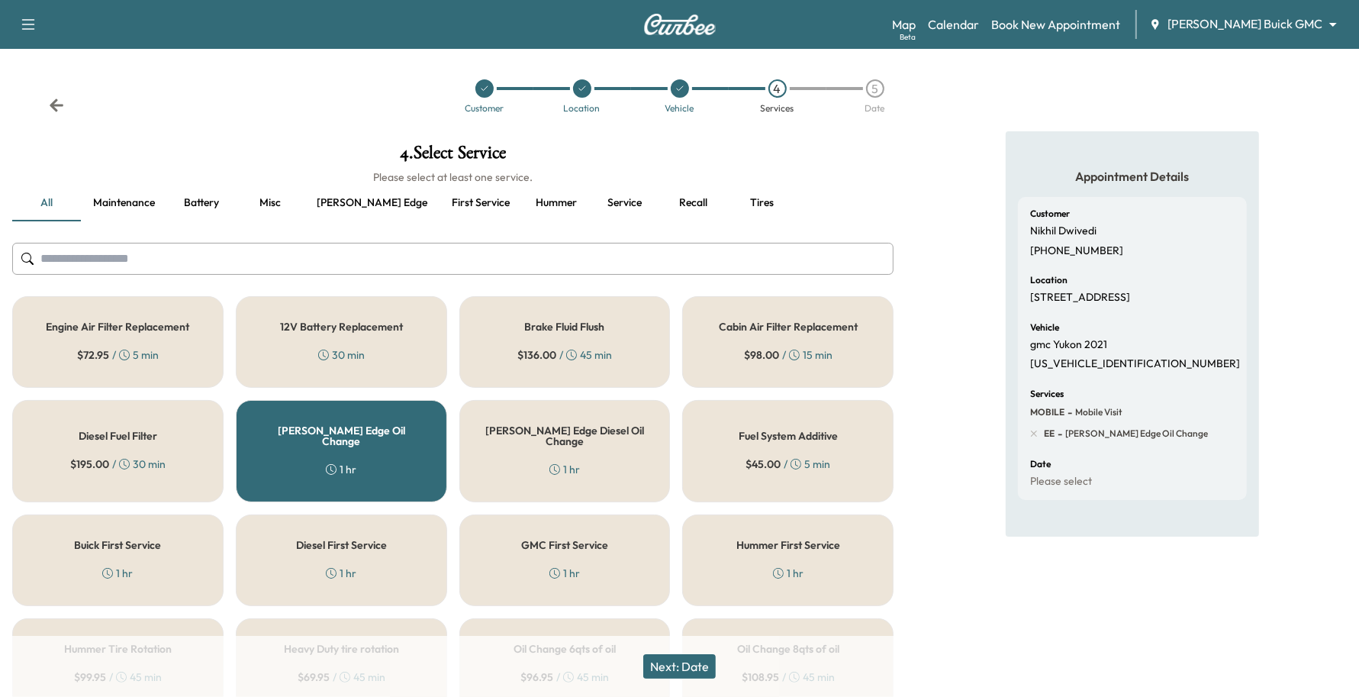
click at [693, 665] on button "Next: Date" at bounding box center [679, 666] width 72 height 24
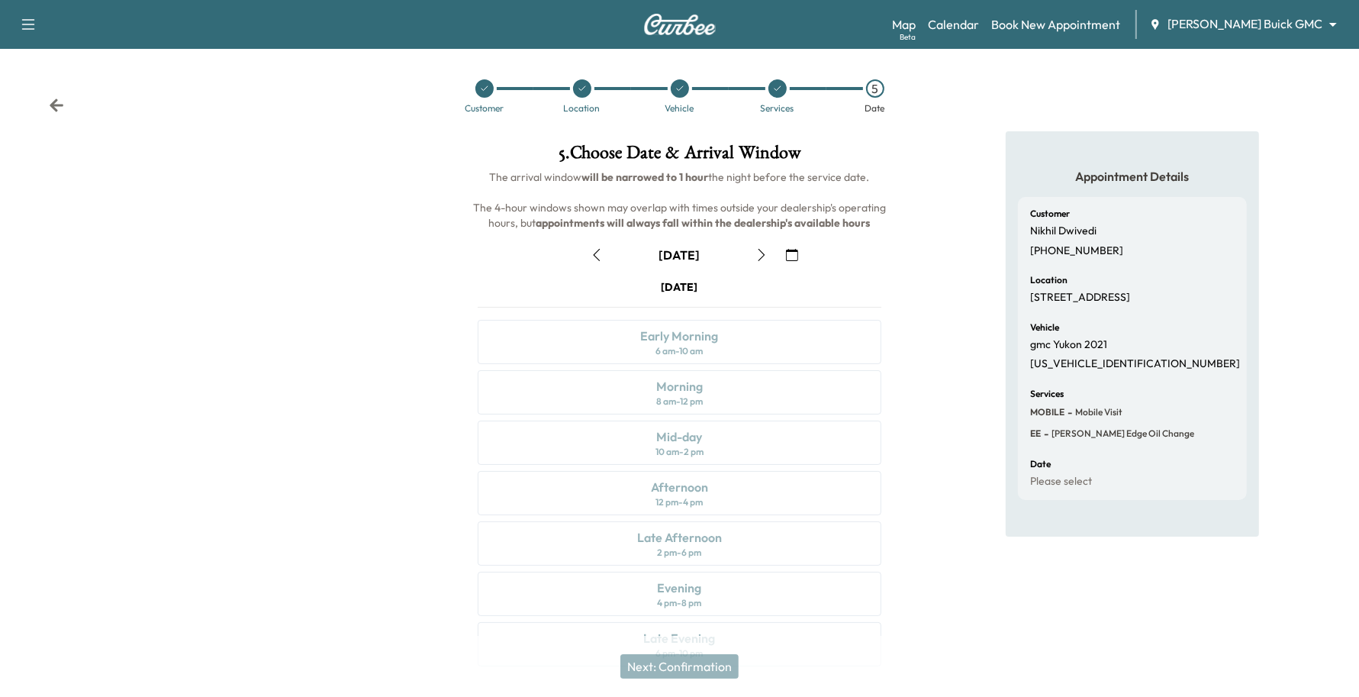
click at [786, 252] on icon "button" at bounding box center [792, 255] width 12 height 12
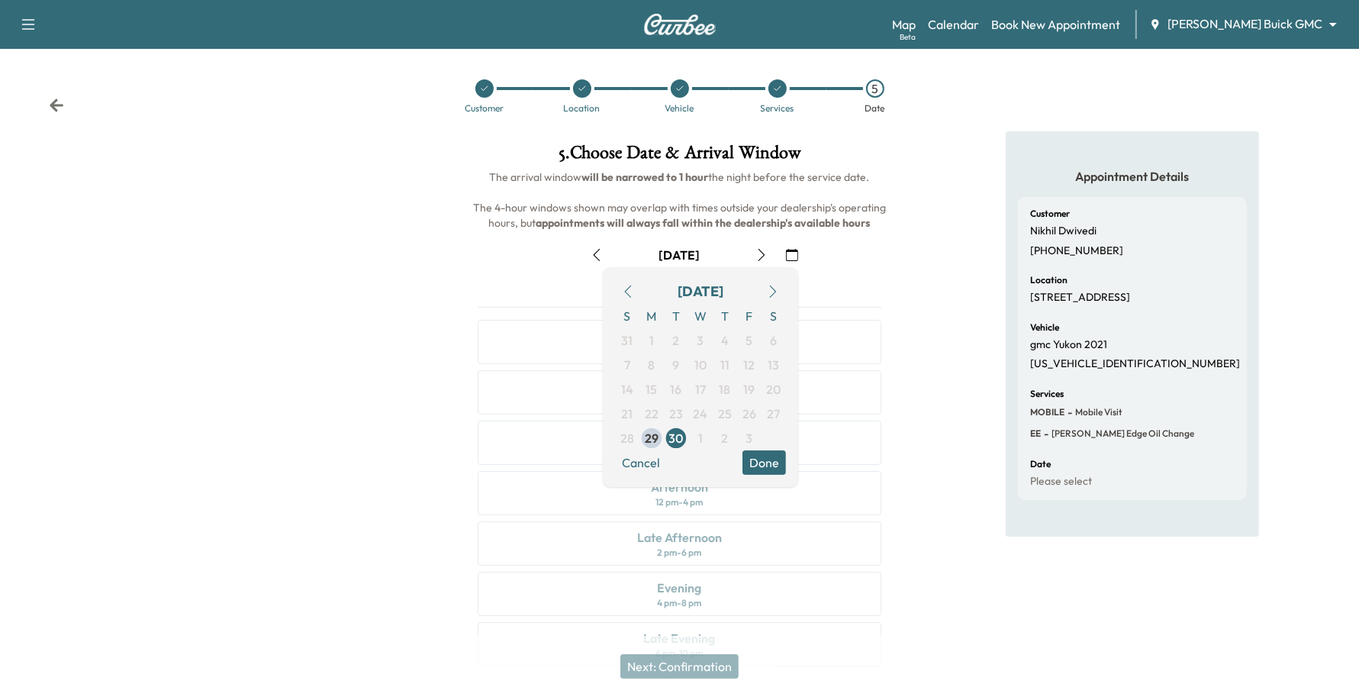
click at [765, 292] on button "button" at bounding box center [773, 291] width 26 height 24
click at [746, 332] on span "3" at bounding box center [749, 340] width 7 height 18
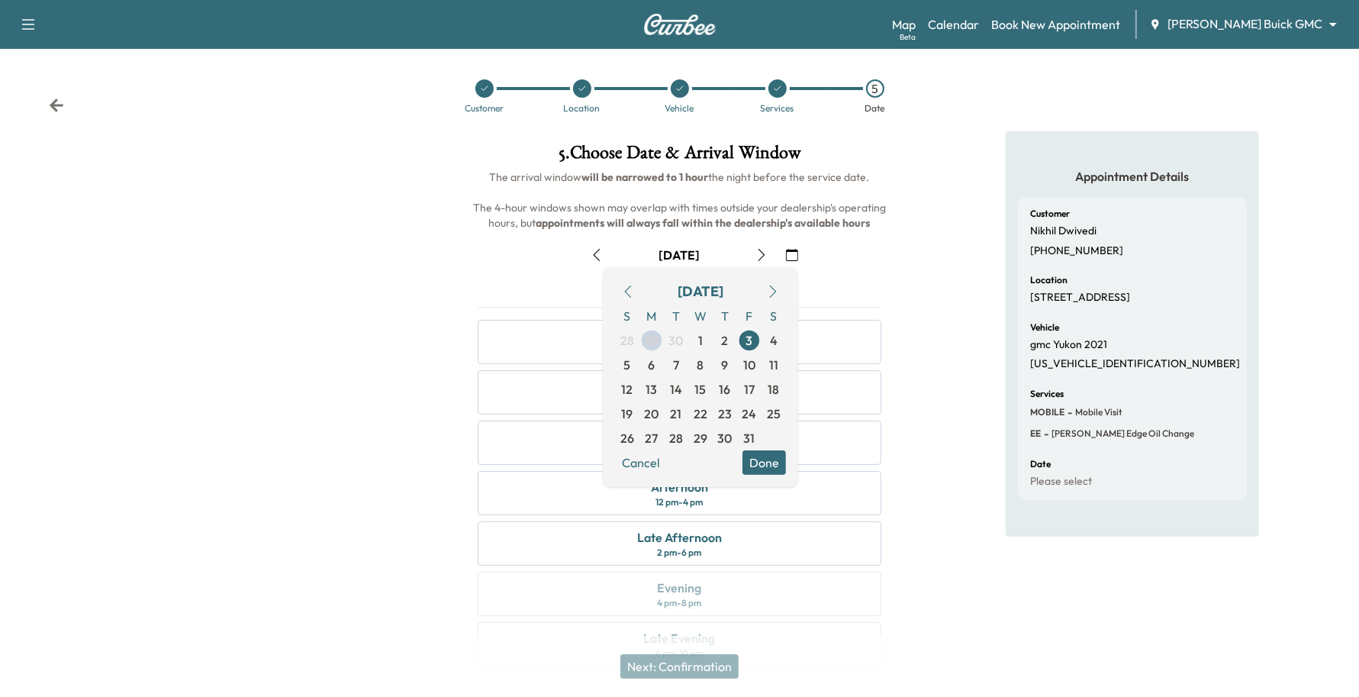
click at [772, 455] on button "Done" at bounding box center [764, 462] width 43 height 24
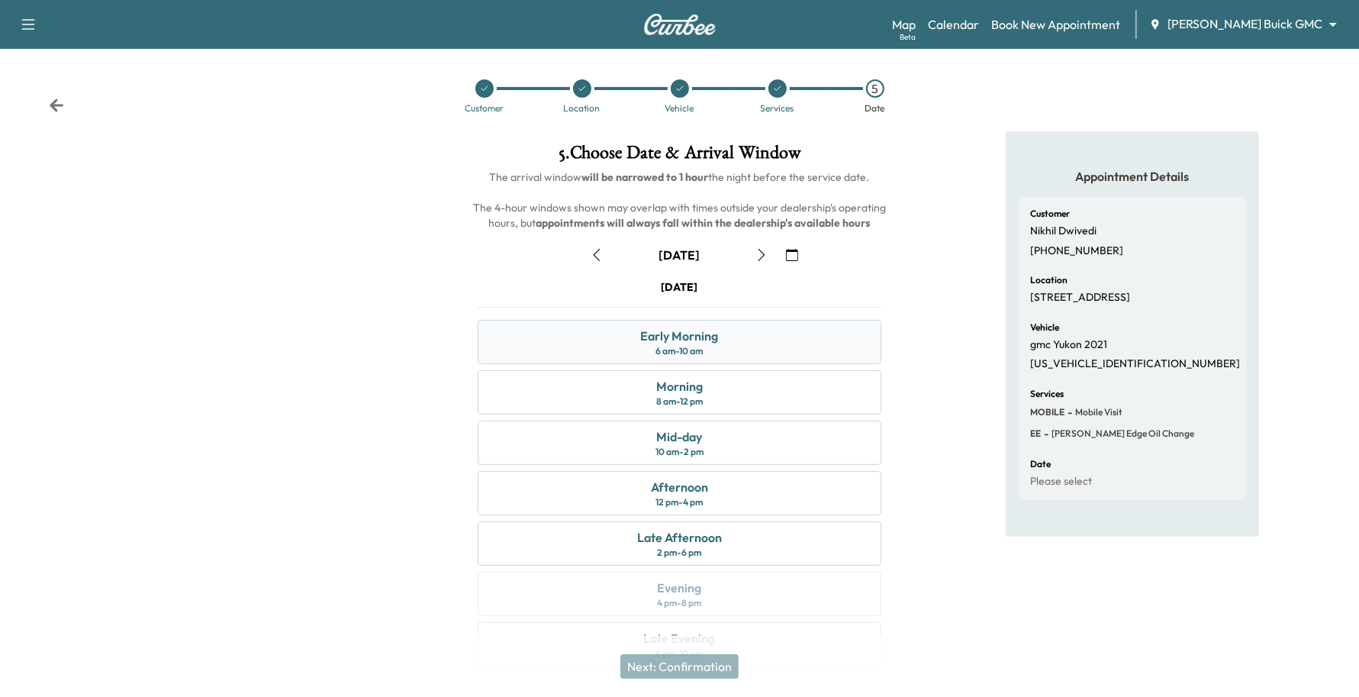
click at [715, 346] on div "Early Morning 6 am - 10 am" at bounding box center [680, 342] width 404 height 44
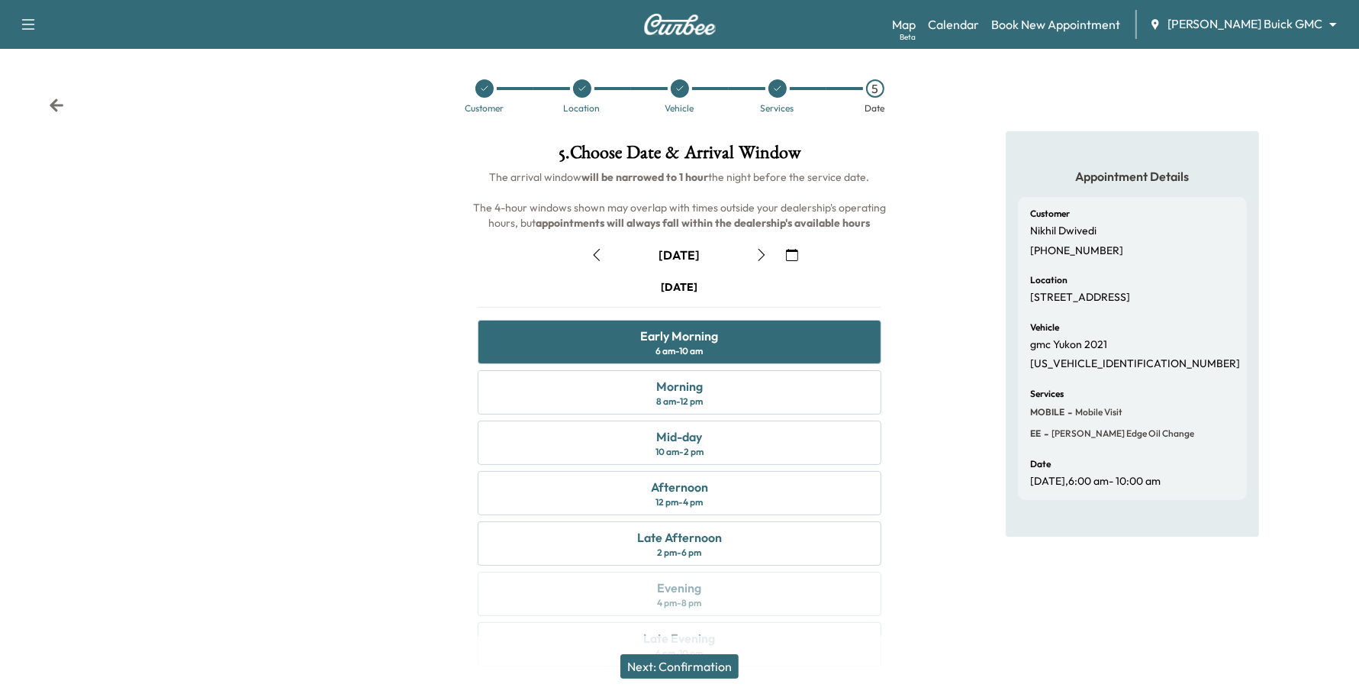
drag, startPoint x: 678, startPoint y: 672, endPoint x: 546, endPoint y: 677, distance: 131.4
click at [546, 677] on div "Next: Confirmation" at bounding box center [679, 666] width 1359 height 61
click at [630, 449] on div "Mid-day 10 am - 2 pm" at bounding box center [680, 442] width 404 height 44
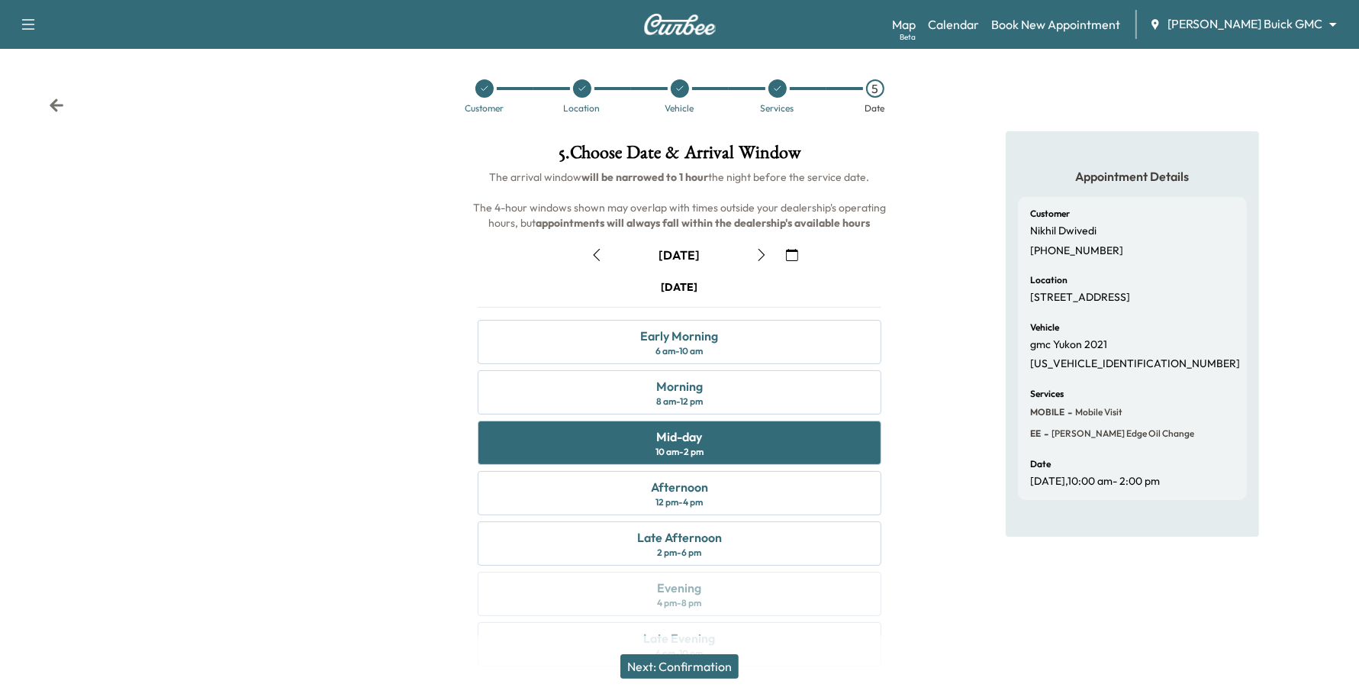
click at [704, 653] on div "Next: Confirmation" at bounding box center [679, 666] width 1359 height 61
click at [702, 668] on button "Next: Confirmation" at bounding box center [679, 666] width 118 height 24
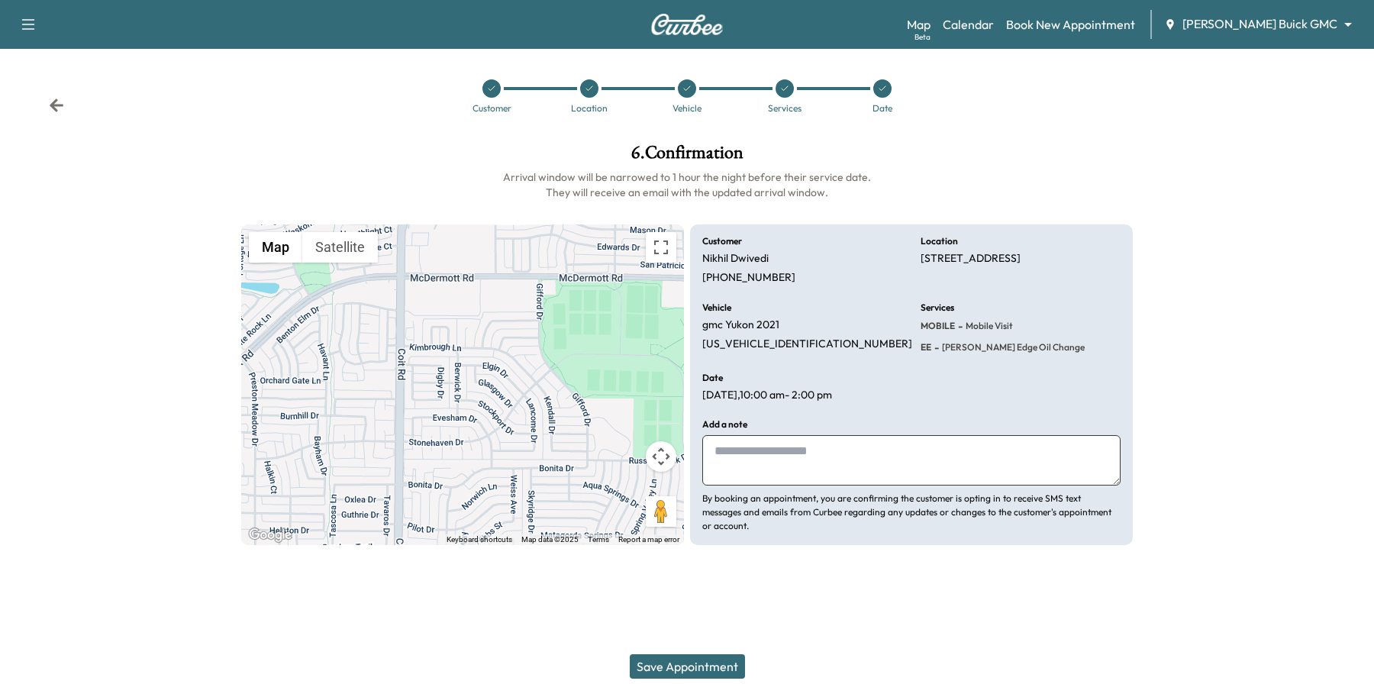
click at [702, 669] on button "Save Appointment" at bounding box center [687, 666] width 115 height 24
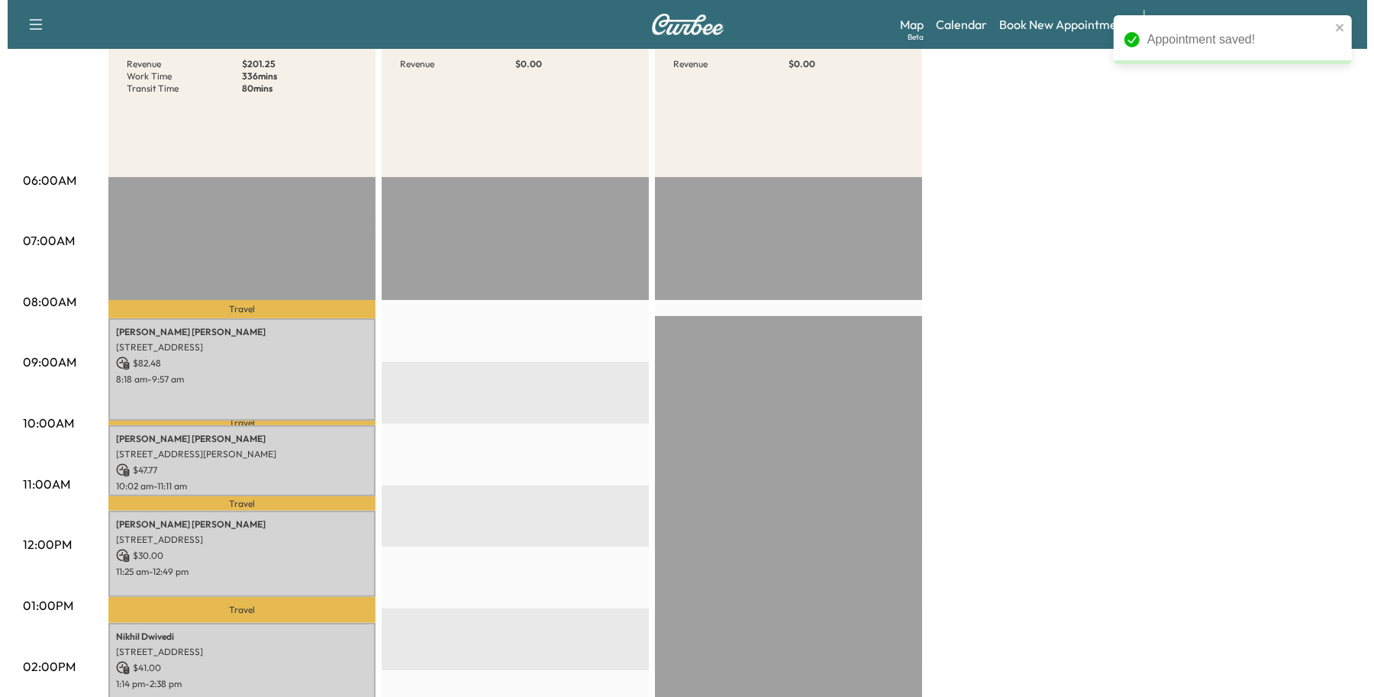
scroll to position [286, 0]
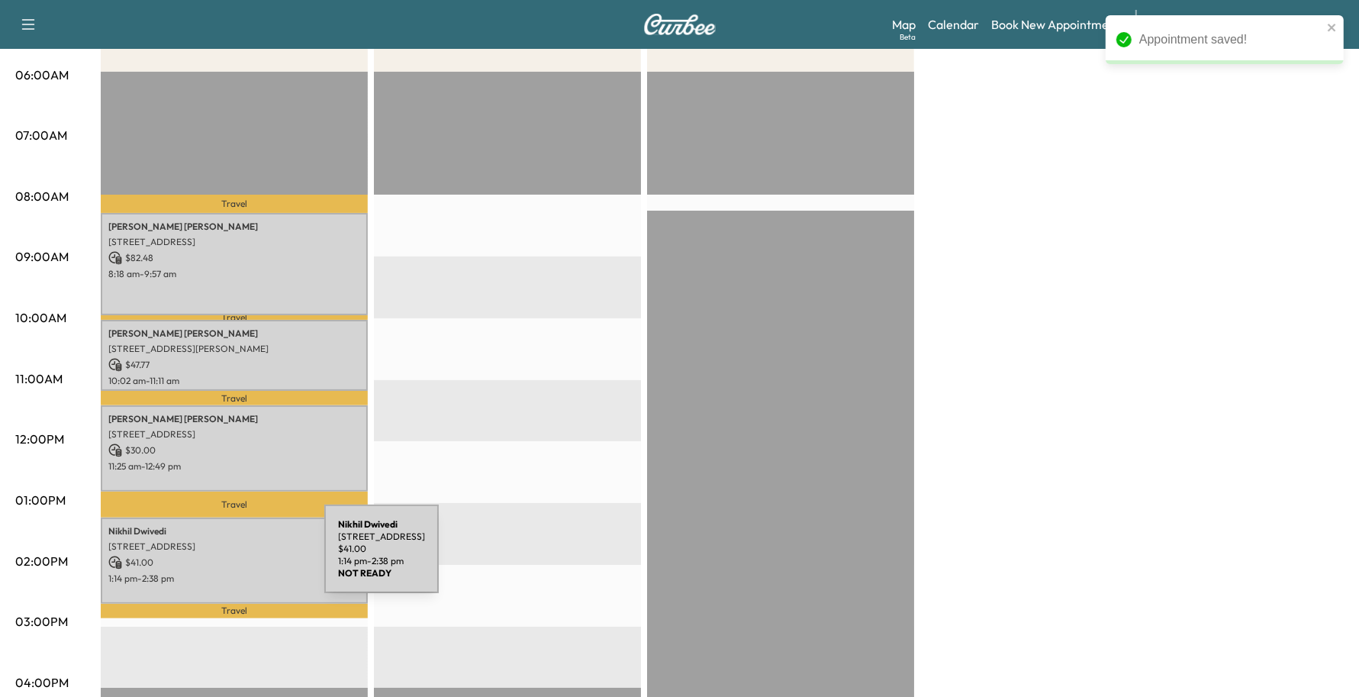
click at [210, 562] on div "[PERSON_NAME] [STREET_ADDRESS] $ 41.00 1:14 pm - 2:38 pm" at bounding box center [234, 560] width 267 height 86
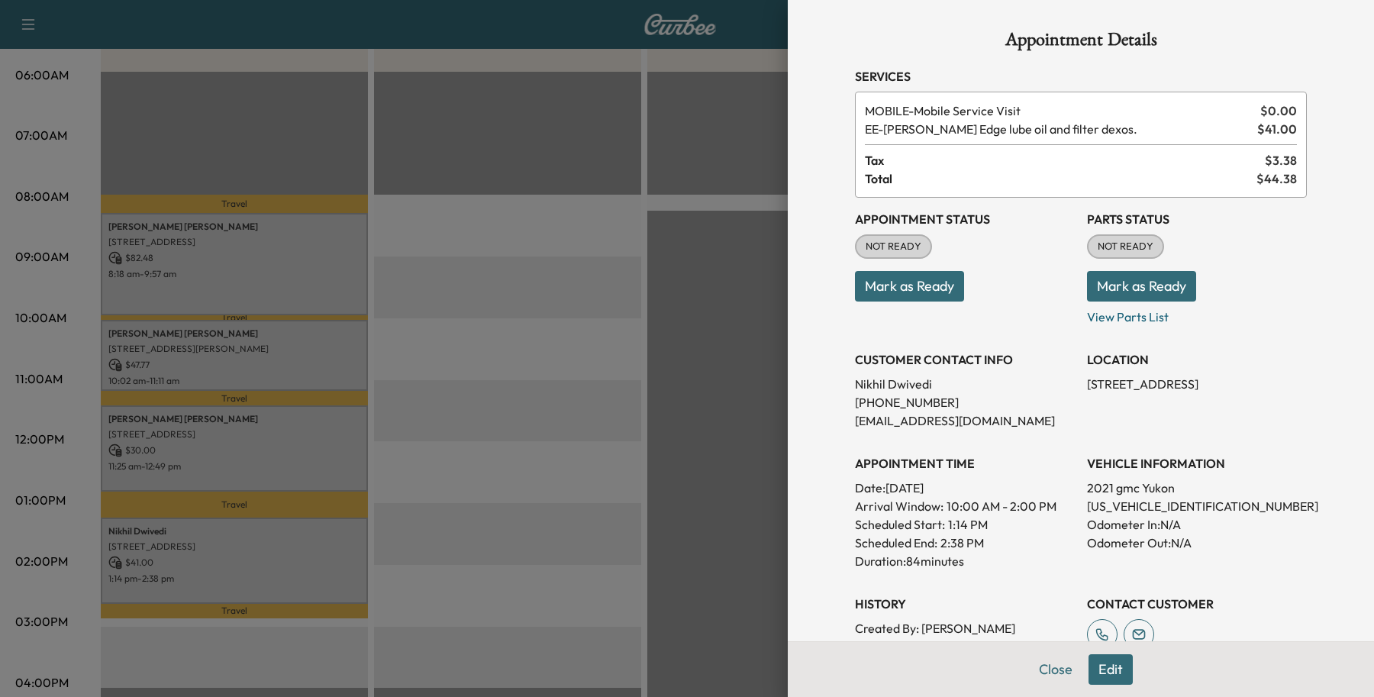
click at [242, 578] on div at bounding box center [687, 348] width 1374 height 697
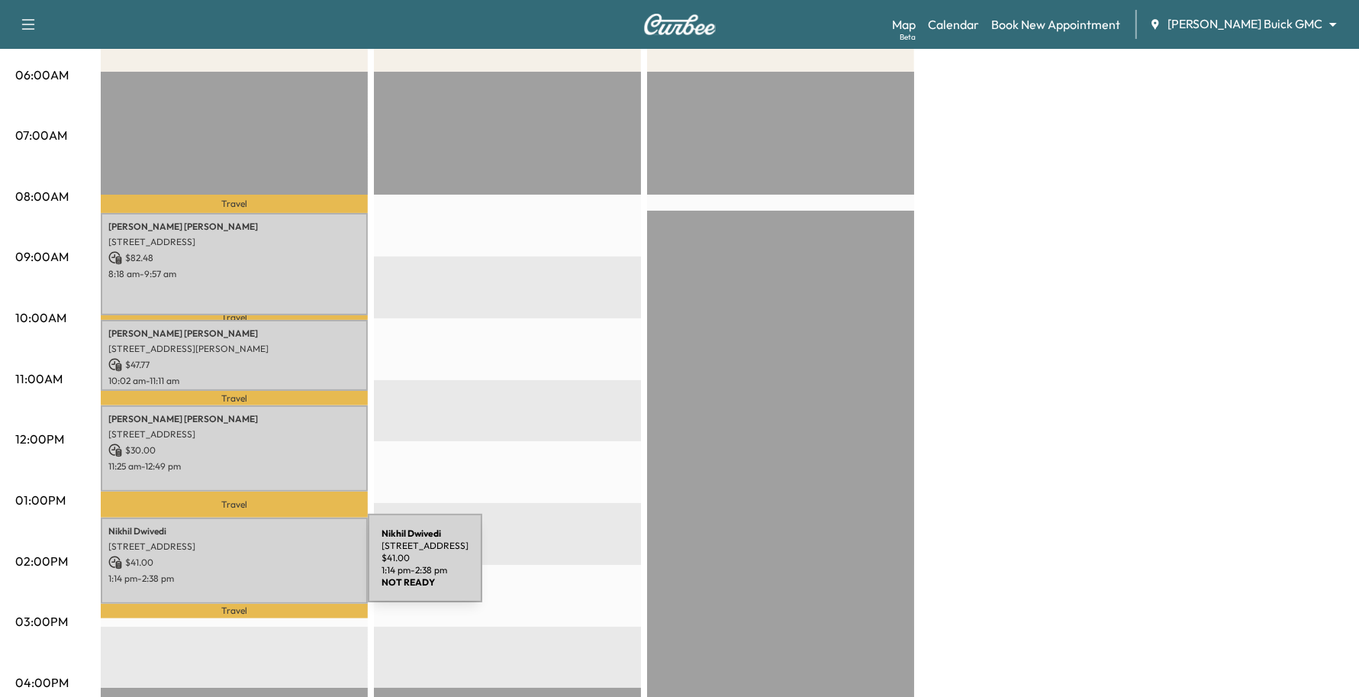
click at [253, 572] on p "1:14 pm - 2:38 pm" at bounding box center [234, 578] width 252 height 12
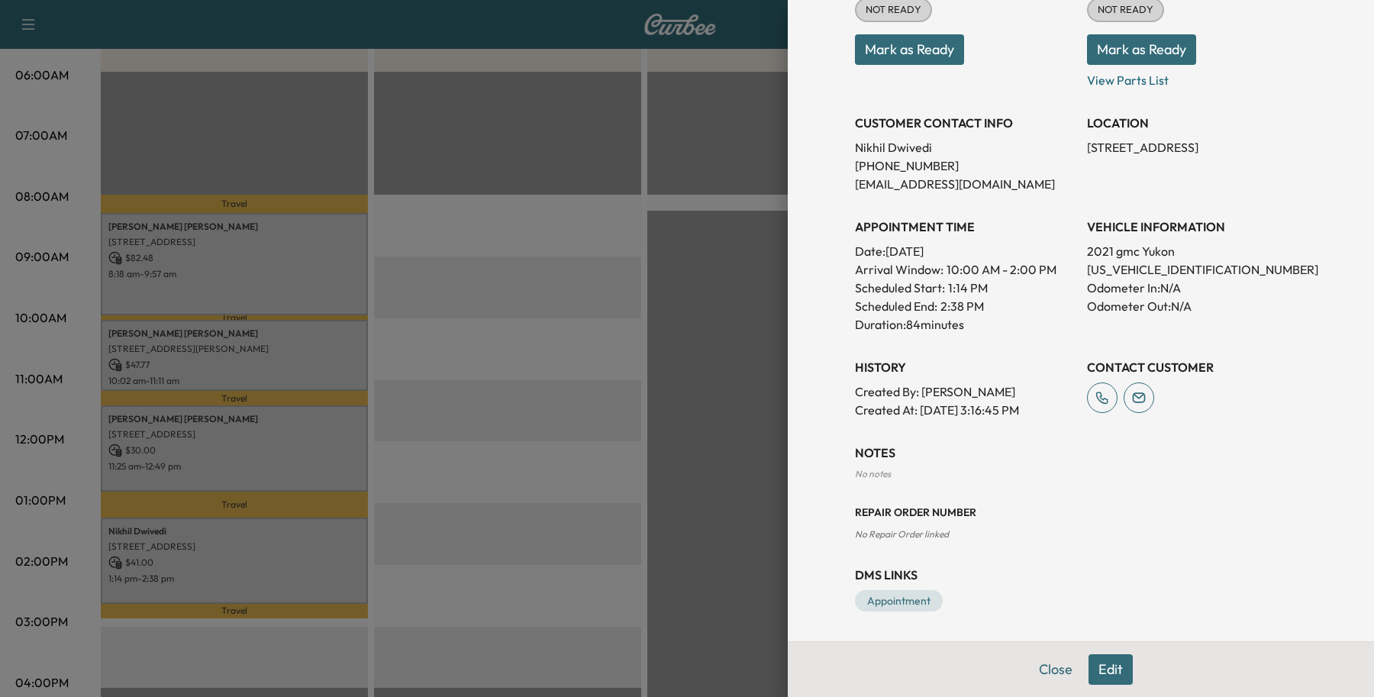
scroll to position [237, 0]
click at [1088, 662] on button "Edit" at bounding box center [1110, 669] width 44 height 31
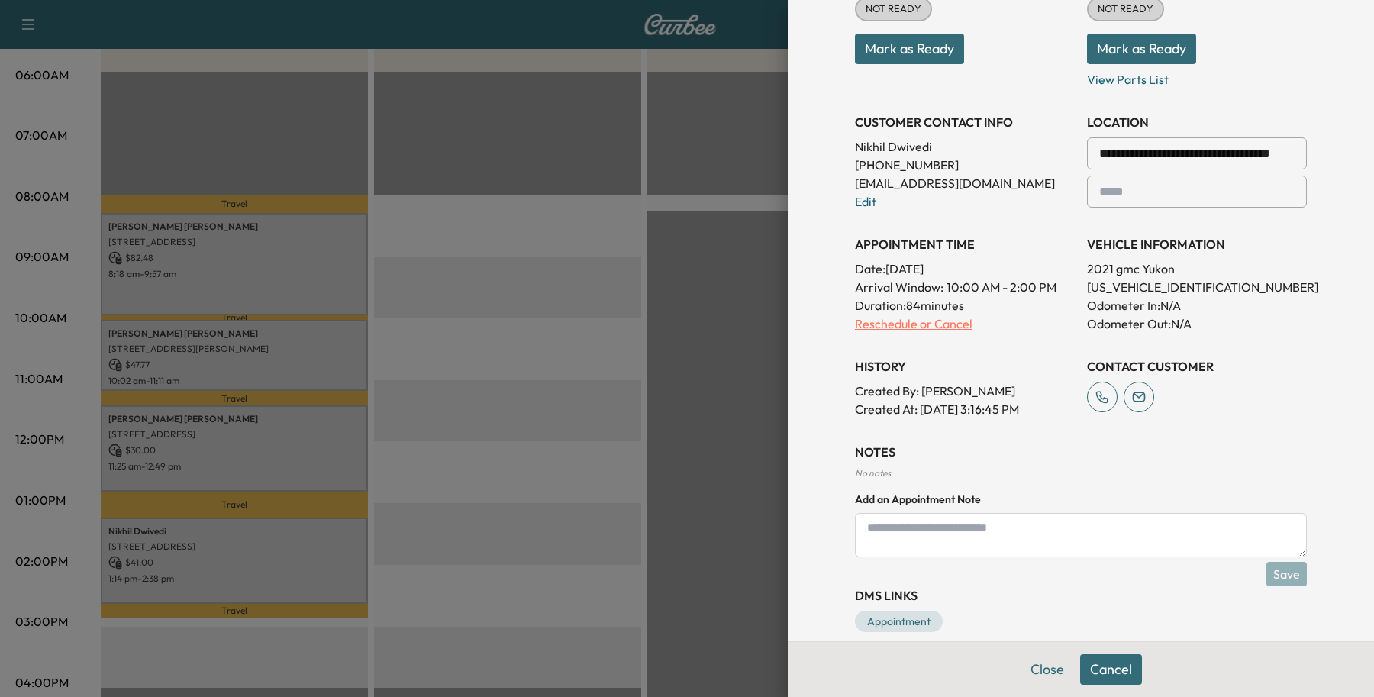
click at [894, 330] on p "Reschedule or Cancel" at bounding box center [965, 323] width 220 height 18
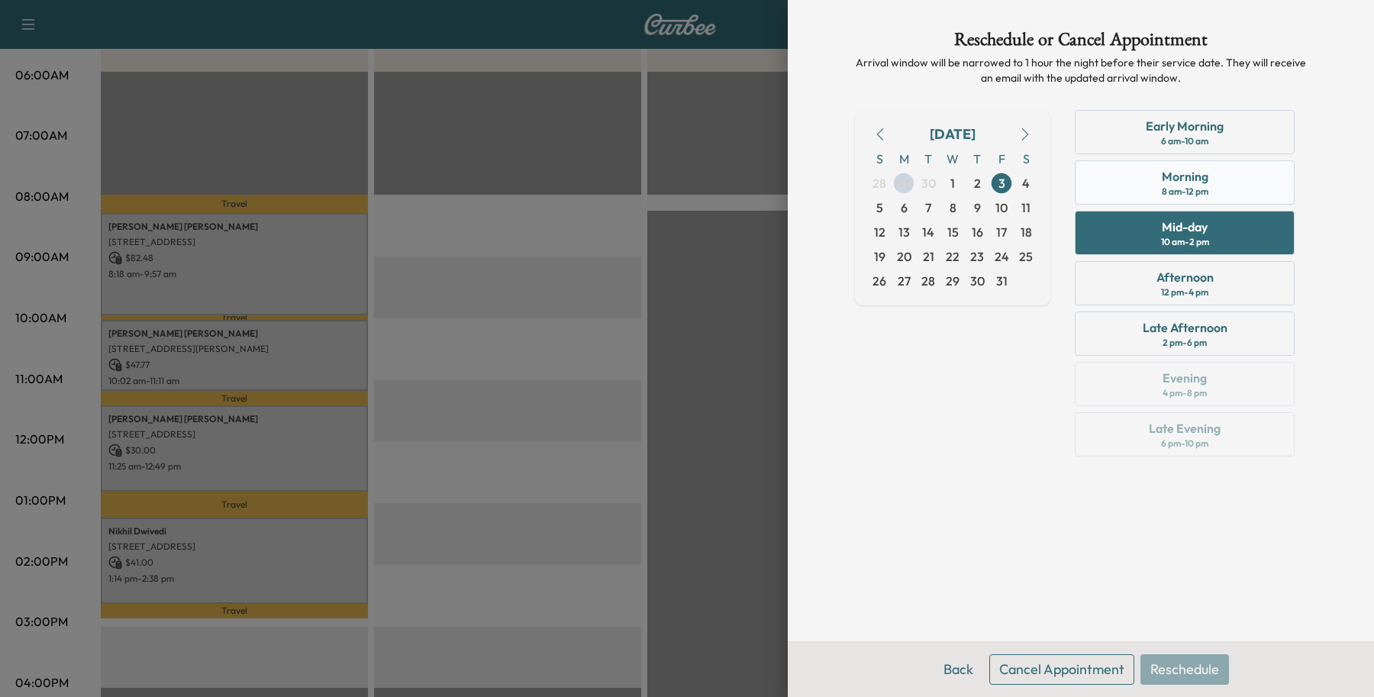
click at [1097, 187] on div "Morning 8 am - 12 pm" at bounding box center [1184, 182] width 220 height 44
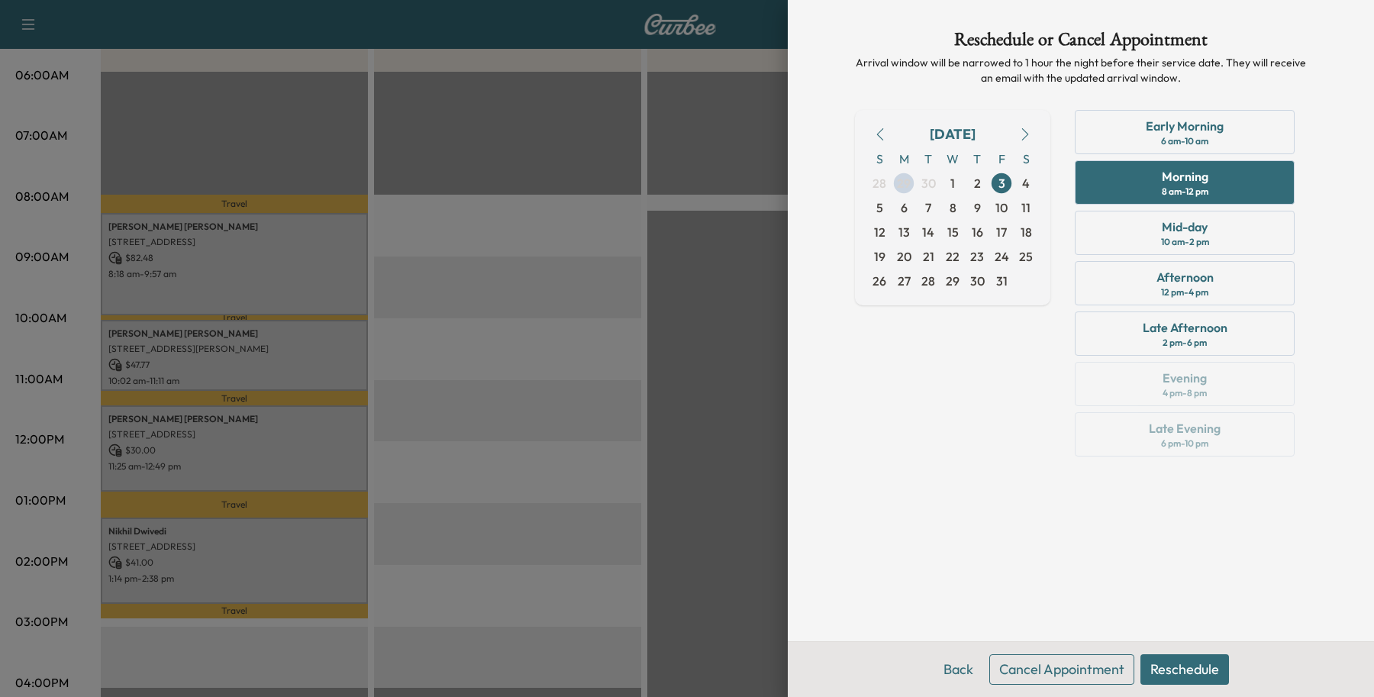
click at [1206, 656] on button "Reschedule" at bounding box center [1184, 669] width 89 height 31
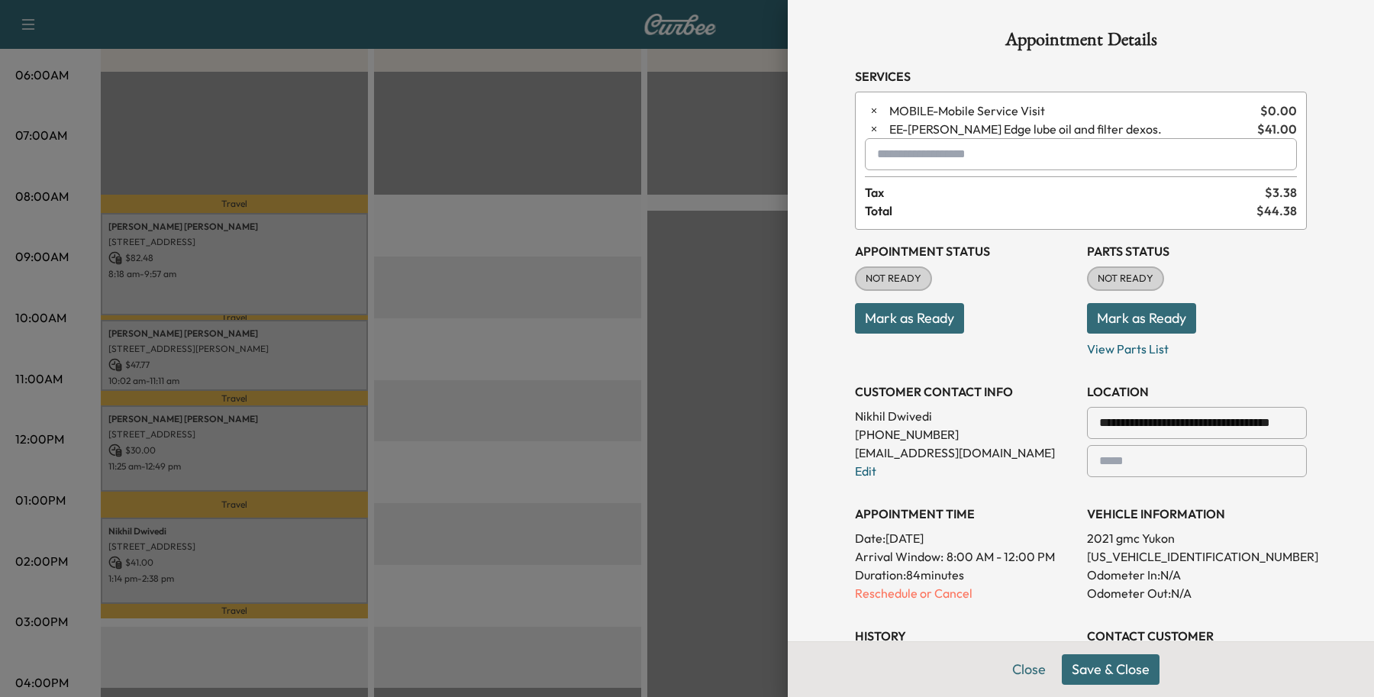
click at [1097, 665] on button "Save & Close" at bounding box center [1111, 669] width 98 height 31
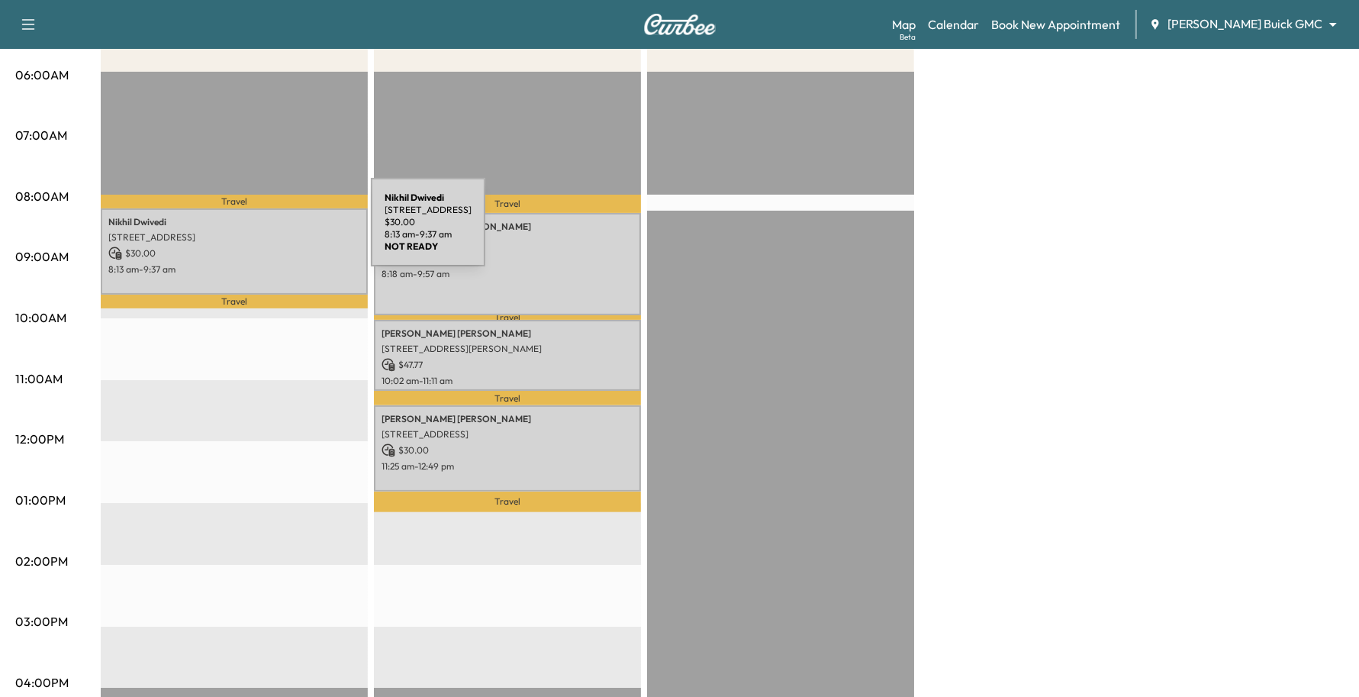
click at [257, 231] on p "[STREET_ADDRESS]" at bounding box center [234, 237] width 252 height 12
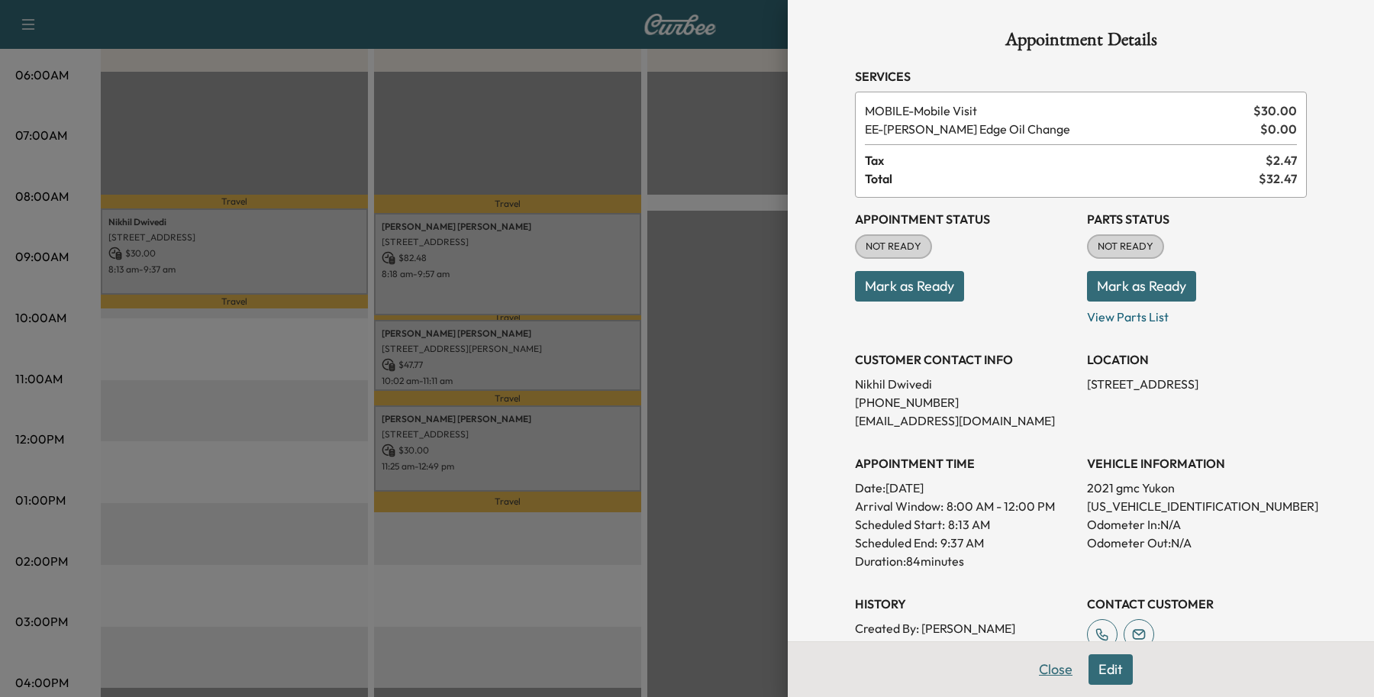
click at [1052, 665] on button "Close" at bounding box center [1055, 669] width 53 height 31
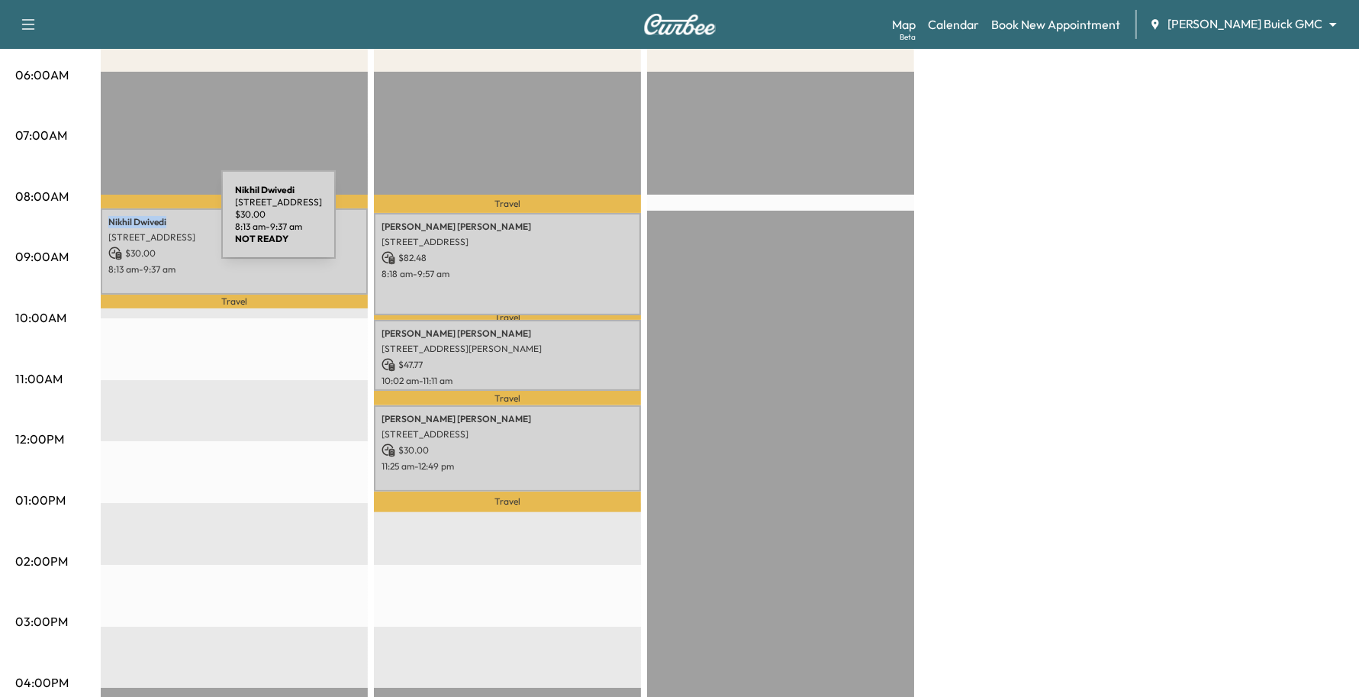
drag, startPoint x: 172, startPoint y: 210, endPoint x: 107, endPoint y: 224, distance: 67.1
click at [107, 224] on div "[PERSON_NAME] [STREET_ADDRESS] $ 30.00 8:13 am - 9:37 am" at bounding box center [234, 251] width 267 height 86
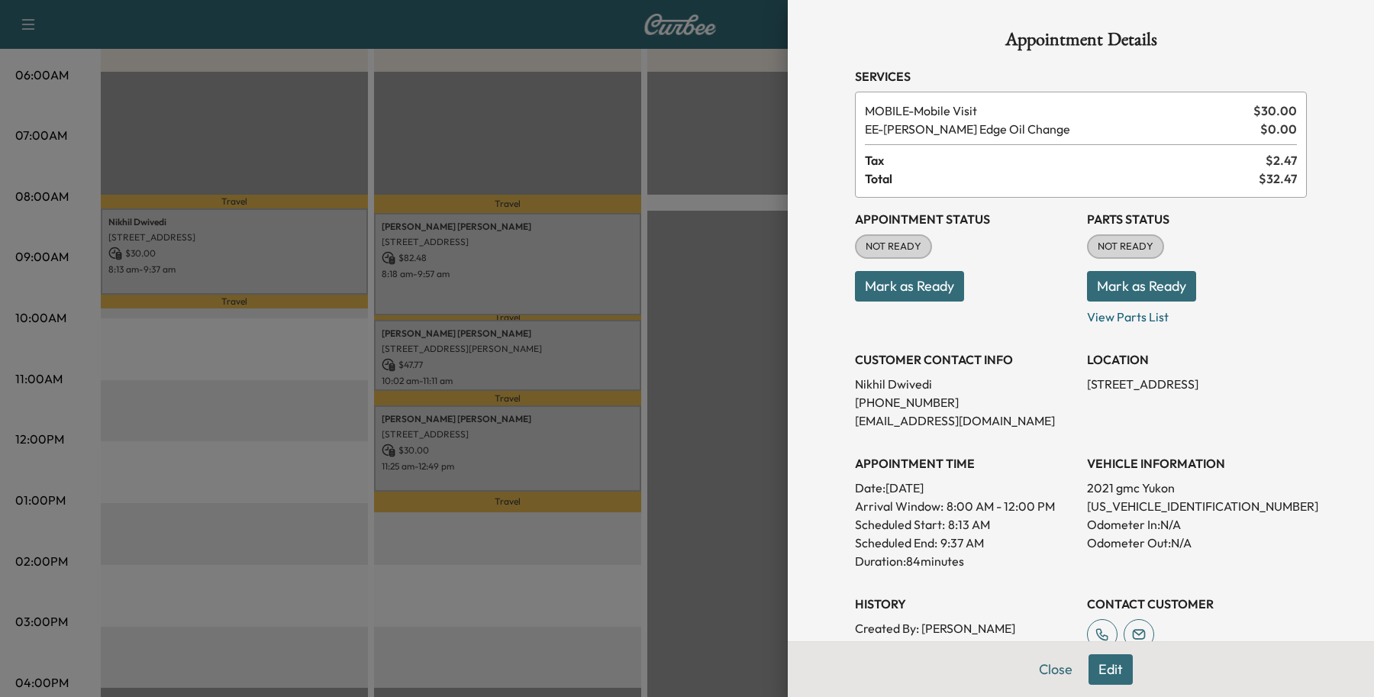
click at [109, 223] on div at bounding box center [687, 348] width 1374 height 697
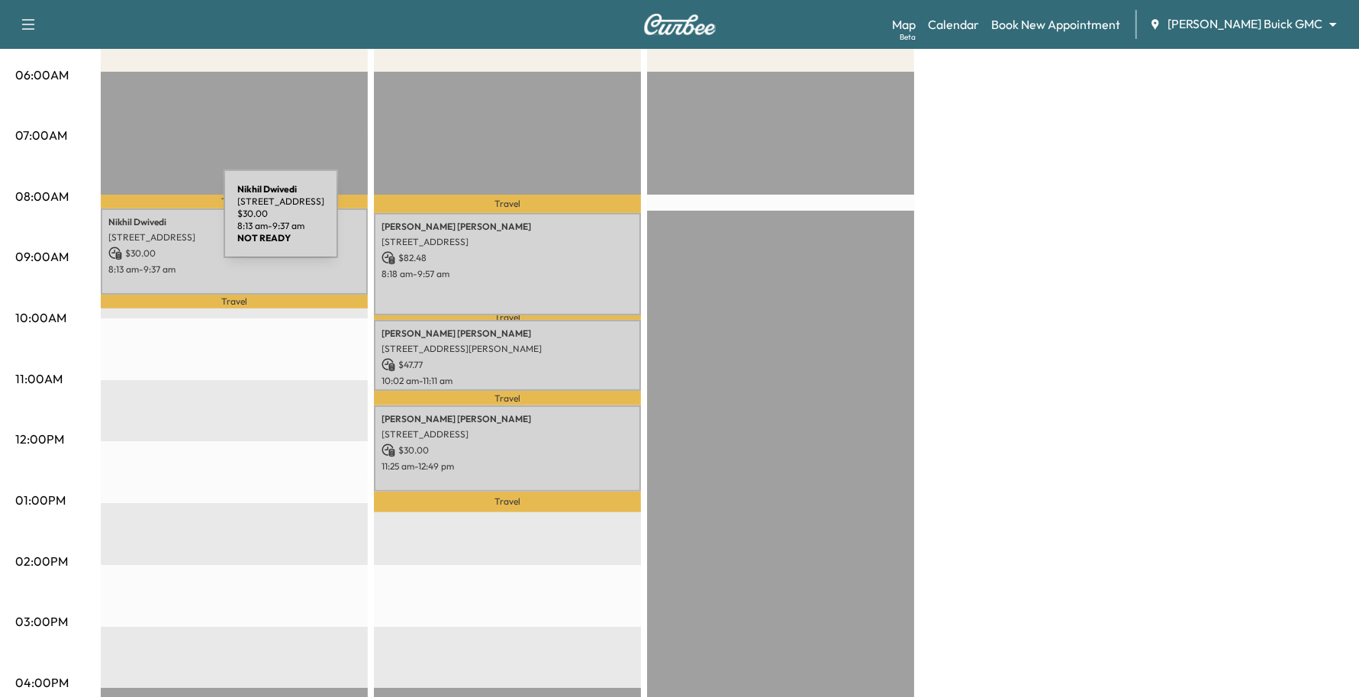
click at [109, 222] on p "[PERSON_NAME]" at bounding box center [234, 222] width 252 height 12
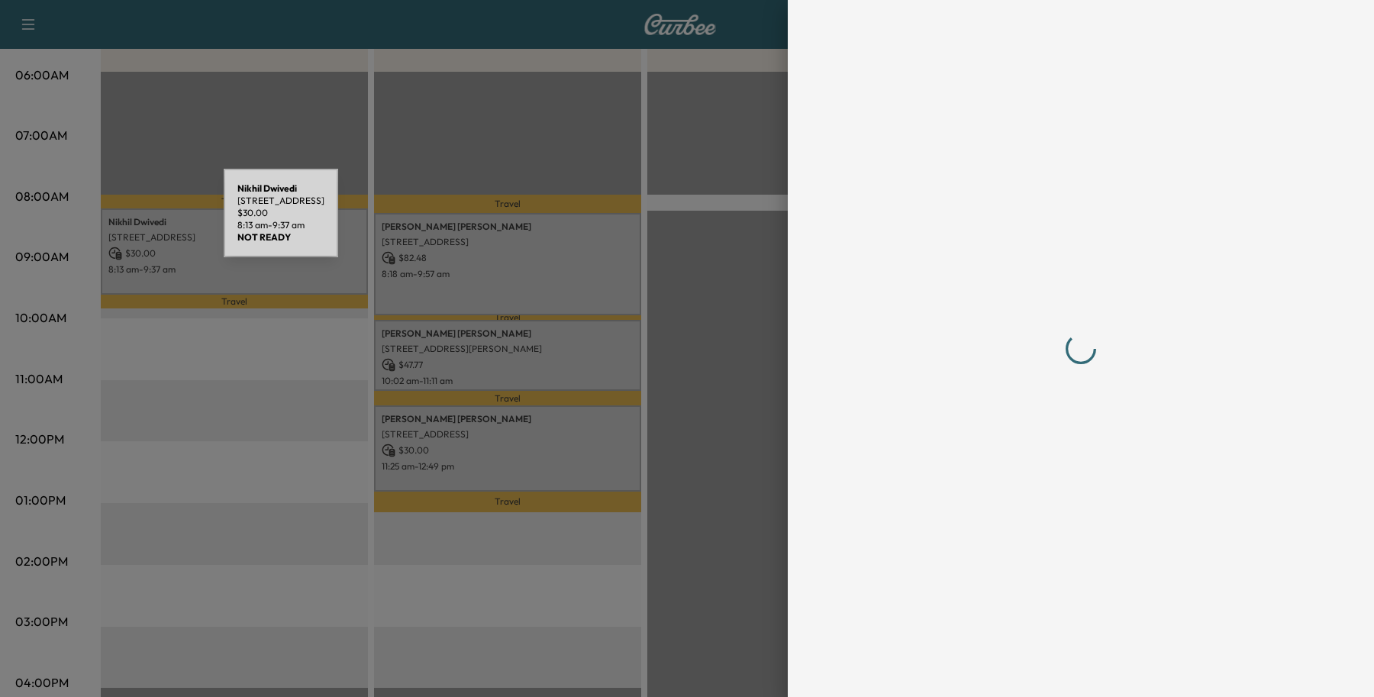
click at [109, 222] on div at bounding box center [687, 348] width 1374 height 697
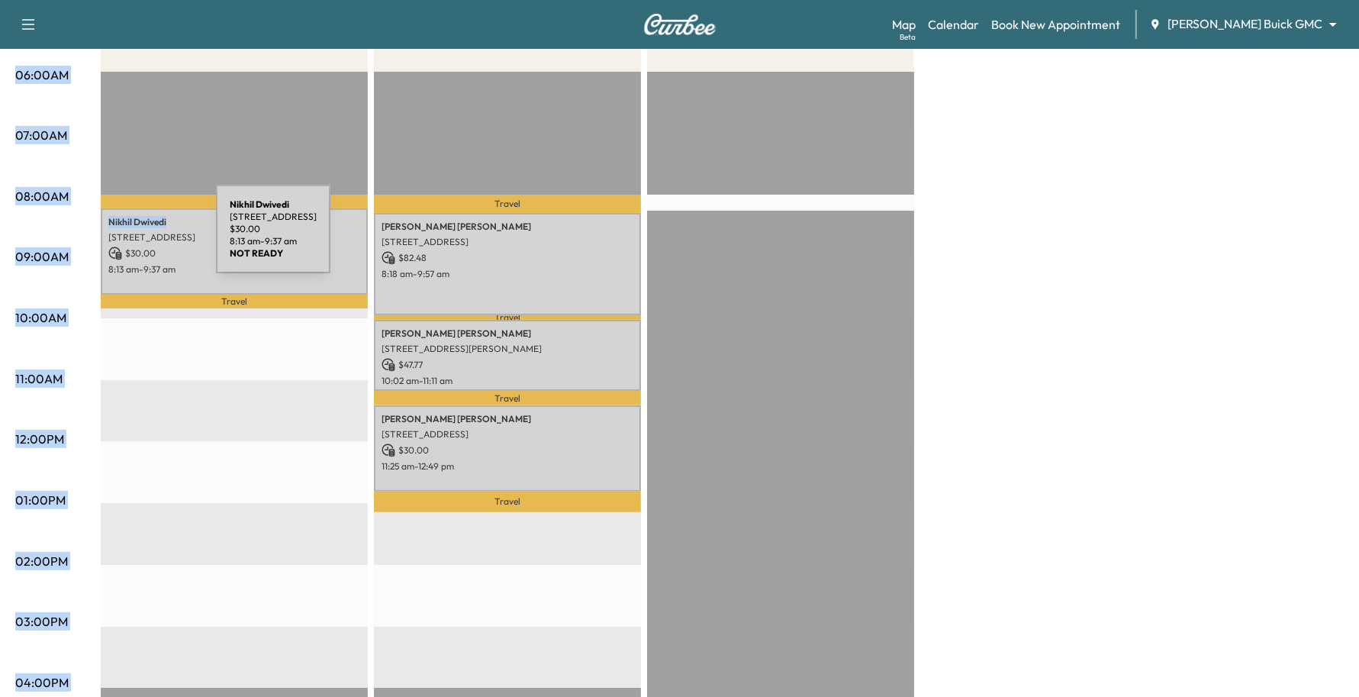
drag, startPoint x: 180, startPoint y: 218, endPoint x: 95, endPoint y: 238, distance: 87.0
click at [95, 238] on div "06:00AM 07:00AM 08:00AM 09:00AM 10:00AM 11:00AM 12:00PM 01:00PM 02:00PM 03:00PM…" at bounding box center [679, 485] width 1329 height 1145
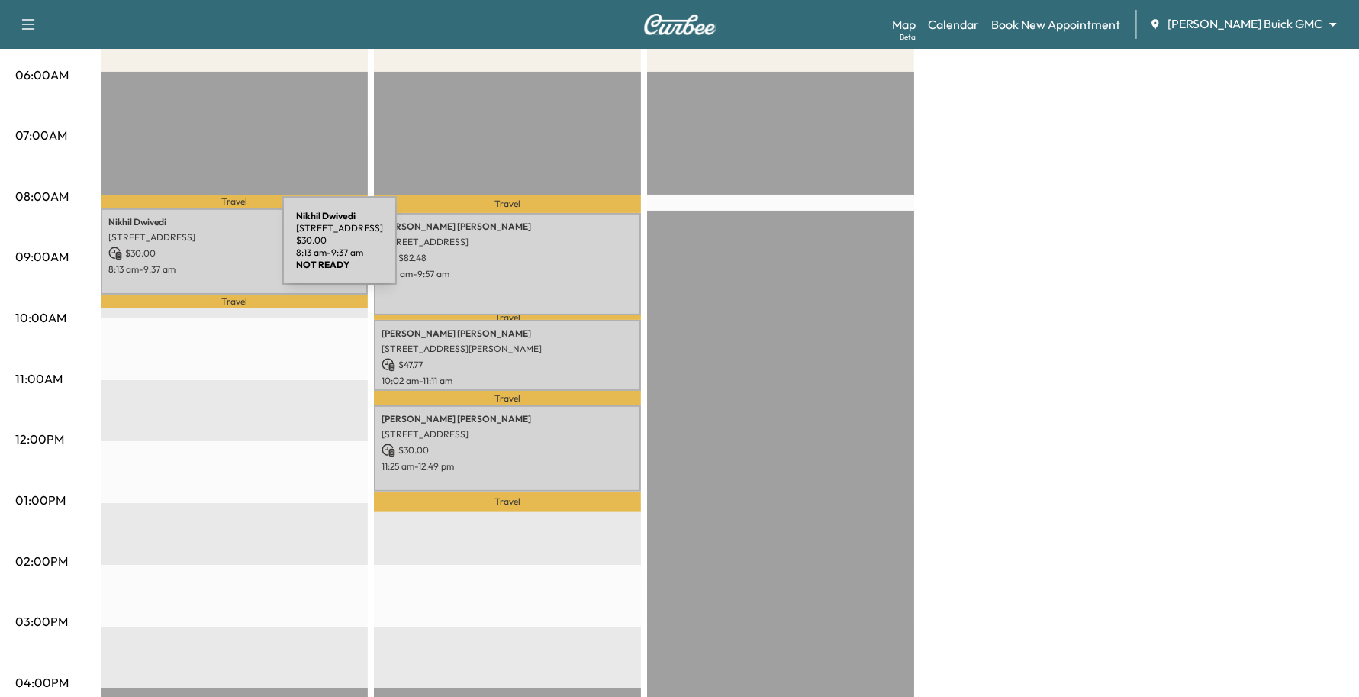
click at [173, 253] on p "$ 30.00" at bounding box center [234, 253] width 252 height 14
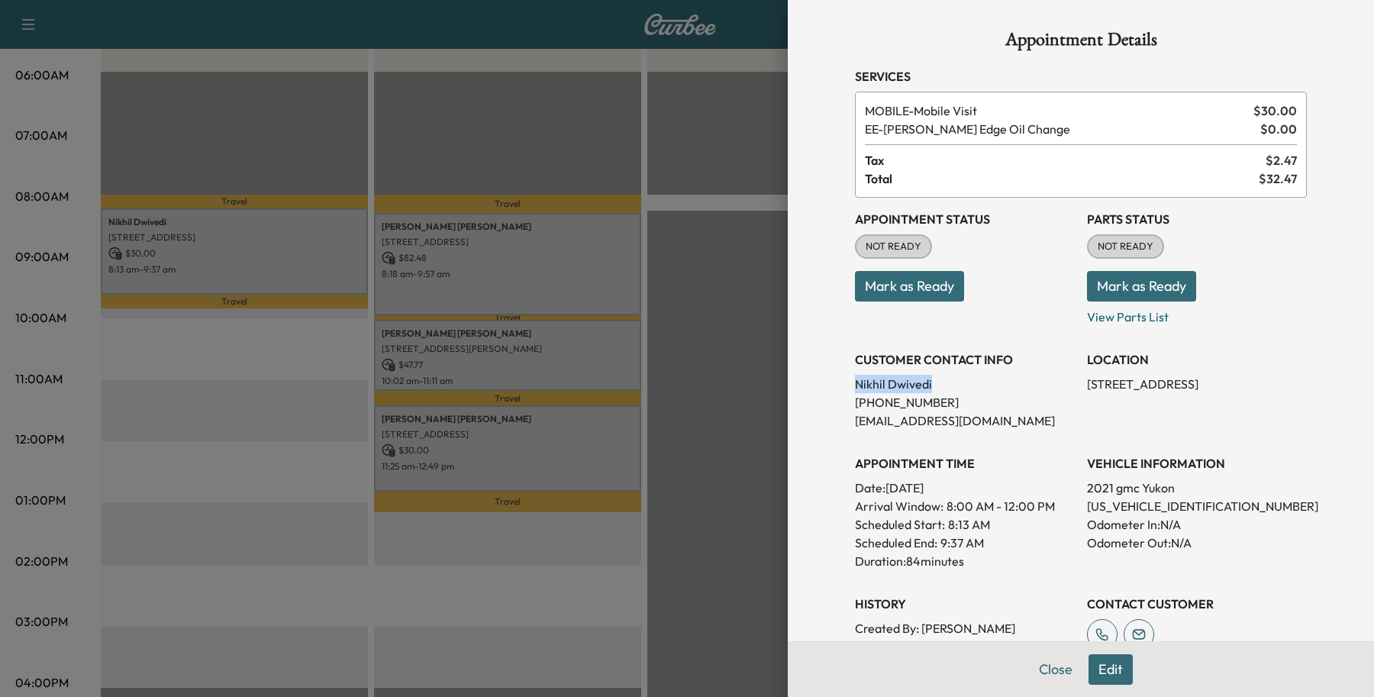
drag, startPoint x: 932, startPoint y: 372, endPoint x: 803, endPoint y: 375, distance: 129.0
click at [803, 375] on div "Appointment Details Services MOBILE - Mobile Visit $ 30.00 EE - [PERSON_NAME] E…" at bounding box center [1081, 348] width 586 height 697
click at [216, 258] on div at bounding box center [687, 348] width 1374 height 697
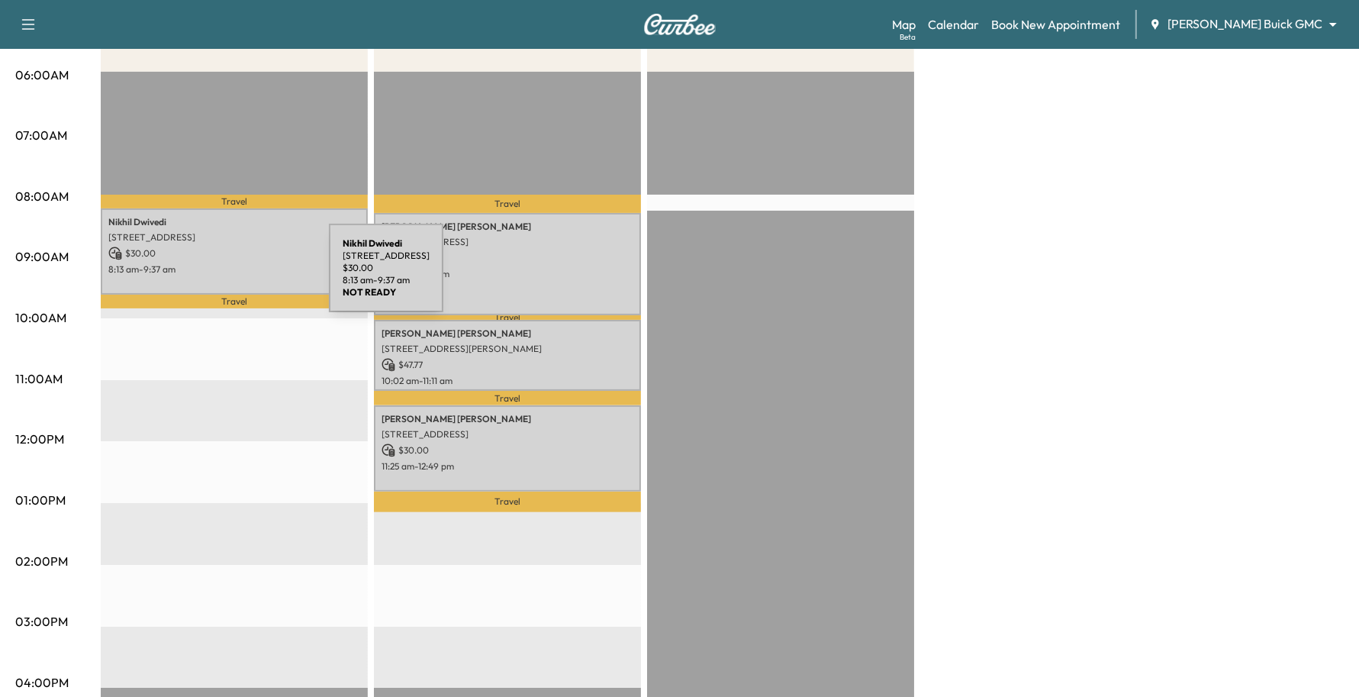
click at [222, 275] on div "[PERSON_NAME] [STREET_ADDRESS] $ 30.00 8:13 am - 9:37 am" at bounding box center [234, 251] width 267 height 86
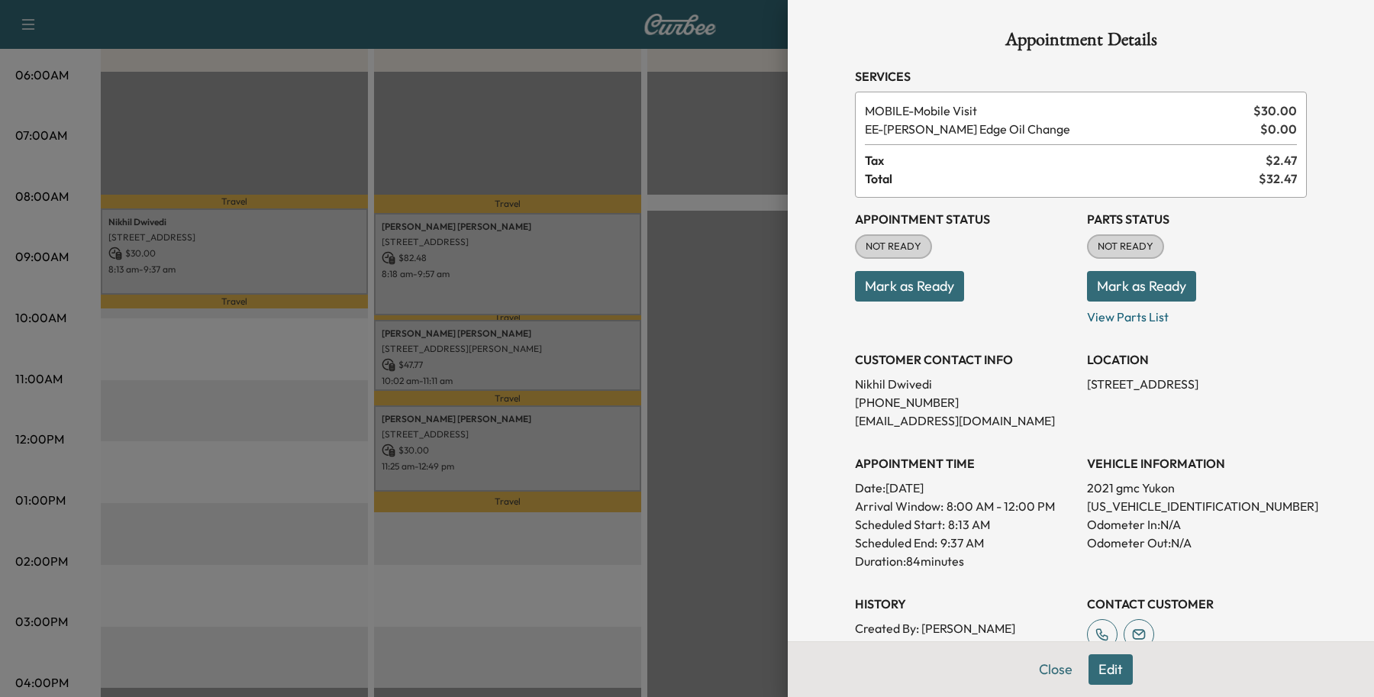
click at [1088, 674] on button "Edit" at bounding box center [1110, 669] width 44 height 31
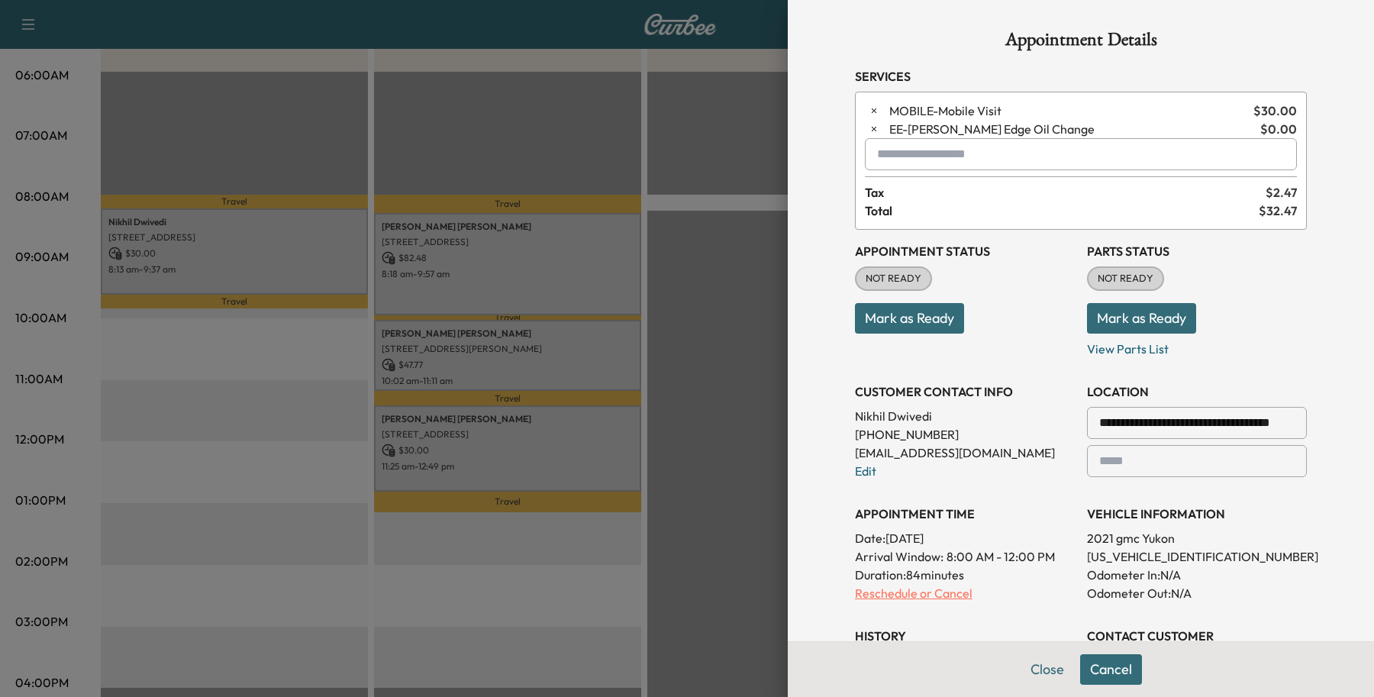
click at [871, 591] on p "Reschedule or Cancel" at bounding box center [965, 593] width 220 height 18
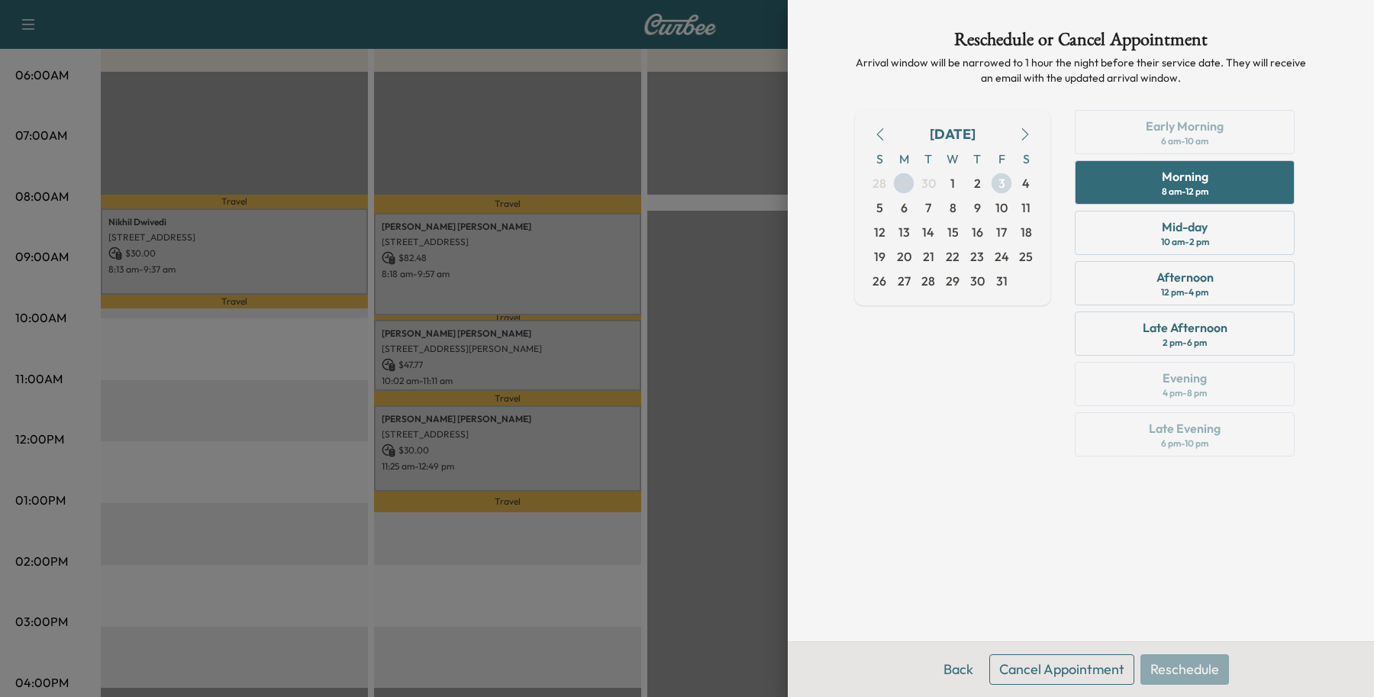
click at [1004, 176] on span "3" at bounding box center [1001, 183] width 7 height 18
click at [1127, 337] on div "Late Afternoon 2 pm - 6 pm" at bounding box center [1184, 333] width 220 height 44
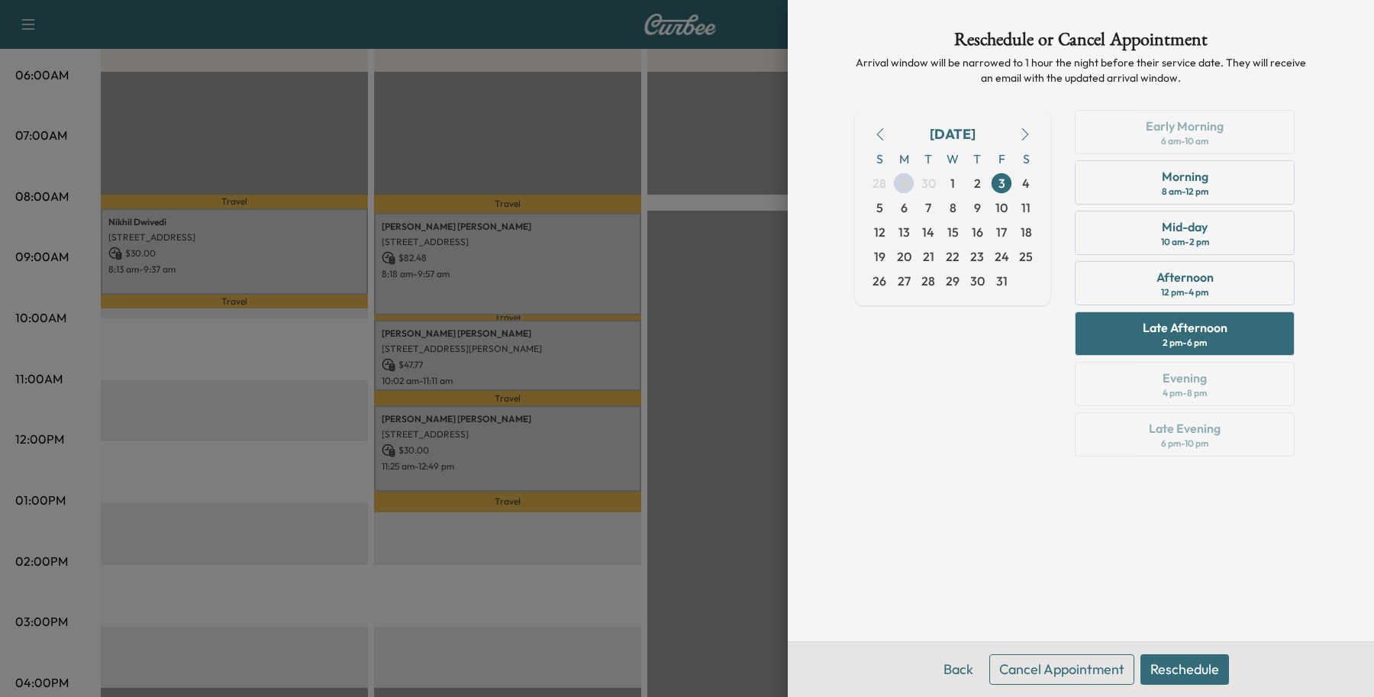
click at [1183, 669] on button "Reschedule" at bounding box center [1184, 669] width 89 height 31
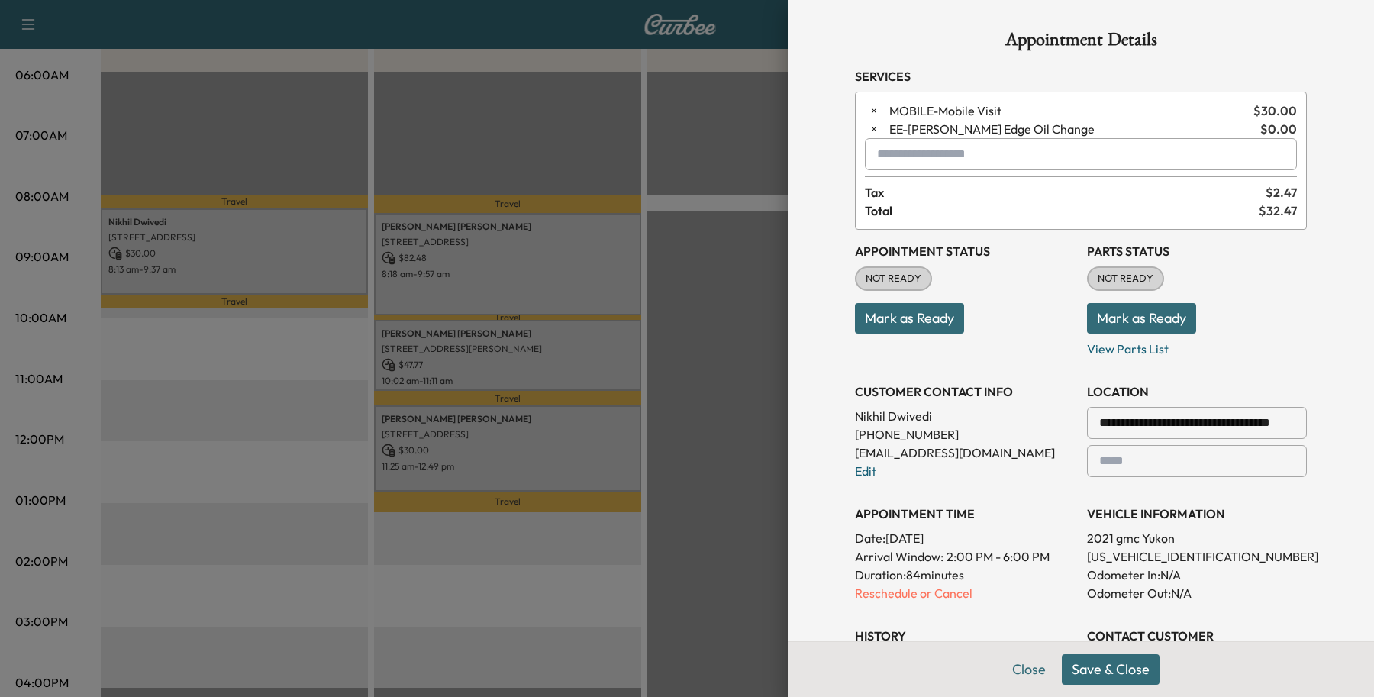
click at [1123, 658] on button "Save & Close" at bounding box center [1111, 669] width 98 height 31
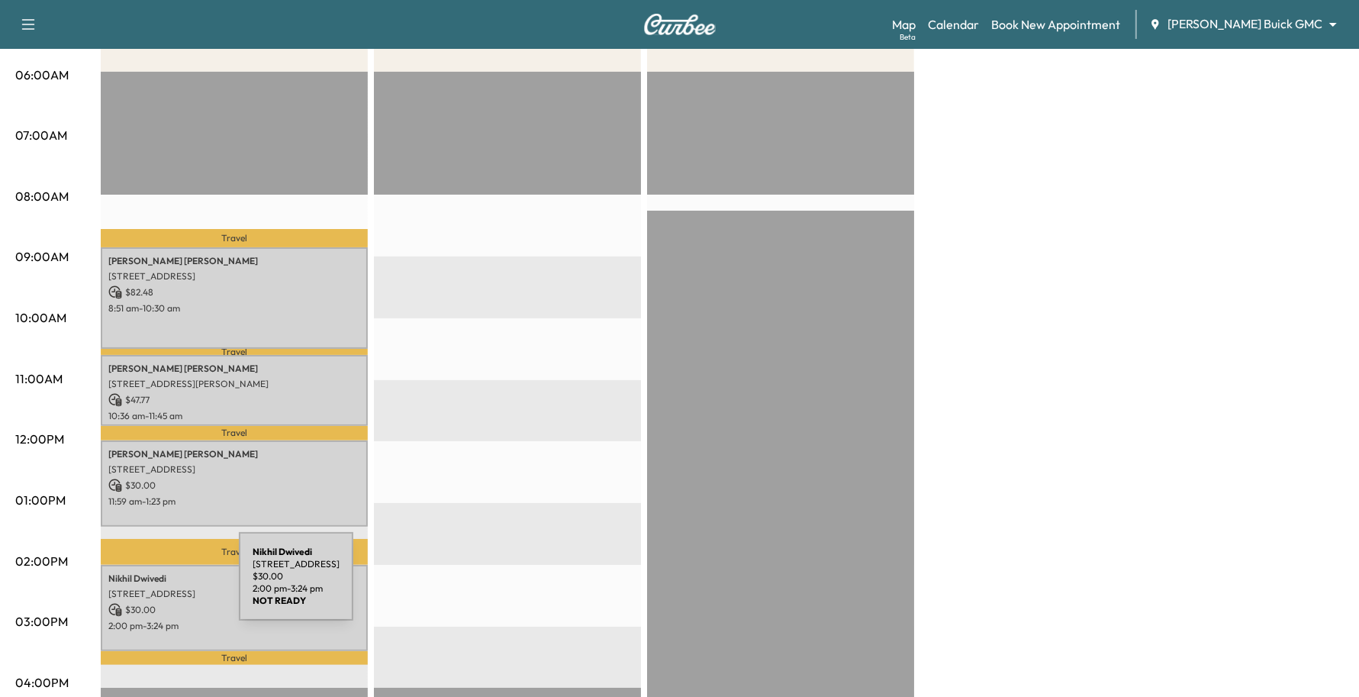
click at [126, 588] on p "[STREET_ADDRESS]" at bounding box center [234, 594] width 252 height 12
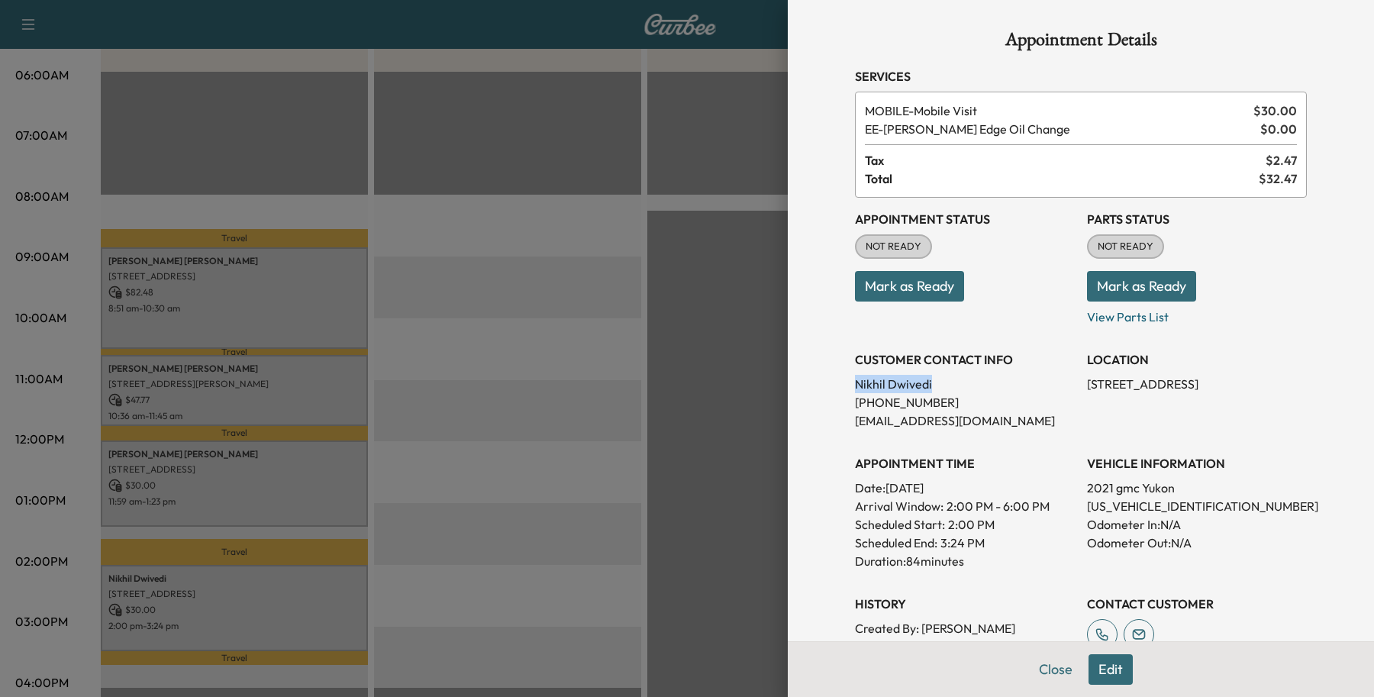
drag, startPoint x: 936, startPoint y: 388, endPoint x: 824, endPoint y: 383, distance: 112.3
click at [836, 383] on div "Appointment Details Services MOBILE - Mobile Visit $ 30.00 EE - [PERSON_NAME] E…" at bounding box center [1080, 457] width 488 height 915
drag, startPoint x: 859, startPoint y: 382, endPoint x: 849, endPoint y: 382, distance: 9.9
copy p "[PERSON_NAME]"
